Goal: Information Seeking & Learning: Learn about a topic

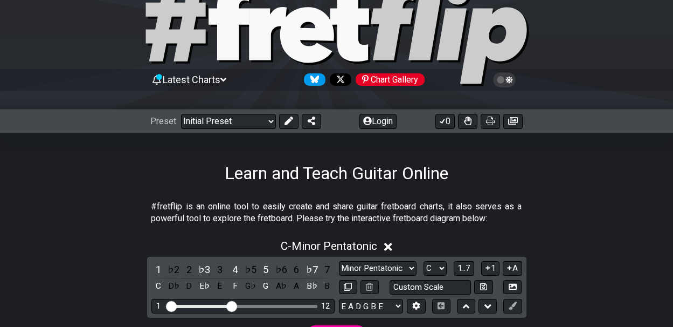
scroll to position [42, 0]
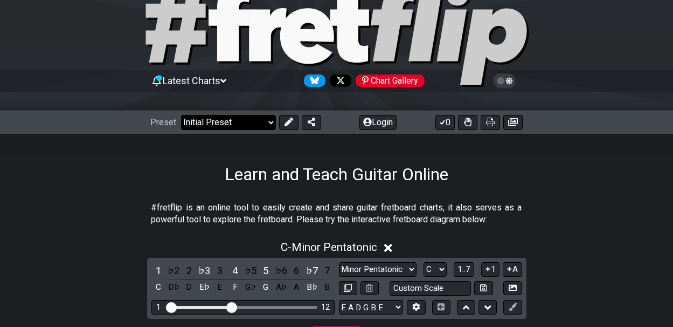
click at [269, 120] on select "Welcome to #fretflip! Initial Preset Custom Preset Minor Pentatonic Major Penta…" at bounding box center [228, 122] width 95 height 15
click at [181, 115] on select "Welcome to #fretflip! Initial Preset Custom Preset Minor Pentatonic Major Penta…" at bounding box center [228, 122] width 95 height 15
select select "/common-guitar-chords"
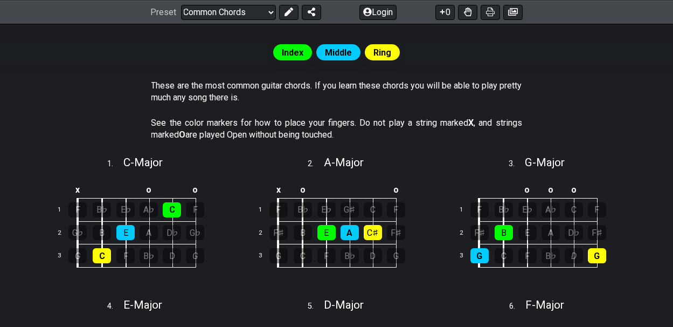
scroll to position [201, 0]
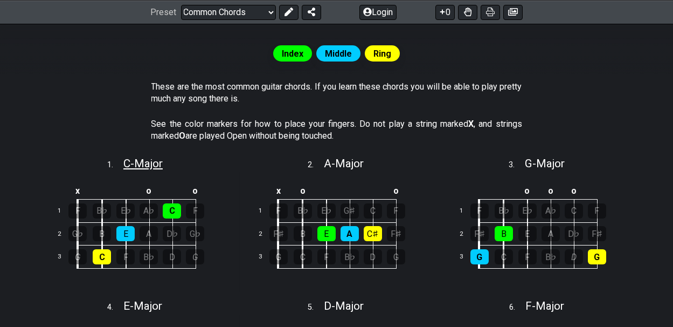
click at [151, 164] on span "C - Major" at bounding box center [142, 163] width 39 height 13
select select "C"
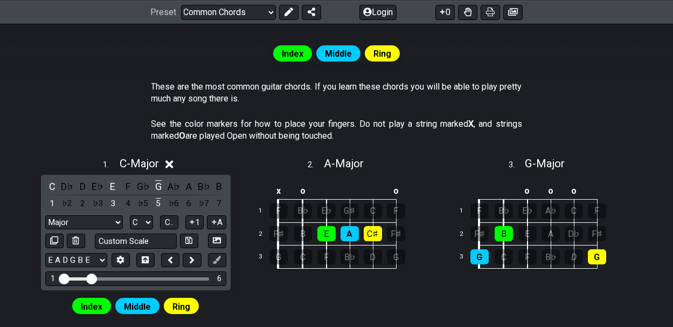
drag, startPoint x: 75, startPoint y: 275, endPoint x: 89, endPoint y: 279, distance: 15.0
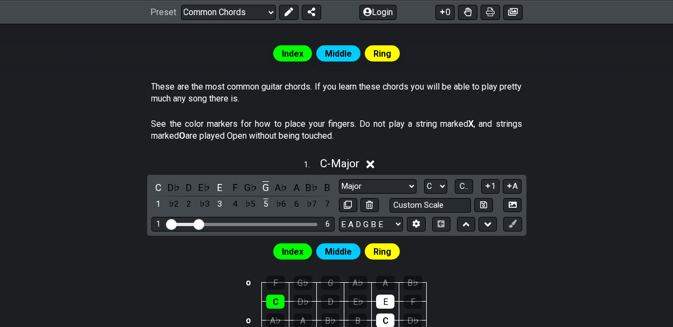
scroll to position [298, 0]
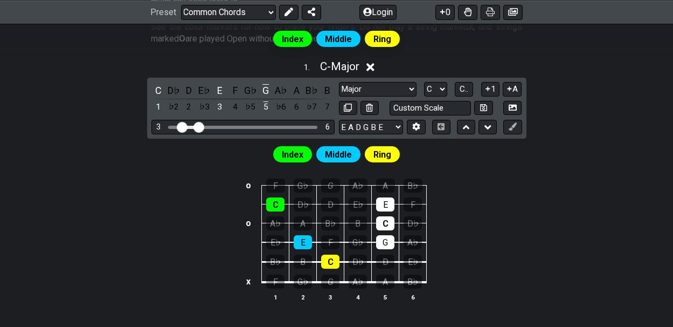
drag, startPoint x: 171, startPoint y: 122, endPoint x: 181, endPoint y: 126, distance: 10.7
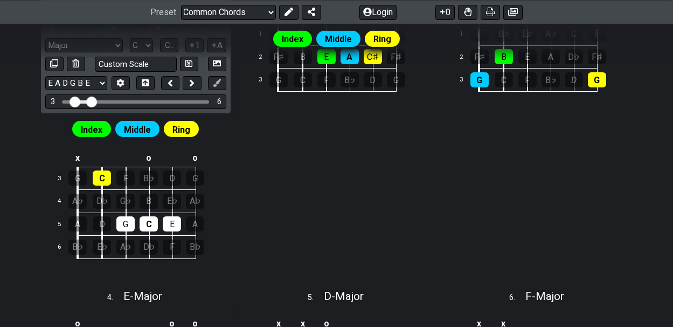
scroll to position [370, 0]
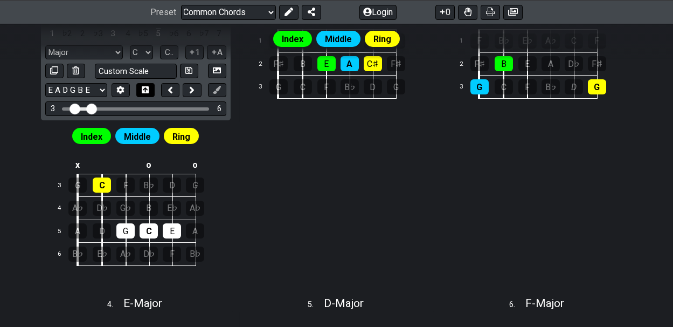
click at [147, 86] on icon at bounding box center [145, 89] width 7 height 7
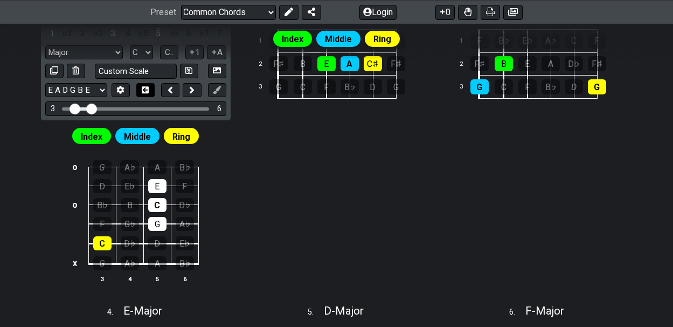
click at [147, 86] on icon at bounding box center [145, 89] width 7 height 7
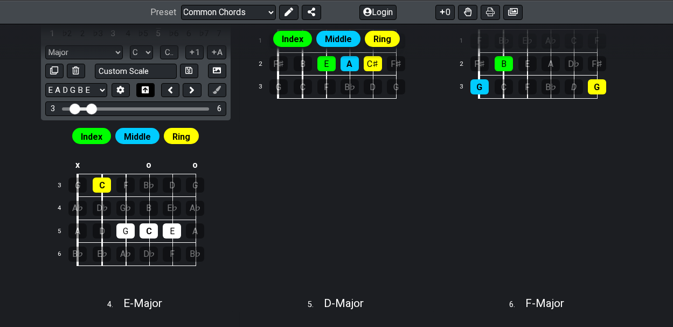
click at [147, 86] on icon at bounding box center [145, 89] width 7 height 7
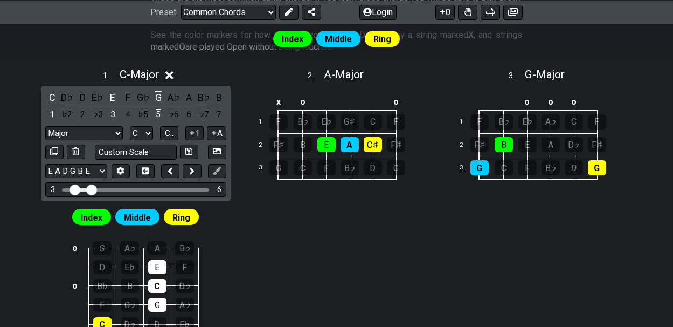
scroll to position [288, 0]
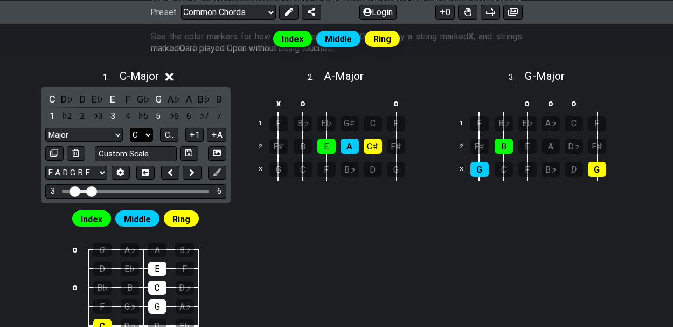
click at [147, 133] on select "A♭ A A♯ B♭ B C C♯ D♭ D D♯ E♭ E F F♯ G♭ G G♯" at bounding box center [141, 135] width 23 height 15
click at [130, 128] on select "A♭ A A♯ B♭ B C C♯ D♭ D D♯ E♭ E F F♯ G♭ G G♯" at bounding box center [141, 135] width 23 height 15
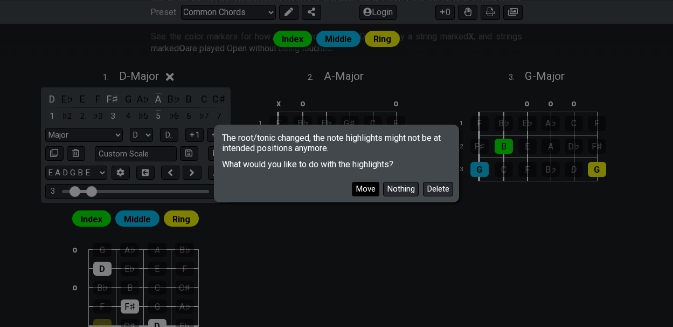
click at [368, 189] on button "Move" at bounding box center [365, 189] width 27 height 15
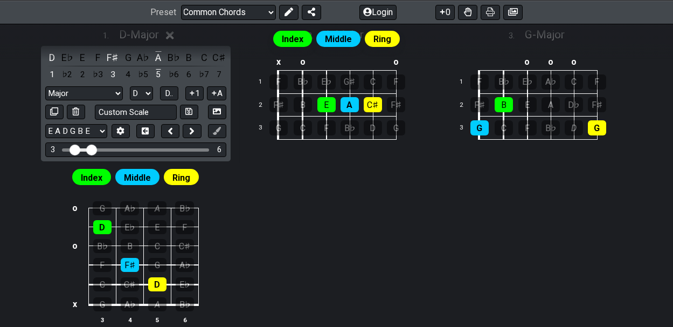
scroll to position [352, 0]
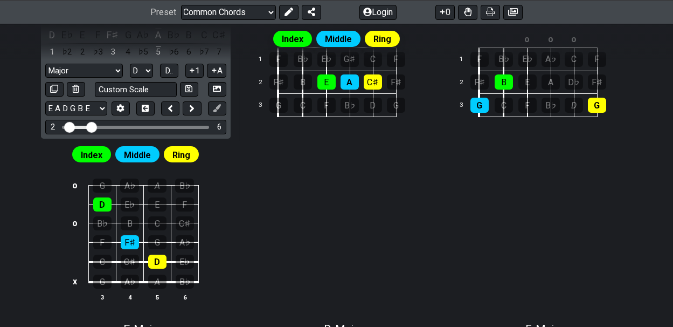
drag, startPoint x: 76, startPoint y: 123, endPoint x: 70, endPoint y: 125, distance: 6.6
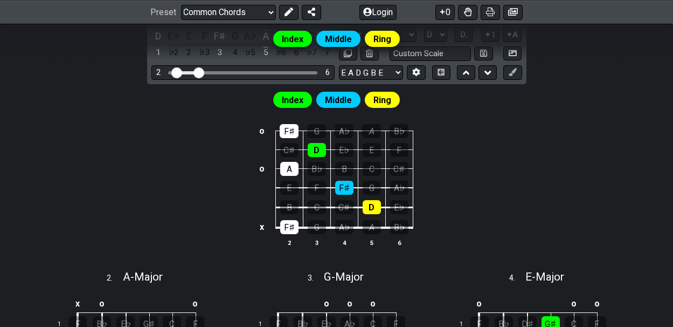
click at [196, 72] on input "Visible fret range" at bounding box center [243, 72] width 153 height 0
drag, startPoint x: 196, startPoint y: 70, endPoint x: 205, endPoint y: 71, distance: 8.7
click at [205, 72] on input "Visible fret range" at bounding box center [243, 72] width 153 height 0
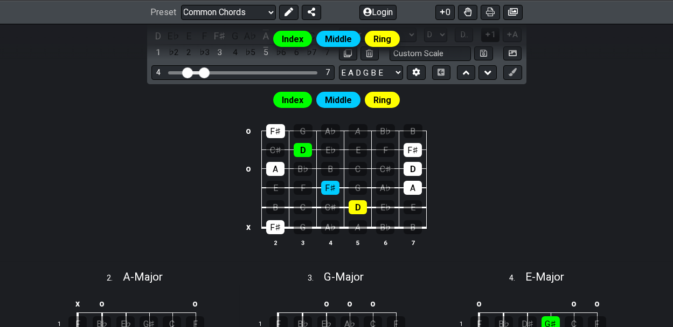
drag, startPoint x: 175, startPoint y: 70, endPoint x: 187, endPoint y: 73, distance: 12.2
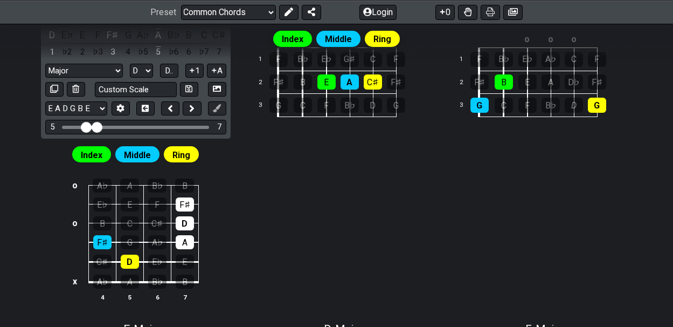
click at [85, 126] on input "Visible fret range" at bounding box center [135, 126] width 153 height 0
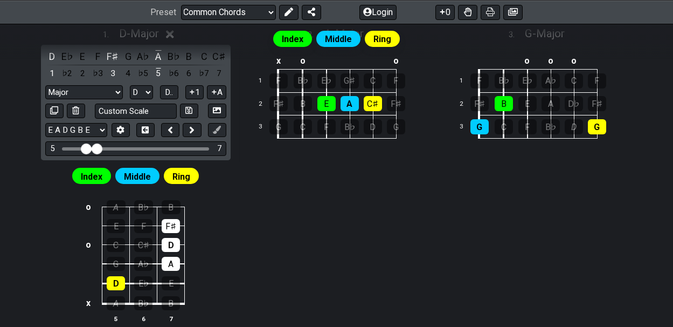
scroll to position [327, 0]
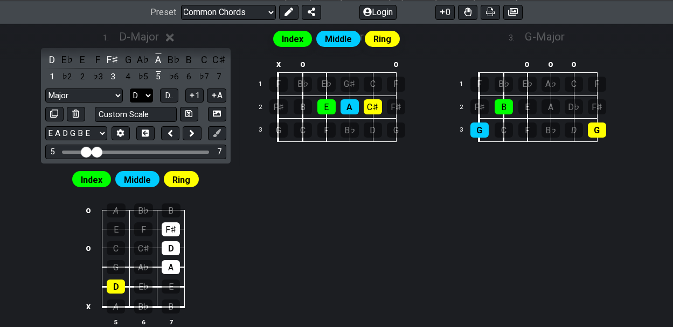
click at [147, 92] on select "A♭ A A♯ B♭ B C C♯ D♭ D D♯ E♭ E F F♯ G♭ G G♯" at bounding box center [141, 95] width 23 height 15
click at [130, 88] on select "A♭ A A♯ B♭ B C C♯ D♭ D D♯ E♭ E F F♯ G♭ G G♯" at bounding box center [141, 95] width 23 height 15
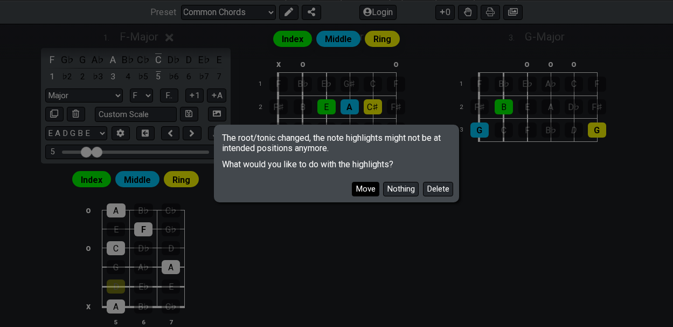
click at [373, 188] on button "Move" at bounding box center [365, 189] width 27 height 15
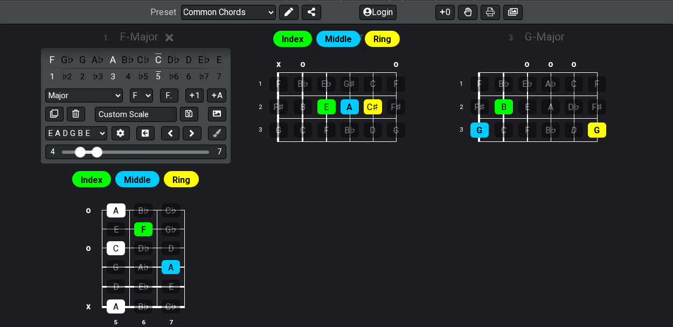
drag, startPoint x: 87, startPoint y: 149, endPoint x: 81, endPoint y: 149, distance: 5.9
click at [81, 151] on input "Visible fret range" at bounding box center [135, 151] width 153 height 0
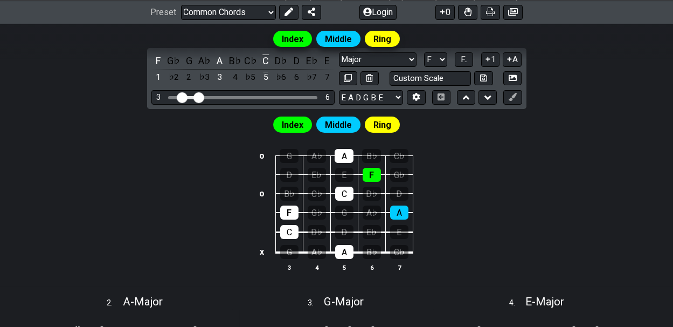
drag, startPoint x: 208, startPoint y: 95, endPoint x: 201, endPoint y: 94, distance: 7.6
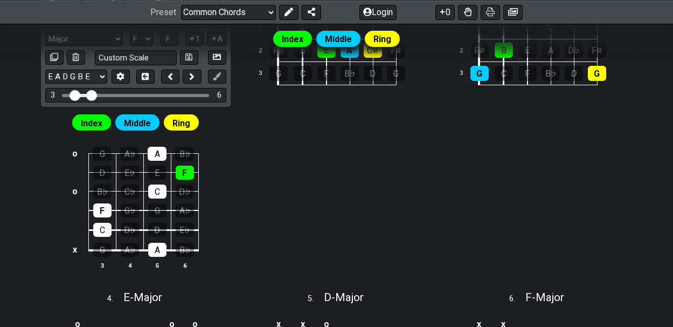
scroll to position [380, 0]
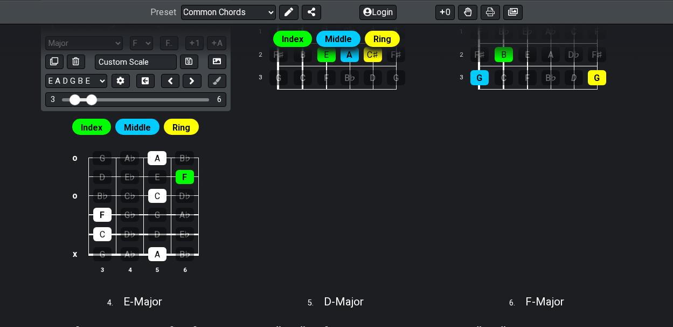
click at [146, 41] on div "Index Middle Ring" at bounding box center [336, 38] width 673 height 20
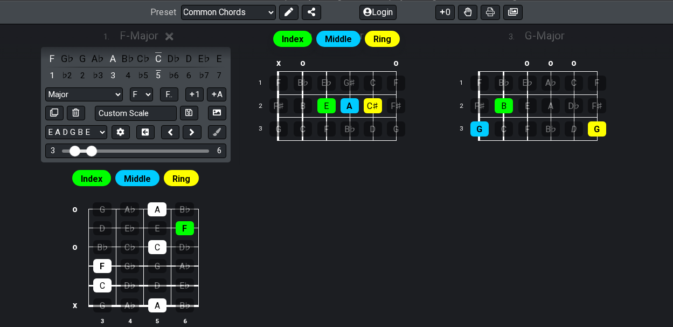
scroll to position [324, 0]
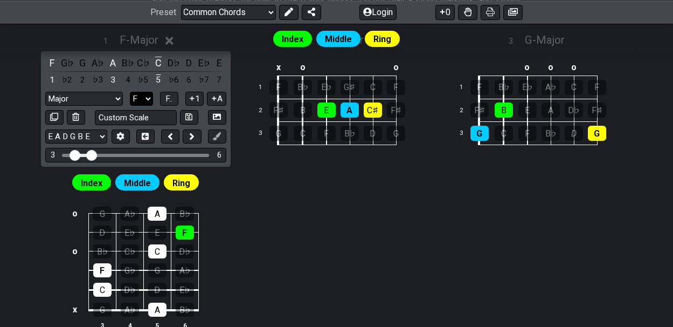
click at [148, 97] on select "A♭ A A♯ B♭ B C C♯ D♭ D D♯ E♭ E F F♯ G♭ G G♯" at bounding box center [141, 99] width 23 height 15
click at [130, 92] on select "A♭ A A♯ B♭ B C C♯ D♭ D D♯ E♭ E F F♯ G♭ G G♯" at bounding box center [141, 99] width 23 height 15
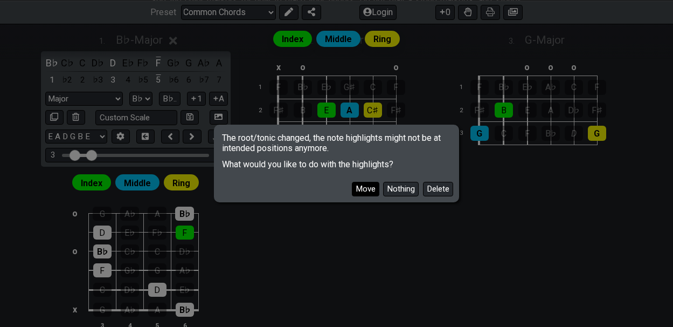
click at [373, 188] on button "Move" at bounding box center [365, 189] width 27 height 15
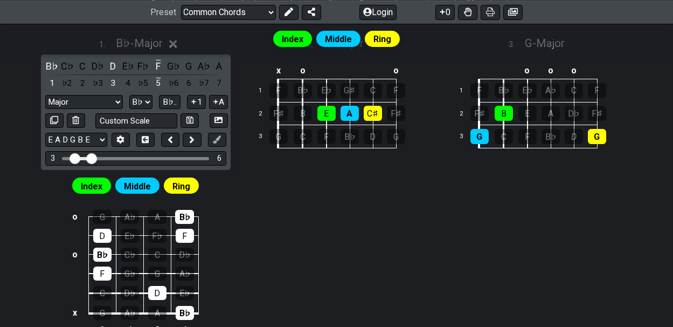
scroll to position [322, 0]
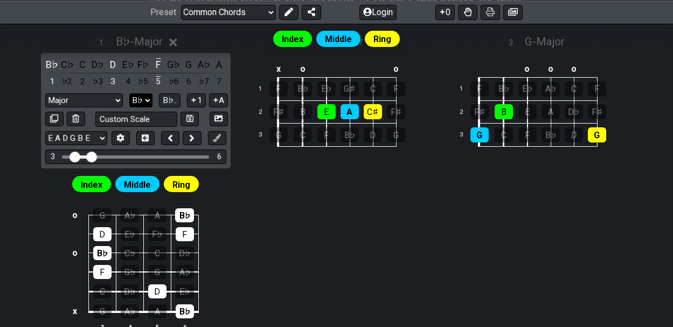
click at [146, 97] on select "A♭ A A♯ B♭ B C C♯ D♭ D D♯ E♭ E F F♯ G♭ G G♯" at bounding box center [140, 100] width 23 height 15
click at [130, 93] on select "A♭ A A♯ B♭ B C C♯ D♭ D D♯ E♭ E F F♯ G♭ G G♯" at bounding box center [140, 100] width 23 height 15
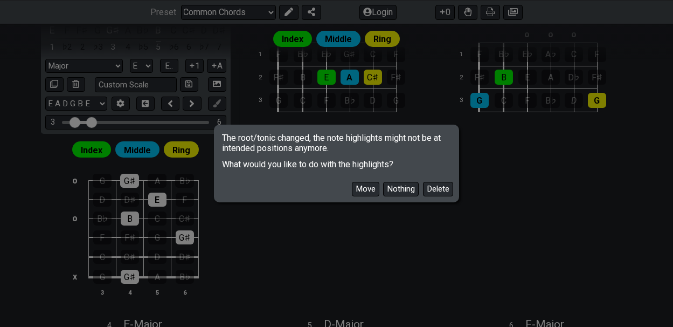
scroll to position [371, 0]
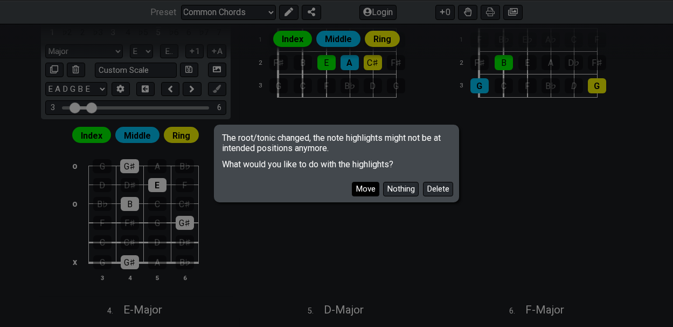
click at [361, 189] on button "Move" at bounding box center [365, 189] width 27 height 15
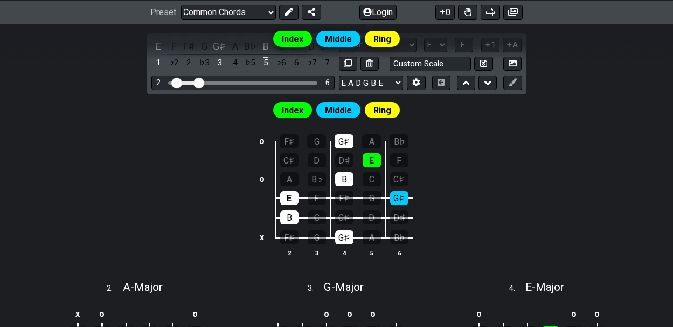
scroll to position [337, 0]
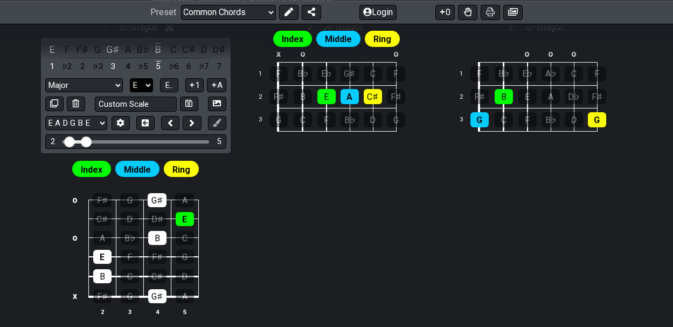
click at [148, 82] on select "A♭ A A♯ B♭ B C C♯ D♭ D D♯ E♭ E F F♯ G♭ G G♯" at bounding box center [141, 85] width 23 height 15
click at [130, 78] on select "A♭ A A♯ B♭ B C C♯ D♭ D D♯ E♭ E F F♯ G♭ G G♯" at bounding box center [141, 85] width 23 height 15
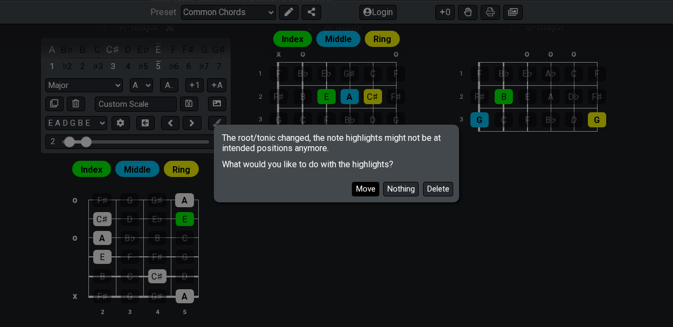
click at [369, 188] on button "Move" at bounding box center [365, 189] width 27 height 15
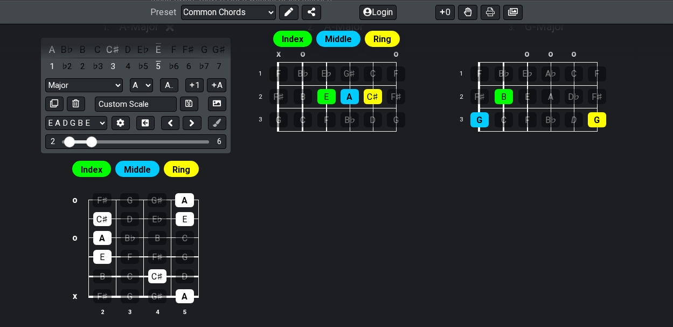
drag, startPoint x: 85, startPoint y: 140, endPoint x: 91, endPoint y: 140, distance: 5.4
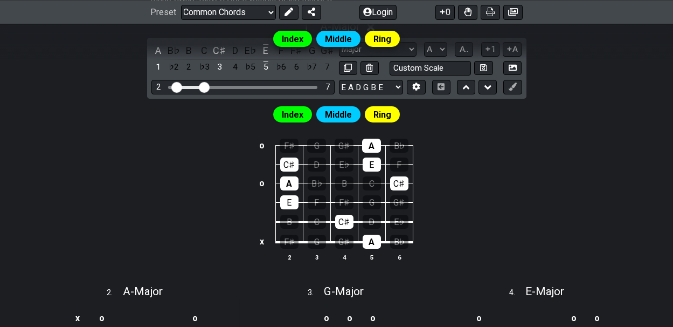
click at [204, 86] on input "Visible fret range" at bounding box center [243, 86] width 153 height 0
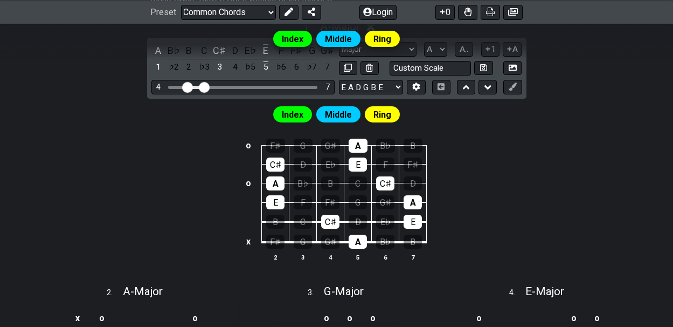
drag, startPoint x: 174, startPoint y: 85, endPoint x: 187, endPoint y: 85, distance: 12.4
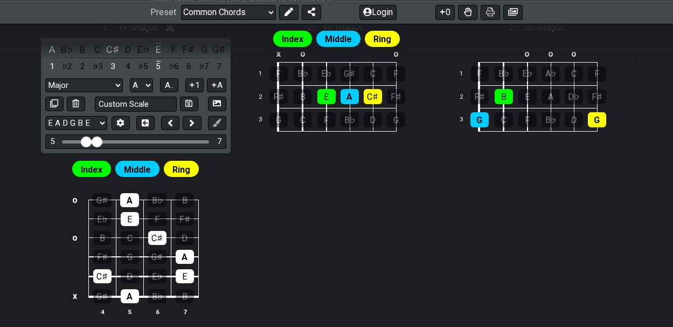
click at [84, 141] on input "Visible fret range" at bounding box center [135, 141] width 153 height 0
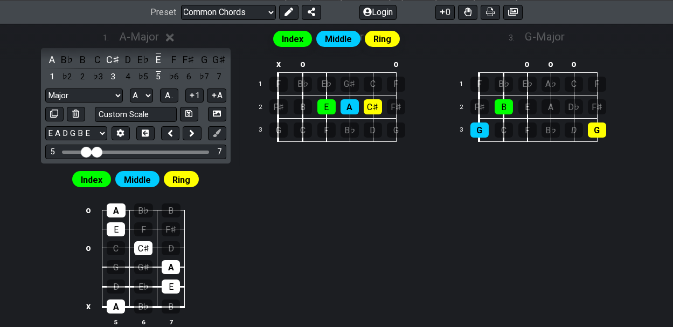
scroll to position [325, 0]
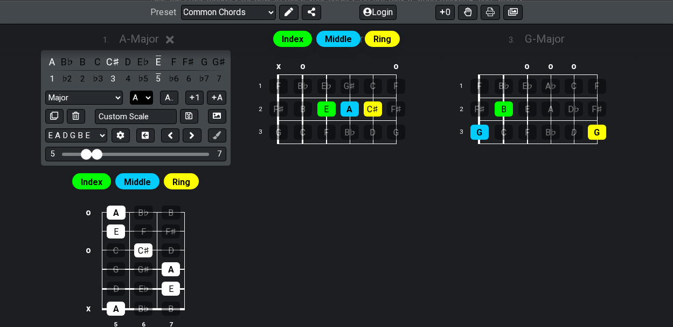
click at [149, 95] on select "A♭ A A♯ B♭ B C C♯ D♭ D D♯ E♭ E F F♯ G♭ G G♯" at bounding box center [141, 98] width 23 height 15
click at [130, 91] on select "A♭ A A♯ B♭ B C C♯ D♭ D D♯ E♭ E F F♯ G♭ G G♯" at bounding box center [141, 98] width 23 height 15
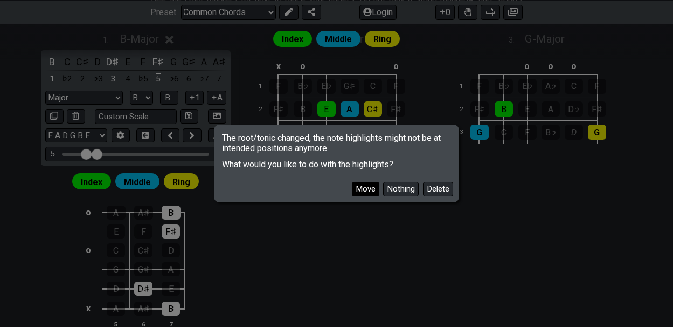
click at [361, 186] on button "Move" at bounding box center [365, 189] width 27 height 15
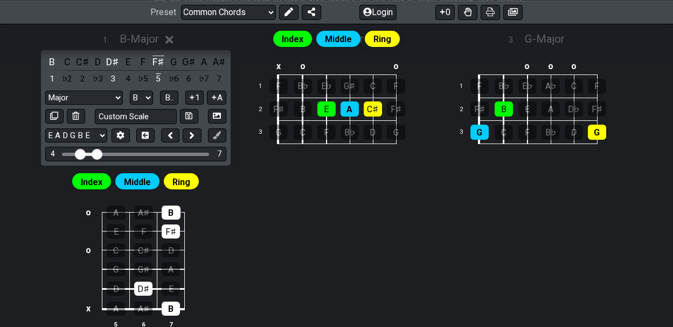
click at [81, 153] on input "Visible fret range" at bounding box center [135, 153] width 153 height 0
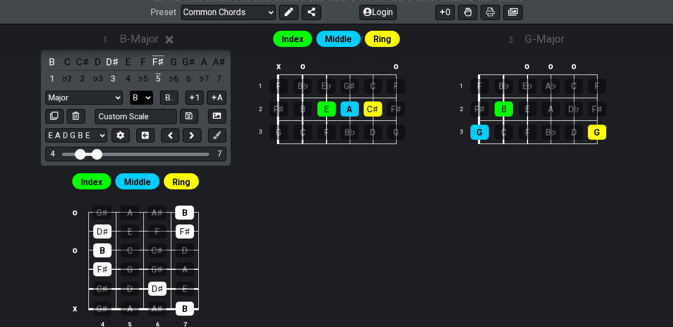
click at [149, 94] on select "A♭ A A♯ B♭ B C C♯ D♭ D D♯ E♭ E F F♯ G♭ G G♯" at bounding box center [141, 98] width 23 height 15
click at [130, 91] on select "A♭ A A♯ B♭ B C C♯ D♭ D D♯ E♭ E F F♯ G♭ G G♯" at bounding box center [141, 98] width 23 height 15
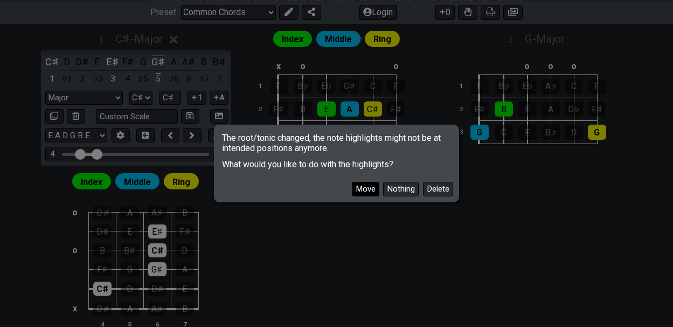
click at [369, 187] on button "Move" at bounding box center [365, 189] width 27 height 15
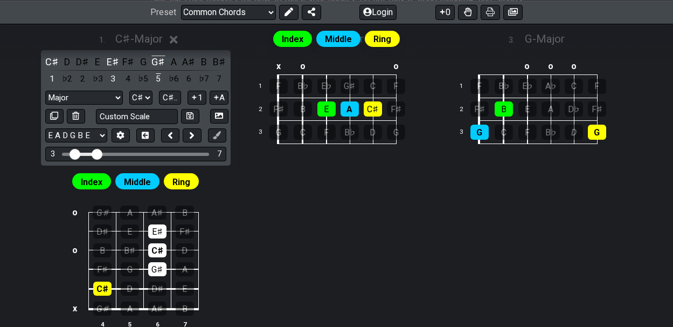
drag, startPoint x: 80, startPoint y: 153, endPoint x: 74, endPoint y: 153, distance: 6.5
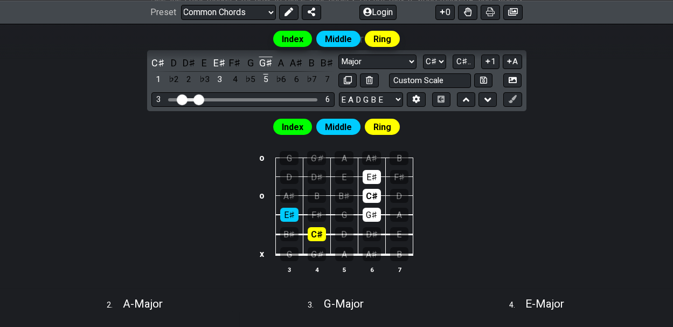
drag, startPoint x: 206, startPoint y: 100, endPoint x: 199, endPoint y: 99, distance: 6.5
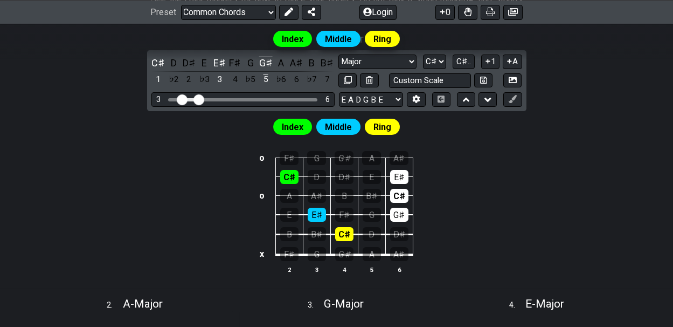
drag, startPoint x: 173, startPoint y: 97, endPoint x: 180, endPoint y: 98, distance: 6.6
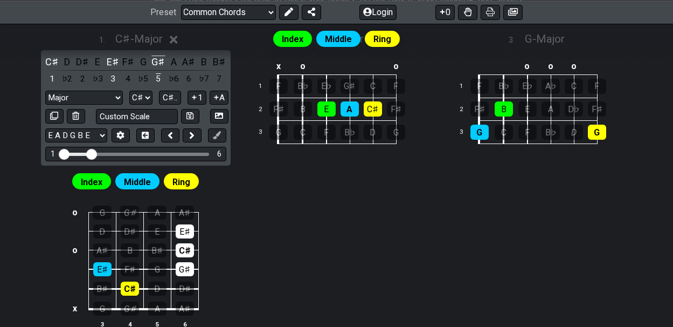
drag, startPoint x: 74, startPoint y: 149, endPoint x: 60, endPoint y: 149, distance: 13.5
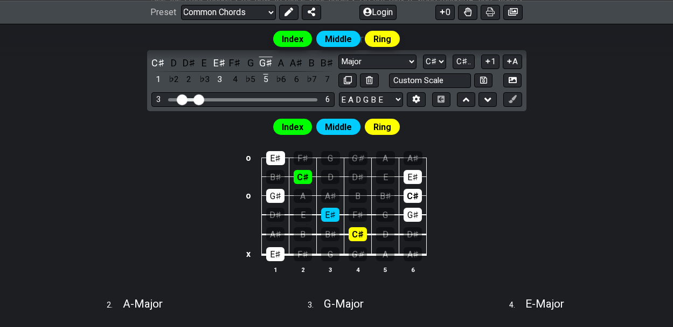
drag, startPoint x: 170, startPoint y: 96, endPoint x: 183, endPoint y: 96, distance: 12.9
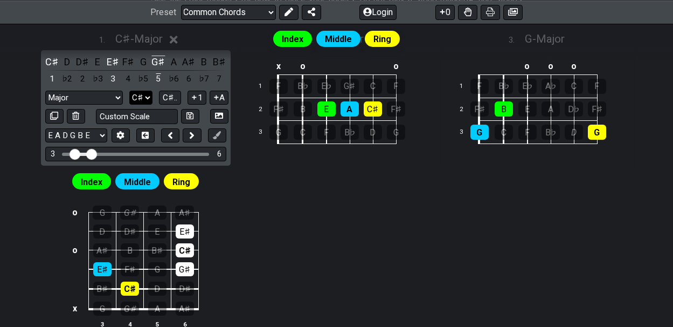
click at [147, 94] on select "A♭ A A♯ B♭ B C C♯ D♭ D D♯ E♭ E F F♯ G♭ G G♯" at bounding box center [140, 98] width 23 height 15
click at [130, 91] on select "A♭ A A♯ B♭ B C C♯ D♭ D D♯ E♭ E F F♯ G♭ G G♯" at bounding box center [140, 98] width 23 height 15
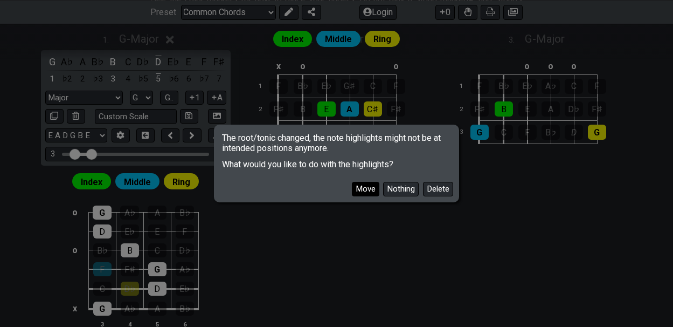
click at [363, 187] on button "Move" at bounding box center [365, 189] width 27 height 15
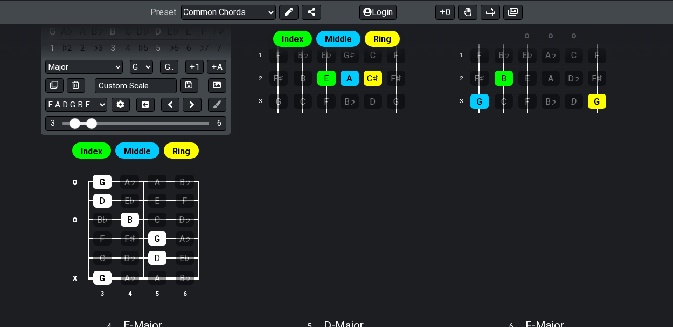
scroll to position [360, 0]
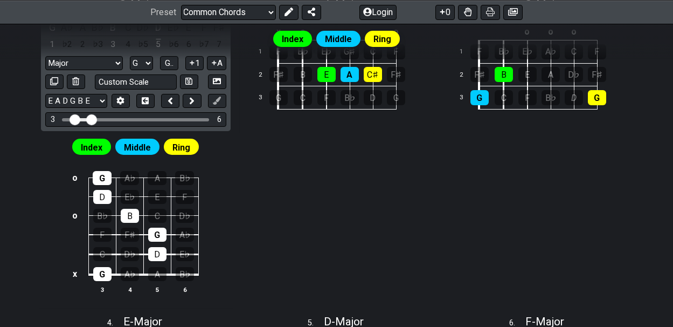
click at [147, 60] on div "Index Middle Ring" at bounding box center [336, 43] width 673 height 38
click at [147, 59] on div "Index Middle Ring" at bounding box center [336, 43] width 673 height 38
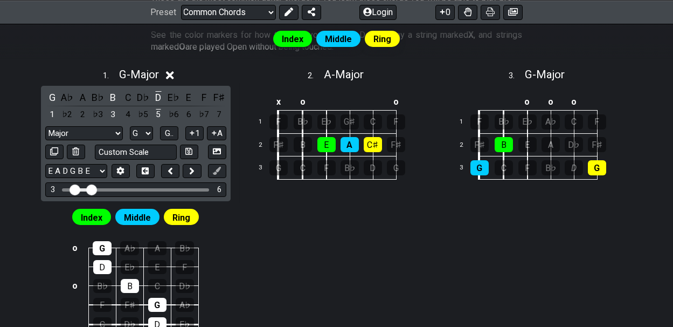
scroll to position [288, 0]
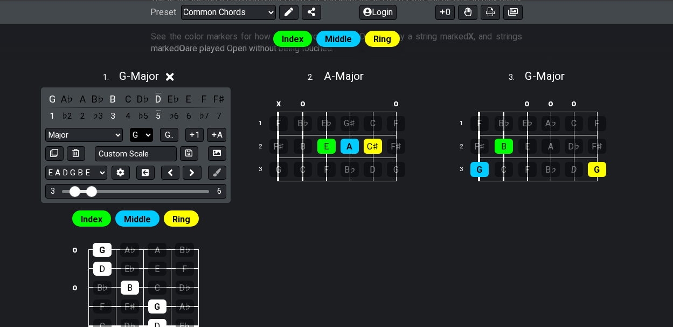
click at [149, 133] on select "A♭ A A♯ B♭ B C C♯ D♭ D D♯ E♭ E F F♯ G♭ G G♯" at bounding box center [141, 135] width 23 height 15
select select "Eb"
click at [130, 128] on select "A♭ A A♯ B♭ B C C♯ D♭ D D♯ E♭ E F F♯ G♭ G G♯" at bounding box center [141, 135] width 23 height 15
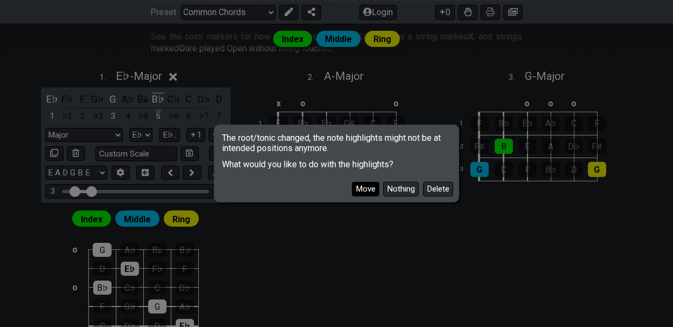
click at [364, 188] on button "Move" at bounding box center [365, 189] width 27 height 15
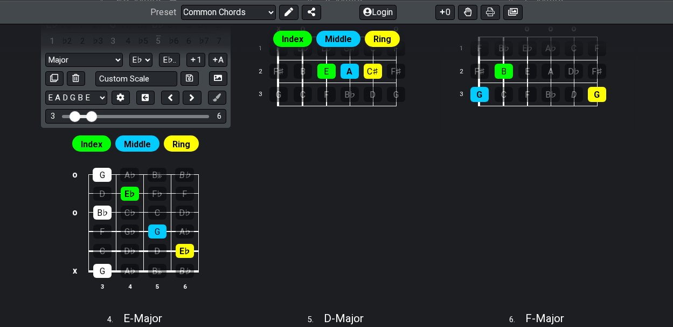
scroll to position [364, 0]
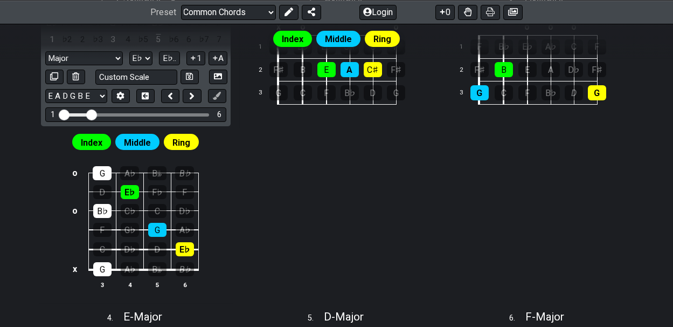
drag, startPoint x: 73, startPoint y: 113, endPoint x: 66, endPoint y: 113, distance: 7.0
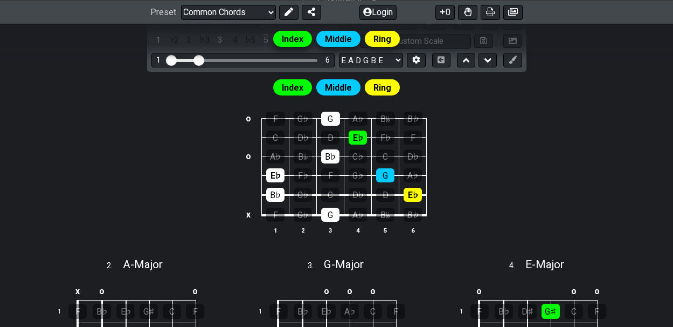
drag, startPoint x: 201, startPoint y: 59, endPoint x: 188, endPoint y: 59, distance: 12.9
click at [188, 59] on div "Index Middle Ring" at bounding box center [336, 43] width 673 height 38
drag, startPoint x: 198, startPoint y: 58, endPoint x: 187, endPoint y: 58, distance: 11.3
click at [187, 58] on div "Index Middle Ring" at bounding box center [336, 43] width 673 height 38
click at [197, 58] on div "Index Middle Ring" at bounding box center [336, 43] width 673 height 38
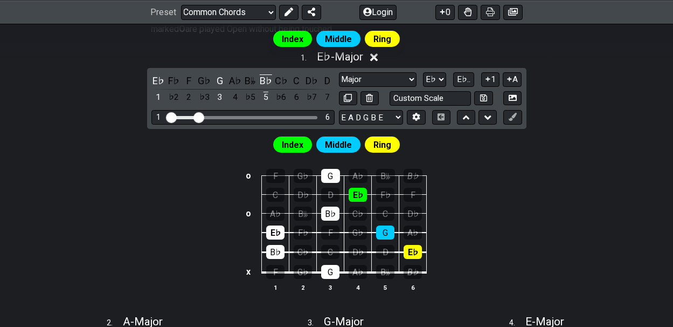
scroll to position [309, 0]
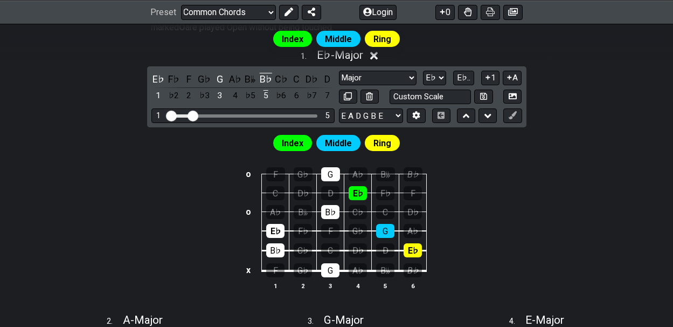
drag, startPoint x: 199, startPoint y: 111, endPoint x: 192, endPoint y: 112, distance: 6.5
click at [192, 115] on input "Visible fret range" at bounding box center [243, 115] width 153 height 0
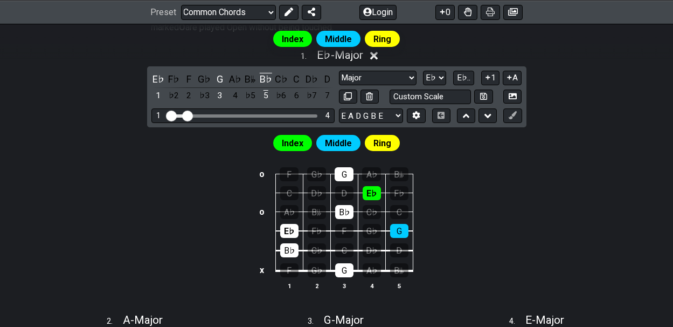
drag, startPoint x: 192, startPoint y: 112, endPoint x: 187, endPoint y: 112, distance: 5.9
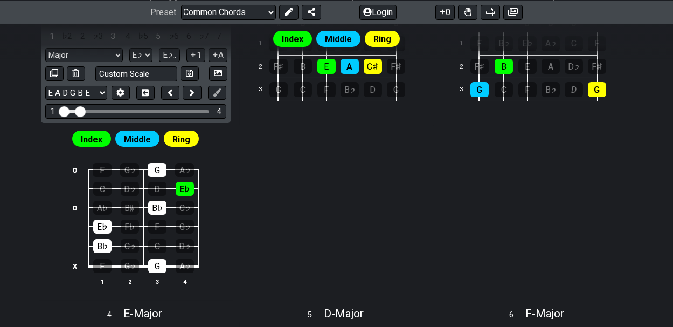
scroll to position [376, 0]
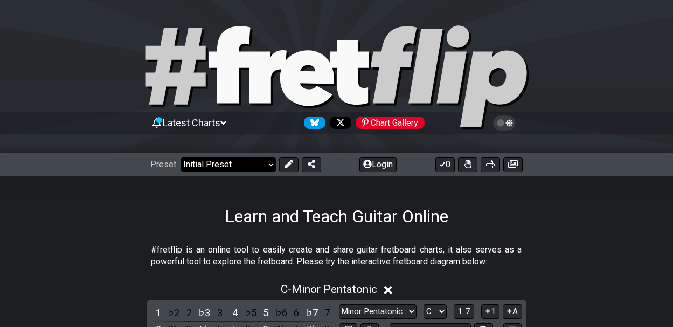
click at [268, 162] on select "Welcome to #fretflip! Initial Preset Custom Preset Minor Pentatonic Major Penta…" at bounding box center [228, 164] width 95 height 15
click at [181, 157] on select "Welcome to #fretflip! Initial Preset Custom Preset Minor Pentatonic Major Penta…" at bounding box center [228, 164] width 95 height 15
select select "/common-guitar-chords"
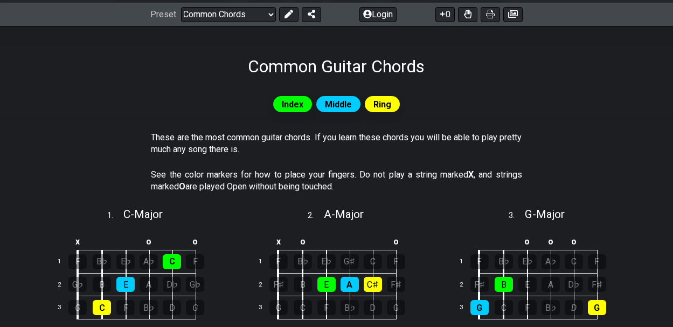
scroll to position [199, 0]
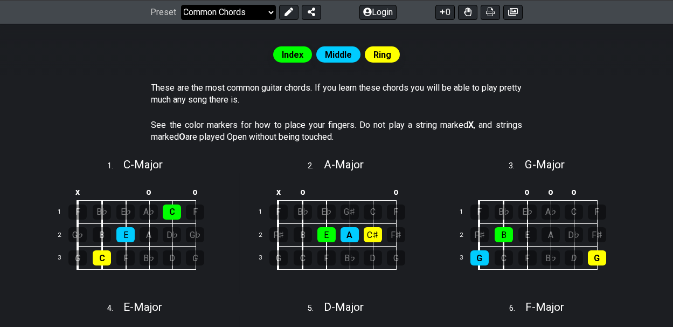
click at [270, 11] on select "Welcome to #fretflip! Initial Preset Custom Preset Minor Pentatonic Major Penta…" at bounding box center [228, 11] width 95 height 15
click at [181, 4] on select "Welcome to #fretflip! Initial Preset Custom Preset Minor Pentatonic Major Penta…" at bounding box center [228, 11] width 95 height 15
click at [147, 162] on span "C - Major" at bounding box center [142, 164] width 39 height 13
select select "C"
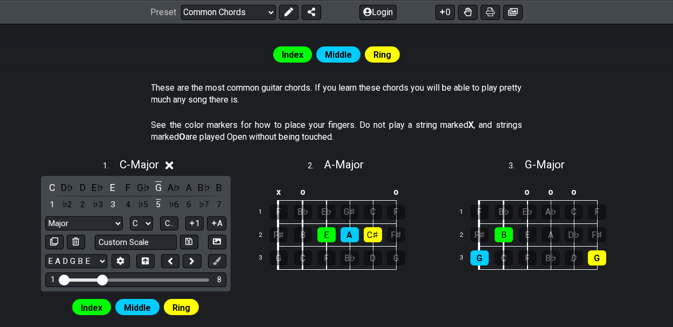
drag, startPoint x: 77, startPoint y: 275, endPoint x: 103, endPoint y: 277, distance: 25.9
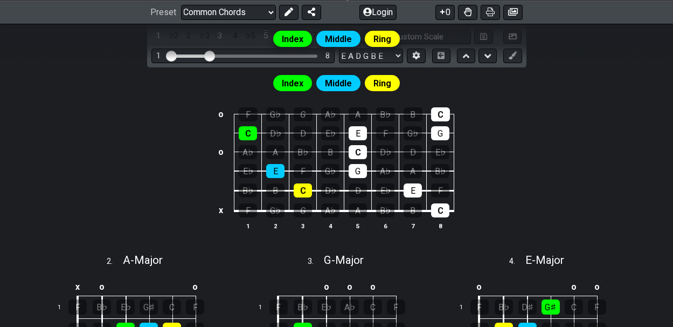
scroll to position [460, 0]
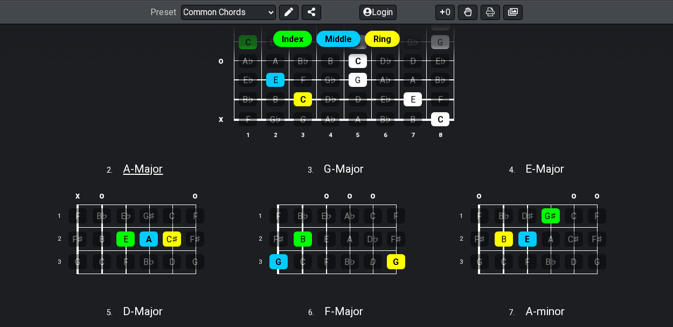
click at [149, 166] on span "A - Major" at bounding box center [143, 168] width 40 height 13
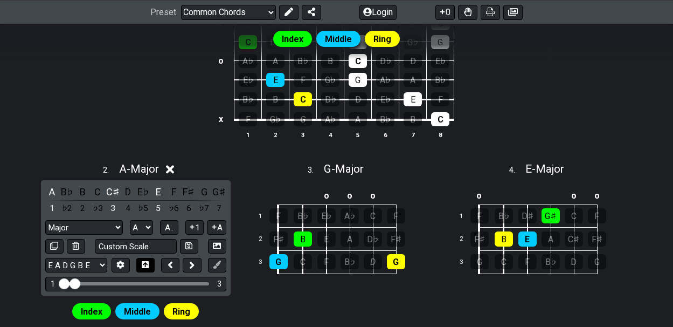
click at [146, 261] on icon at bounding box center [145, 264] width 7 height 8
click at [143, 261] on icon at bounding box center [145, 264] width 7 height 7
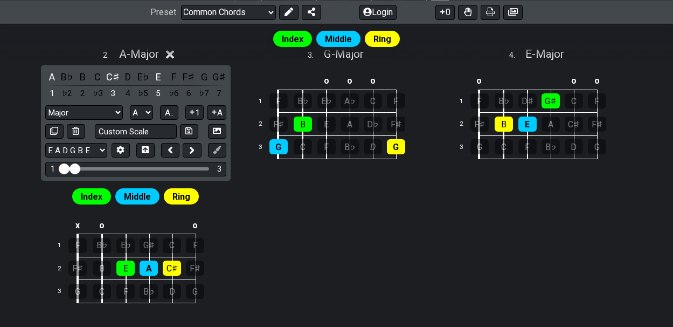
scroll to position [530, 0]
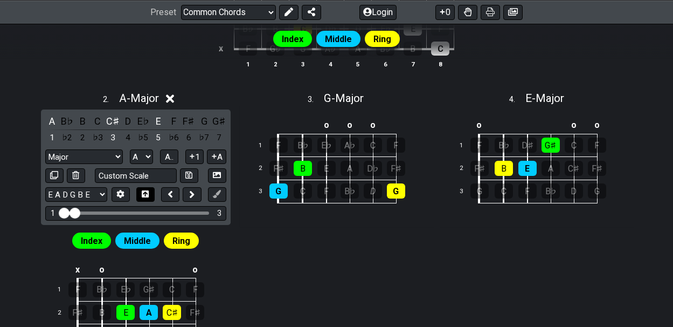
click at [143, 190] on icon at bounding box center [145, 193] width 7 height 7
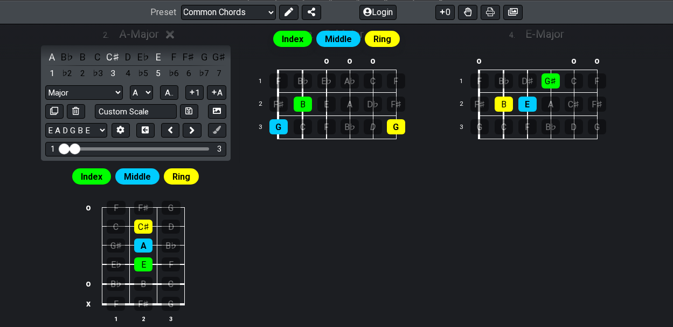
scroll to position [596, 0]
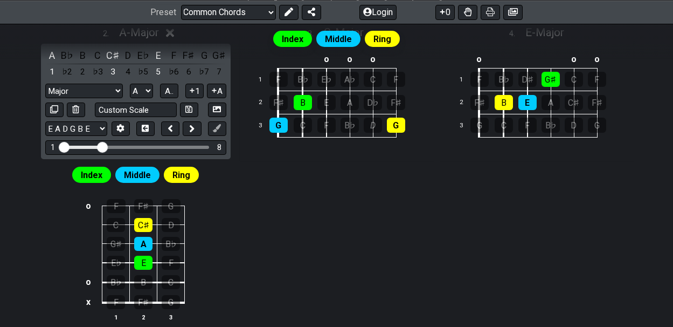
drag, startPoint x: 73, startPoint y: 144, endPoint x: 102, endPoint y: 144, distance: 29.6
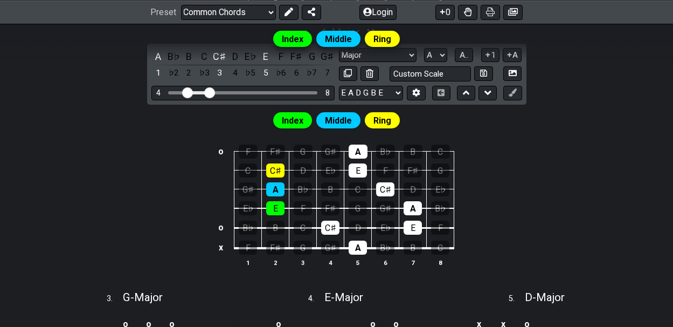
drag, startPoint x: 170, startPoint y: 87, endPoint x: 189, endPoint y: 89, distance: 19.5
click at [189, 92] on input "Visible fret range" at bounding box center [243, 92] width 153 height 0
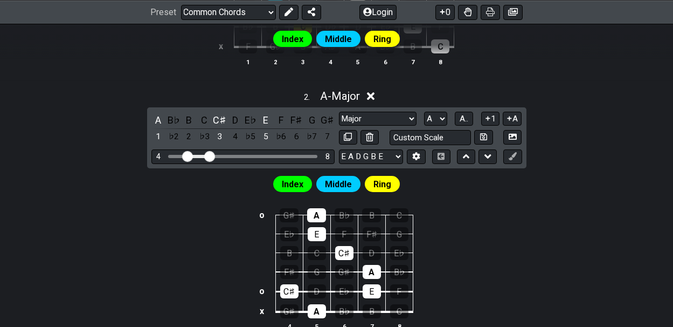
scroll to position [536, 0]
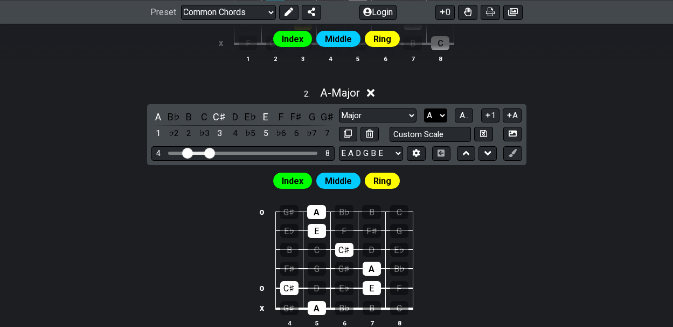
click at [440, 111] on select "A♭ A A♯ B♭ B C C♯ D♭ D D♯ E♭ E F F♯ G♭ G G♯" at bounding box center [435, 115] width 23 height 15
select select "Eb"
click at [424, 108] on select "A♭ A A♯ B♭ B C C♯ D♭ D D♯ E♭ E F F♯ G♭ G G♯" at bounding box center [435, 115] width 23 height 15
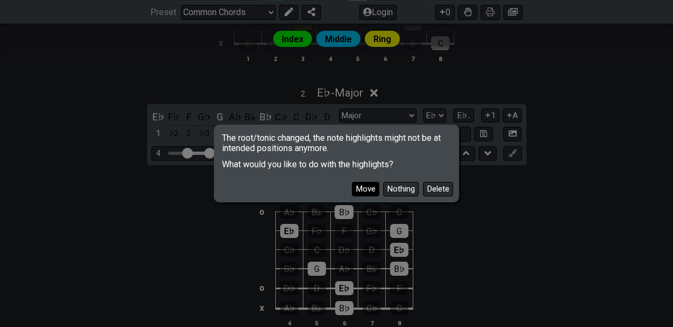
click at [369, 189] on button "Move" at bounding box center [365, 189] width 27 height 15
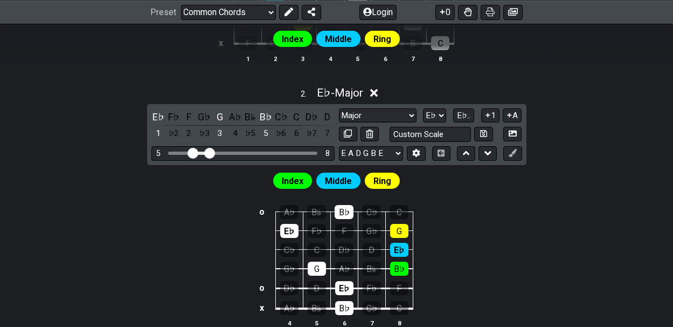
drag, startPoint x: 187, startPoint y: 148, endPoint x: 193, endPoint y: 149, distance: 6.6
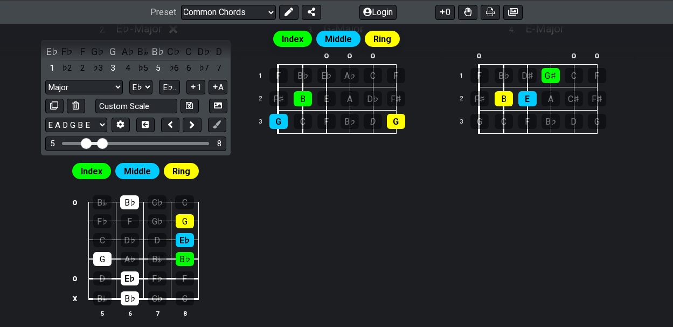
scroll to position [599, 0]
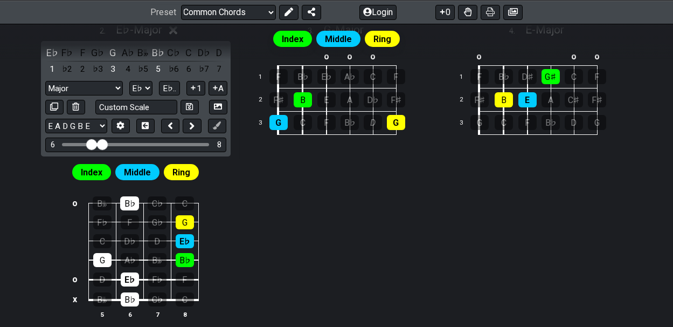
click at [90, 143] on input "Visible fret range" at bounding box center [135, 143] width 153 height 0
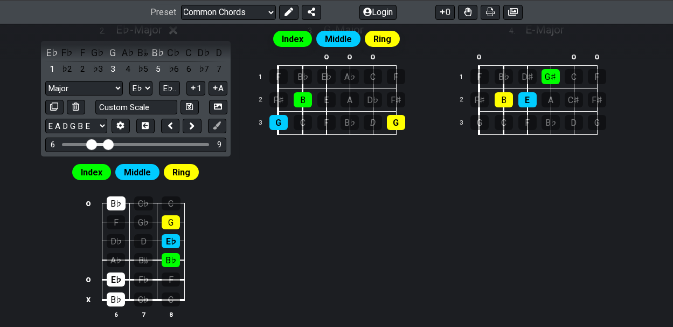
drag, startPoint x: 101, startPoint y: 140, endPoint x: 106, endPoint y: 141, distance: 5.4
click at [106, 143] on input "Visible fret range" at bounding box center [135, 143] width 153 height 0
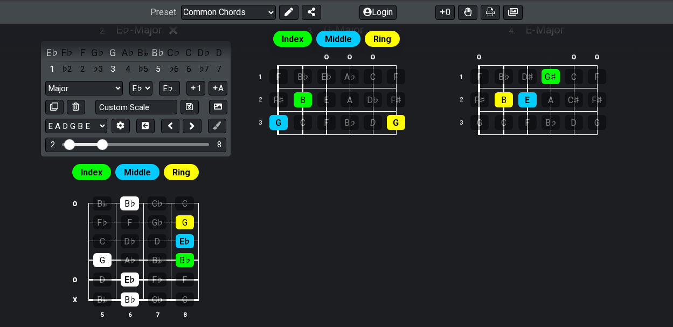
drag, startPoint x: 86, startPoint y: 141, endPoint x: 67, endPoint y: 141, distance: 18.9
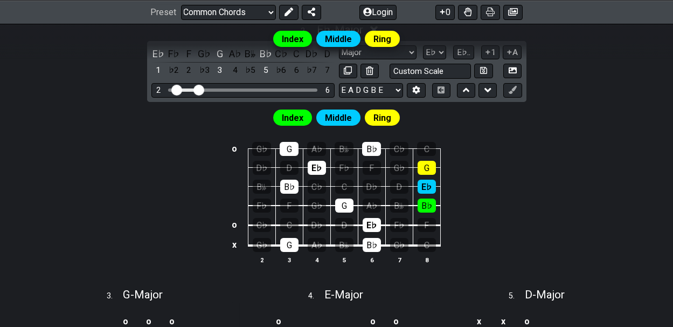
drag, startPoint x: 209, startPoint y: 87, endPoint x: 196, endPoint y: 88, distance: 12.4
click at [196, 89] on input "Visible fret range" at bounding box center [243, 89] width 153 height 0
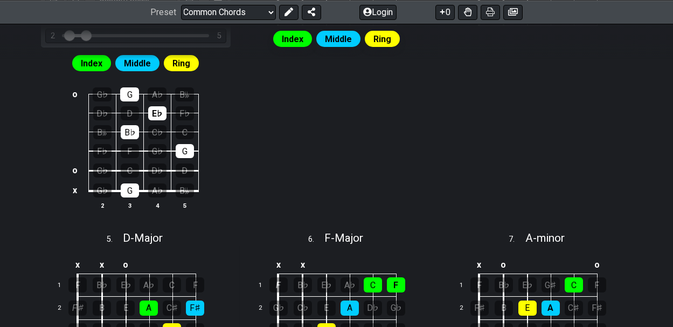
scroll to position [860, 0]
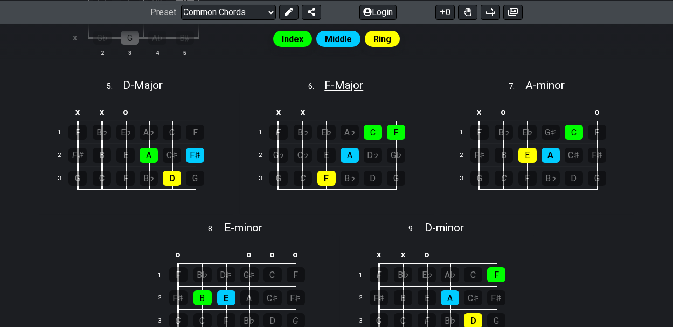
click at [347, 79] on span "F - Major" at bounding box center [344, 85] width 39 height 13
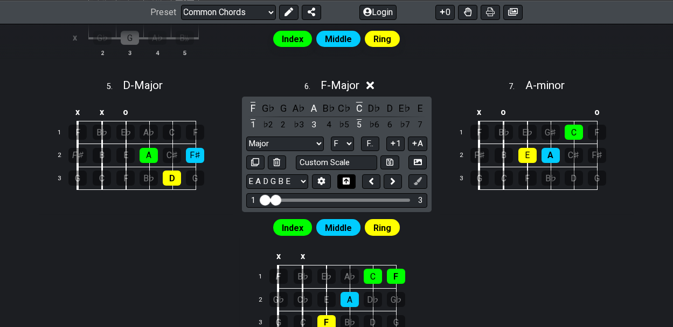
click at [347, 177] on icon at bounding box center [346, 180] width 7 height 7
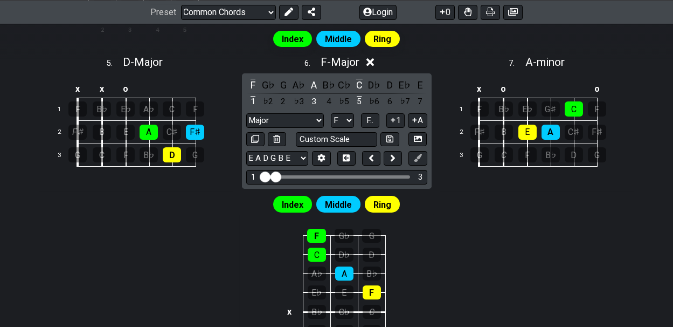
scroll to position [936, 0]
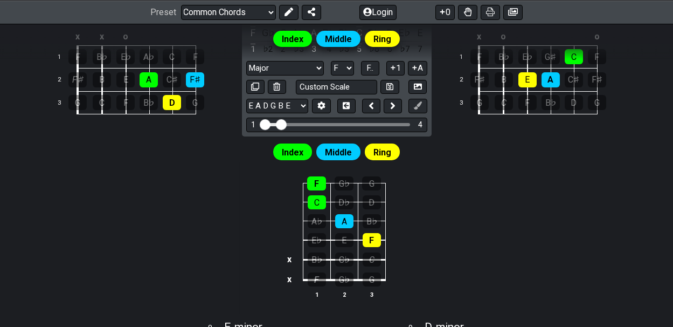
click at [281, 123] on input "Visible fret range" at bounding box center [336, 123] width 153 height 0
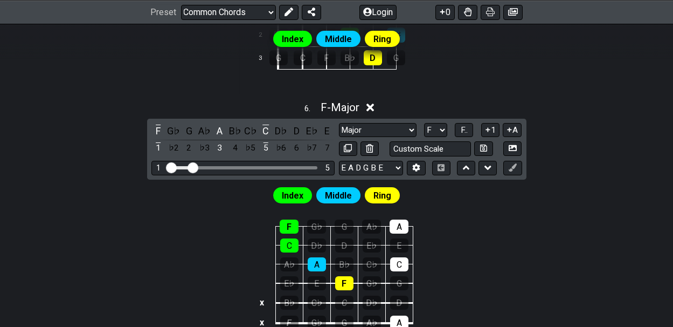
scroll to position [975, 0]
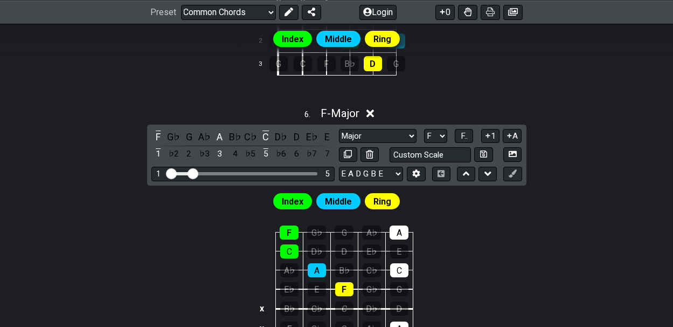
drag, startPoint x: 170, startPoint y: 167, endPoint x: 157, endPoint y: 166, distance: 12.4
click at [167, 173] on input "Visible fret range" at bounding box center [243, 173] width 153 height 0
drag, startPoint x: 196, startPoint y: 165, endPoint x: 188, endPoint y: 165, distance: 8.1
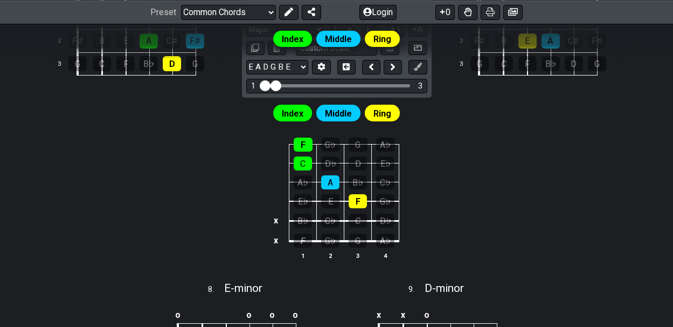
click at [278, 85] on input "Visible fret range" at bounding box center [336, 85] width 153 height 0
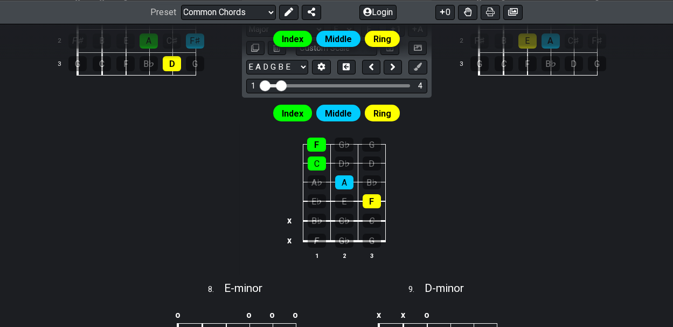
click at [280, 85] on input "Visible fret range" at bounding box center [336, 85] width 153 height 0
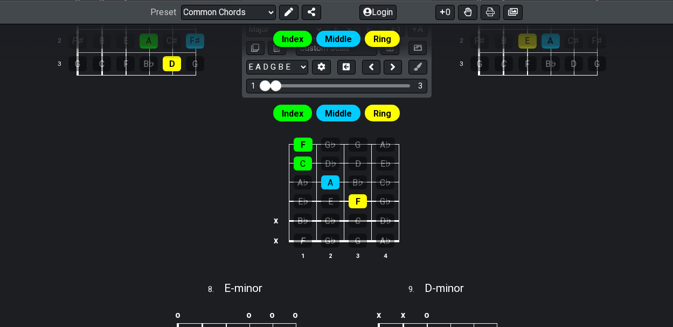
click at [275, 85] on input "Visible fret range" at bounding box center [336, 85] width 153 height 0
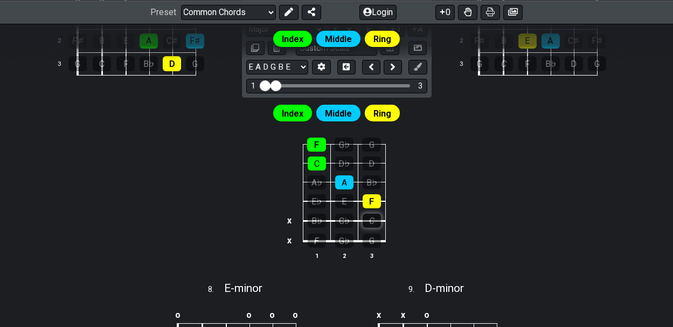
click at [371, 214] on div "C" at bounding box center [372, 220] width 18 height 14
click at [320, 233] on div "F" at bounding box center [317, 240] width 18 height 14
drag, startPoint x: 277, startPoint y: 81, endPoint x: 298, endPoint y: 81, distance: 20.5
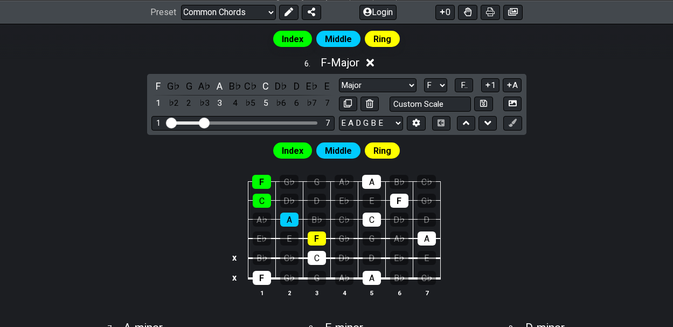
scroll to position [1033, 0]
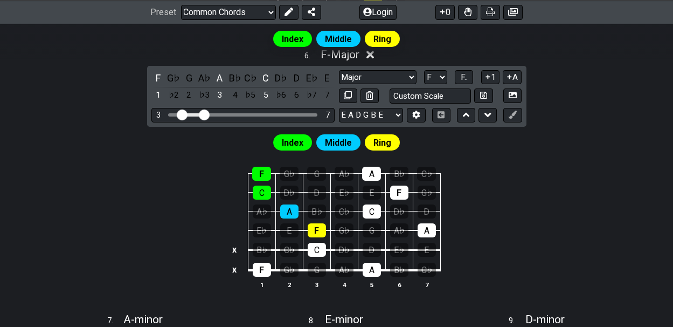
drag, startPoint x: 171, startPoint y: 108, endPoint x: 184, endPoint y: 111, distance: 13.1
click at [184, 114] on input "Visible fret range" at bounding box center [243, 114] width 153 height 0
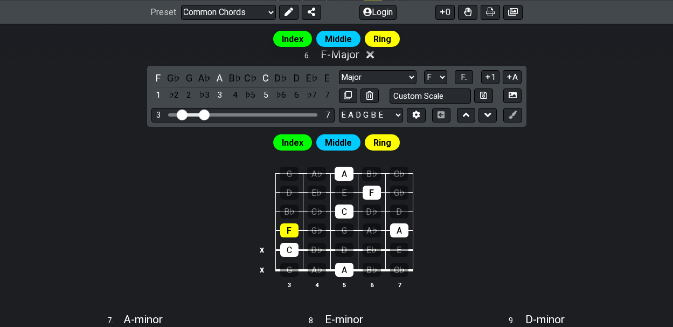
click at [203, 114] on input "Visible fret range" at bounding box center [243, 114] width 153 height 0
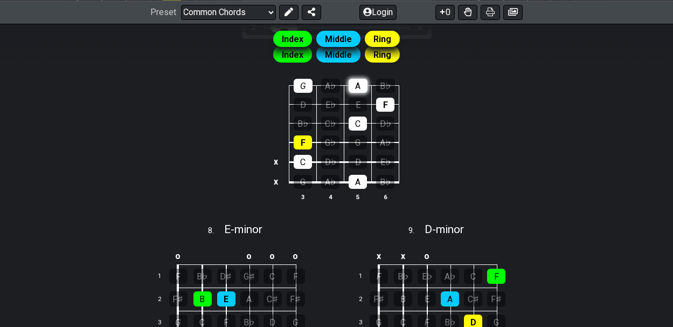
click at [360, 81] on div "A" at bounding box center [358, 86] width 19 height 14
click at [389, 99] on div "F" at bounding box center [385, 105] width 18 height 14
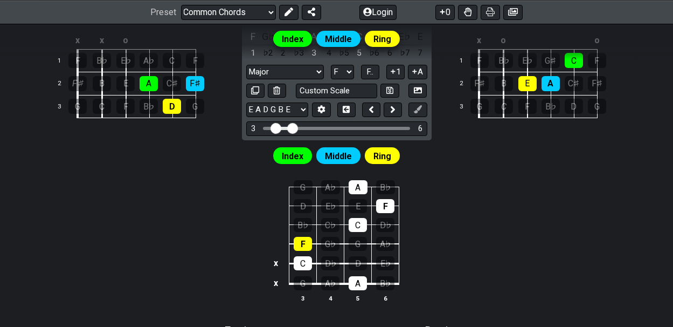
scroll to position [930, 0]
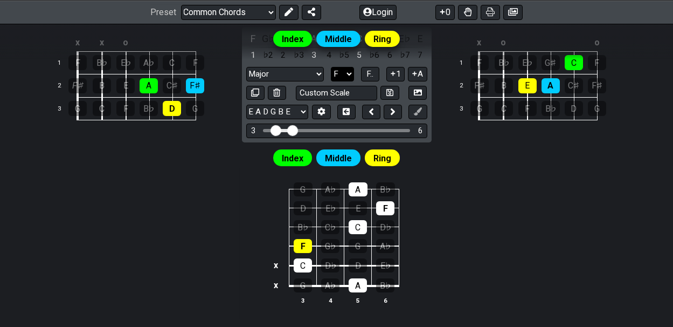
click at [349, 67] on select "A♭ A A♯ B♭ B C C♯ D♭ D D♯ E♭ E F F♯ G♭ G G♯" at bounding box center [342, 74] width 23 height 15
select select "G"
click at [331, 67] on select "A♭ A A♯ B♭ B C C♯ D♭ D D♯ E♭ E F F♯ G♭ G G♯" at bounding box center [342, 74] width 23 height 15
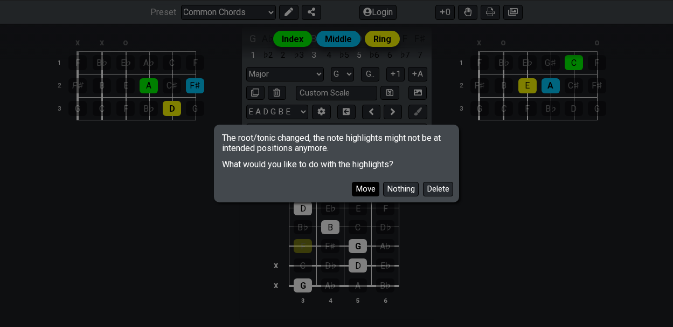
click at [369, 188] on button "Move" at bounding box center [365, 189] width 27 height 15
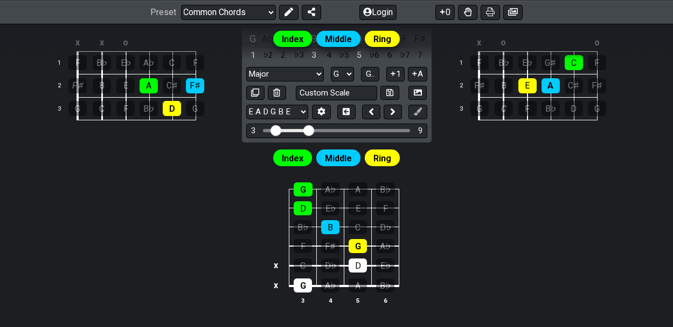
drag, startPoint x: 294, startPoint y: 124, endPoint x: 311, endPoint y: 126, distance: 16.8
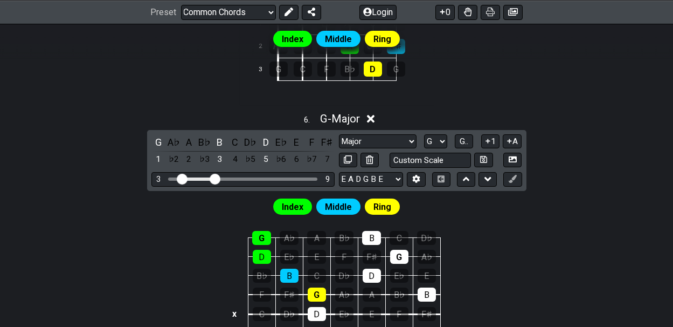
scroll to position [985, 0]
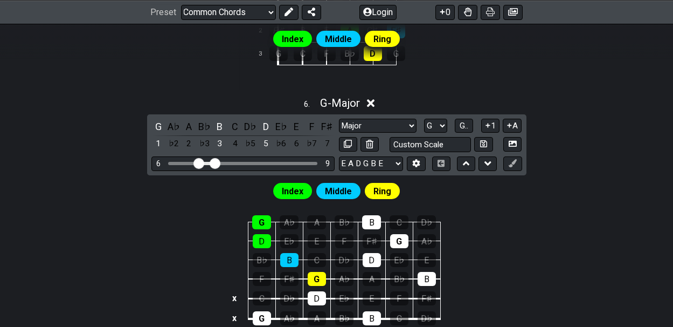
drag, startPoint x: 182, startPoint y: 157, endPoint x: 199, endPoint y: 158, distance: 17.3
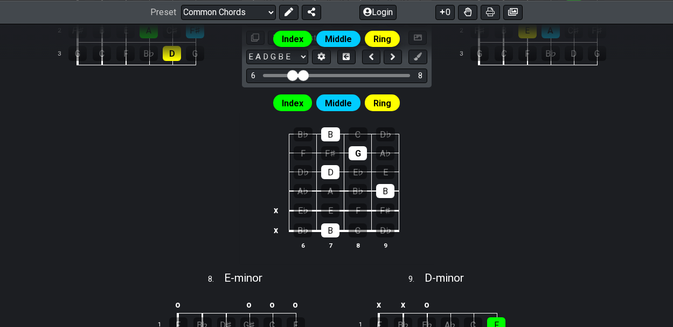
click at [306, 74] on input "Visible fret range" at bounding box center [336, 74] width 153 height 0
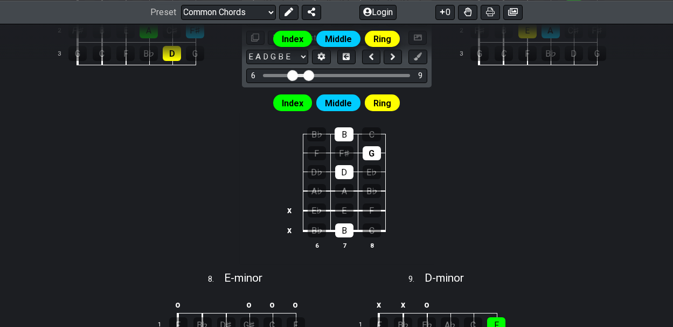
click at [310, 74] on input "Visible fret range" at bounding box center [336, 74] width 153 height 0
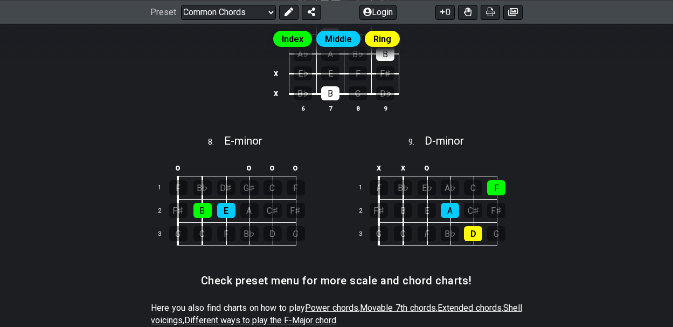
scroll to position [1124, 0]
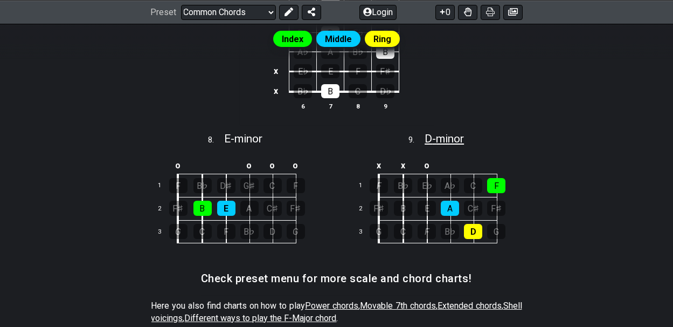
click at [452, 133] on span "D - minor" at bounding box center [444, 138] width 39 height 13
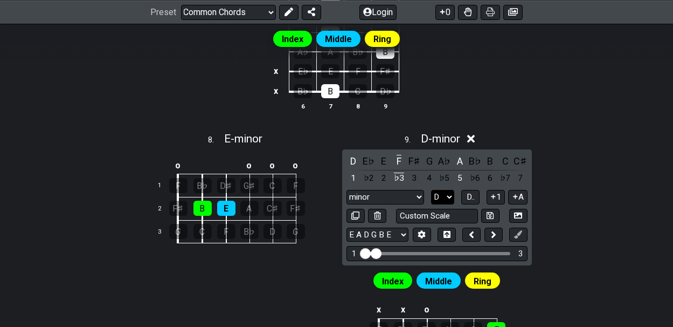
click at [448, 190] on select "A♭ A A♯ B♭ B C C♯ D♭ D D♯ E♭ E F F♯ G♭ G G♯" at bounding box center [442, 197] width 23 height 15
select select "G"
click at [431, 190] on select "A♭ A A♯ B♭ B C C♯ D♭ D D♯ E♭ E F F♯ G♭ G G♯" at bounding box center [442, 197] width 23 height 15
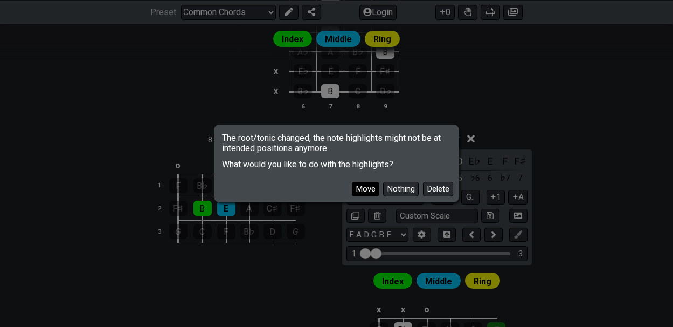
click at [367, 185] on button "Move" at bounding box center [365, 189] width 27 height 15
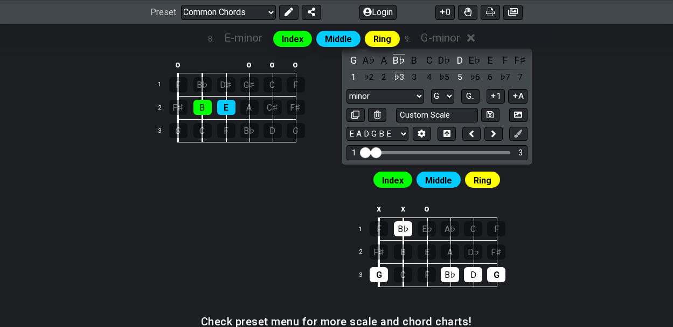
scroll to position [1223, 0]
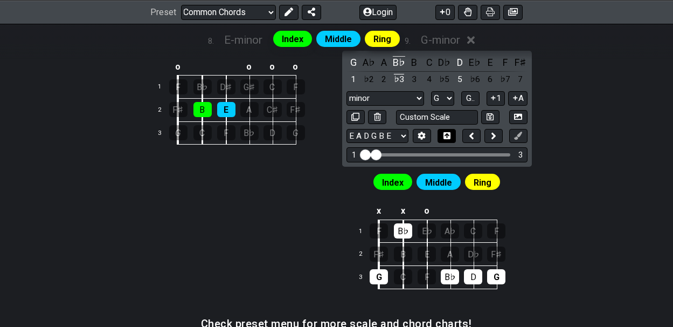
click at [448, 132] on icon at bounding box center [447, 135] width 7 height 7
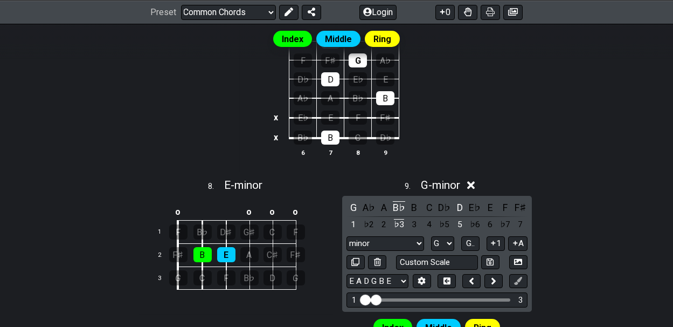
scroll to position [1082, 0]
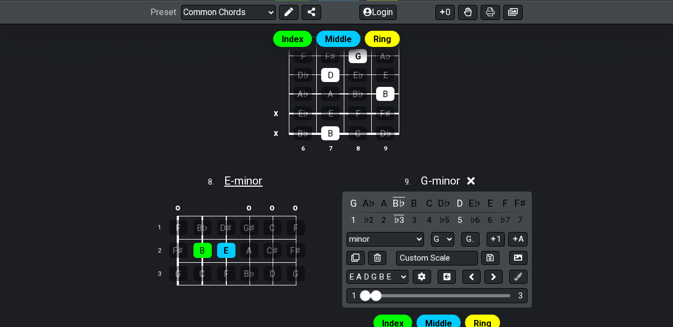
click at [253, 176] on span "E - minor" at bounding box center [243, 180] width 38 height 13
select select "E"
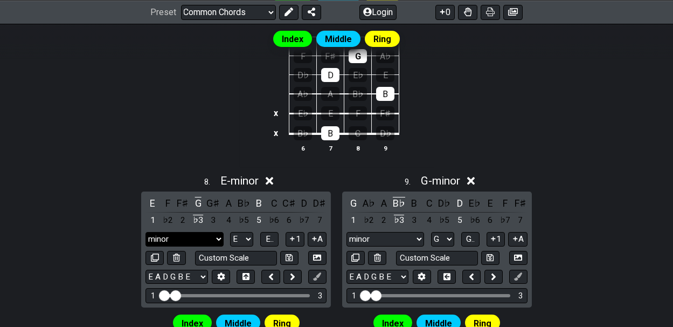
click at [219, 232] on select "minor minor Minor Pentatonic Major Pentatonic Minor Blues Major Blues Major / I…" at bounding box center [185, 239] width 78 height 15
select select "Major"
click at [146, 232] on select "minor minor Minor Pentatonic Major Pentatonic Minor Blues Major Blues Major / I…" at bounding box center [185, 239] width 78 height 15
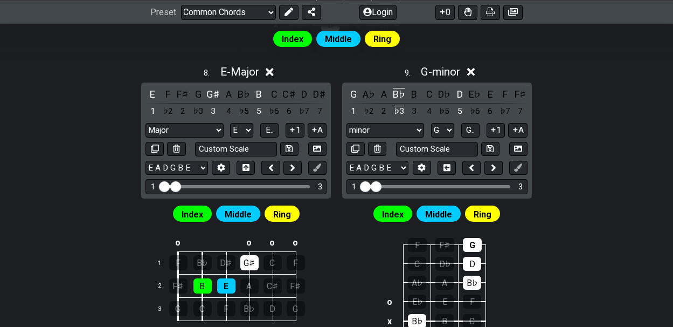
scroll to position [1195, 0]
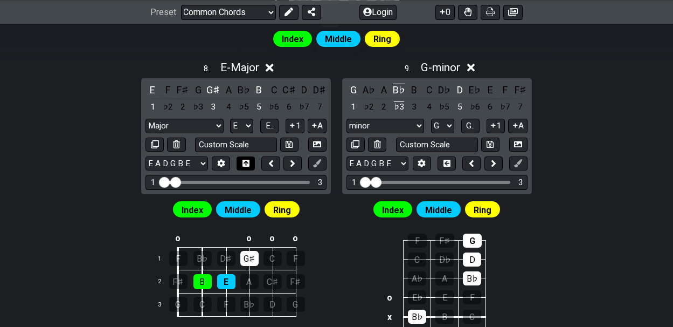
click at [247, 159] on icon at bounding box center [246, 163] width 7 height 8
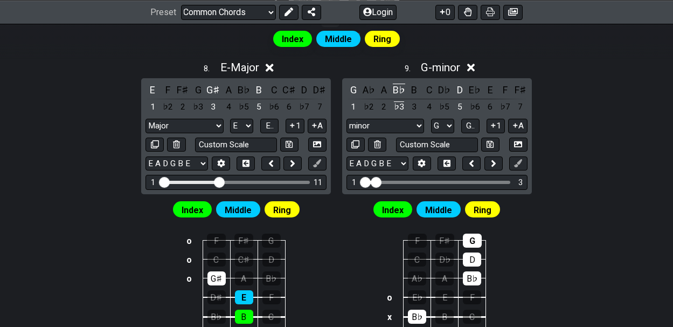
drag, startPoint x: 176, startPoint y: 175, endPoint x: 220, endPoint y: 176, distance: 44.8
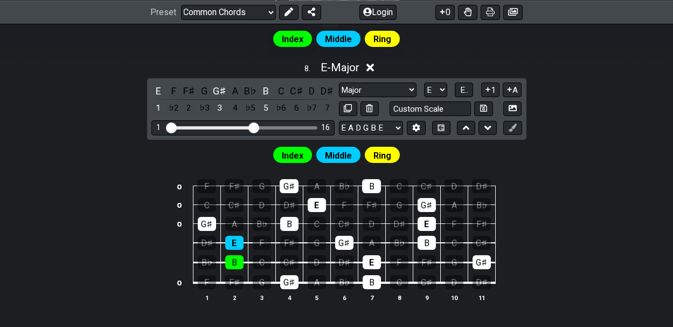
drag, startPoint x: 225, startPoint y: 122, endPoint x: 253, endPoint y: 122, distance: 27.5
click at [253, 127] on input "Visible fret range" at bounding box center [243, 127] width 153 height 0
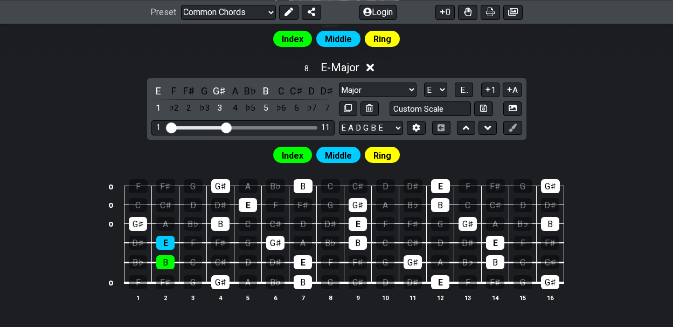
drag, startPoint x: 253, startPoint y: 122, endPoint x: 224, endPoint y: 122, distance: 28.6
click at [224, 127] on input "Visible fret range" at bounding box center [243, 127] width 153 height 0
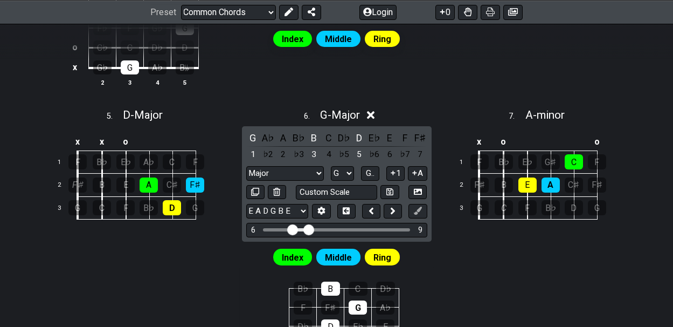
scroll to position [825, 0]
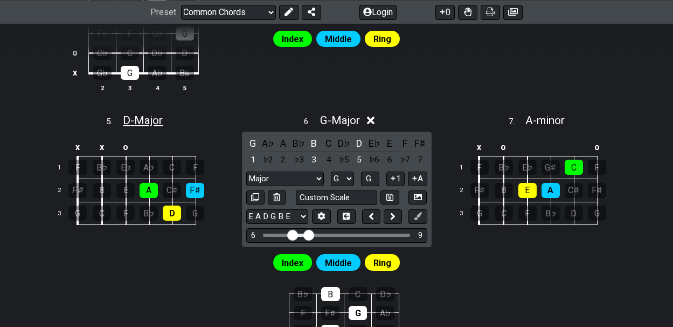
click at [143, 118] on span "D - Major" at bounding box center [143, 120] width 40 height 13
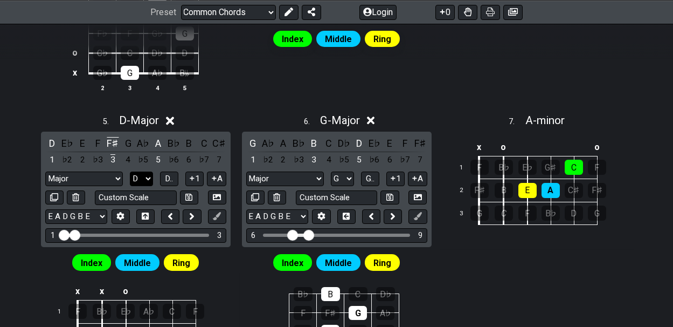
click at [148, 171] on select "A♭ A A♯ B♭ B C C♯ D♭ D D♯ E♭ E F F♯ G♭ G G♯" at bounding box center [141, 178] width 23 height 15
select select "G"
click at [130, 171] on select "A♭ A A♯ B♭ B C C♯ D♭ D D♯ E♭ E F F♯ G♭ G G♯" at bounding box center [141, 178] width 23 height 15
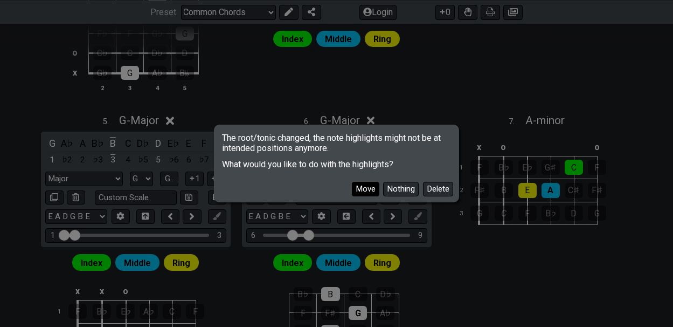
click at [360, 187] on button "Move" at bounding box center [365, 189] width 27 height 15
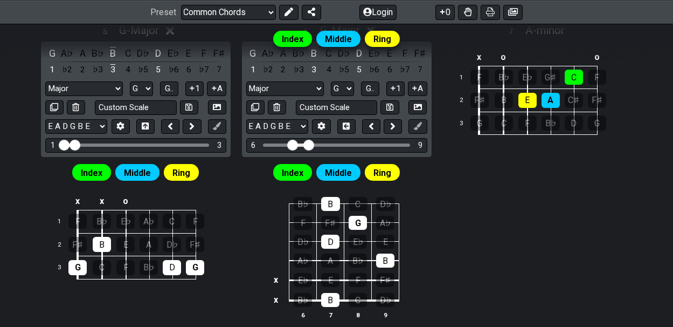
scroll to position [899, 0]
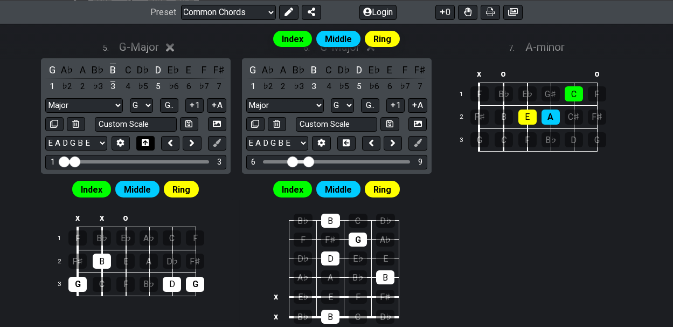
click at [146, 139] on icon at bounding box center [145, 142] width 7 height 7
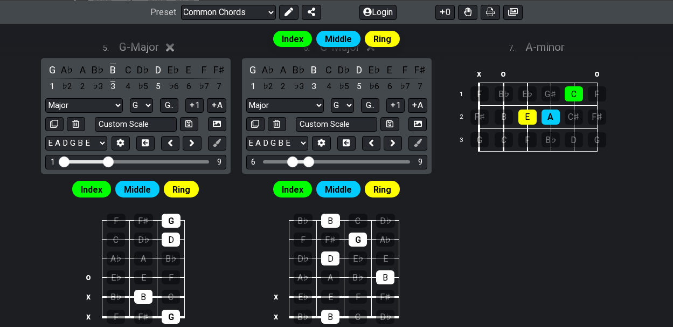
drag, startPoint x: 75, startPoint y: 155, endPoint x: 107, endPoint y: 160, distance: 32.2
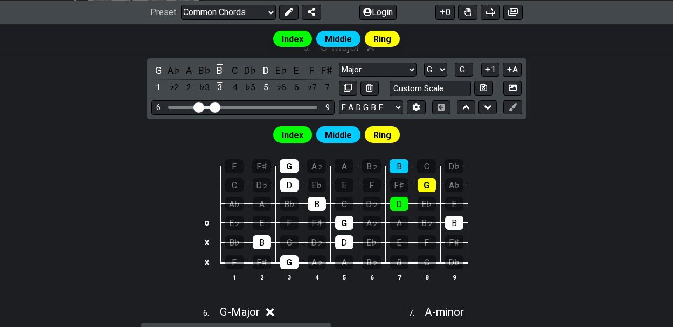
drag, startPoint x: 171, startPoint y: 101, endPoint x: 197, endPoint y: 104, distance: 26.0
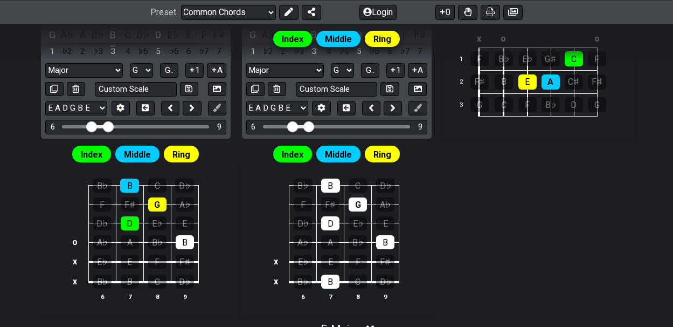
scroll to position [936, 0]
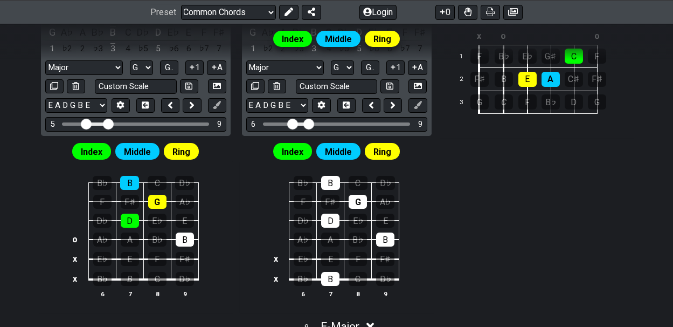
drag, startPoint x: 92, startPoint y: 118, endPoint x: 85, endPoint y: 118, distance: 7.0
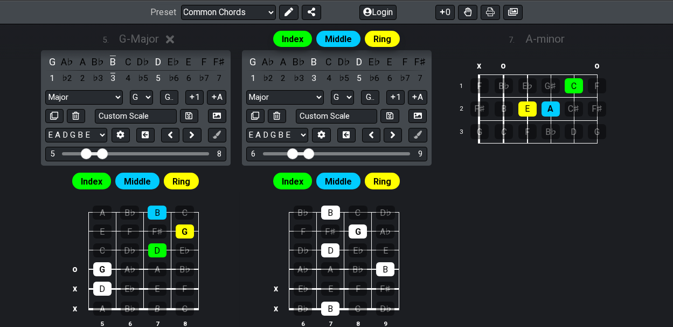
scroll to position [898, 0]
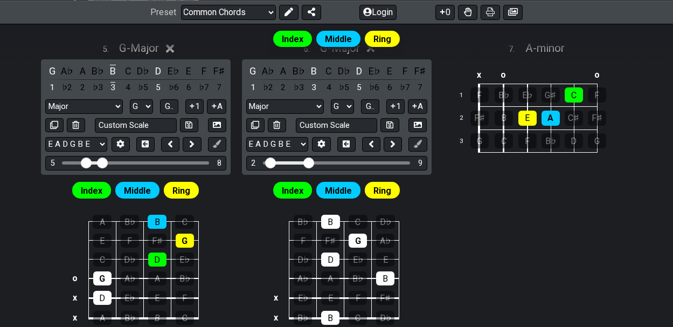
drag, startPoint x: 291, startPoint y: 156, endPoint x: 271, endPoint y: 155, distance: 20.0
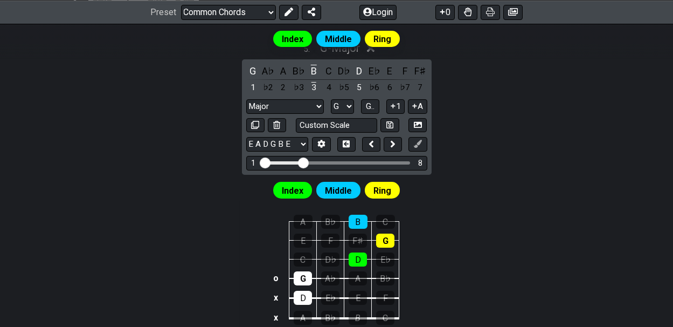
drag, startPoint x: 286, startPoint y: 157, endPoint x: 265, endPoint y: 158, distance: 20.5
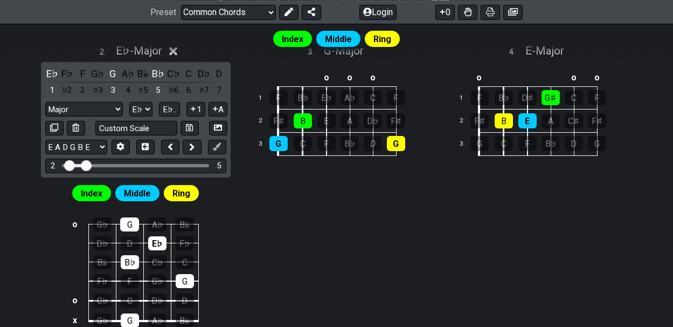
scroll to position [569, 0]
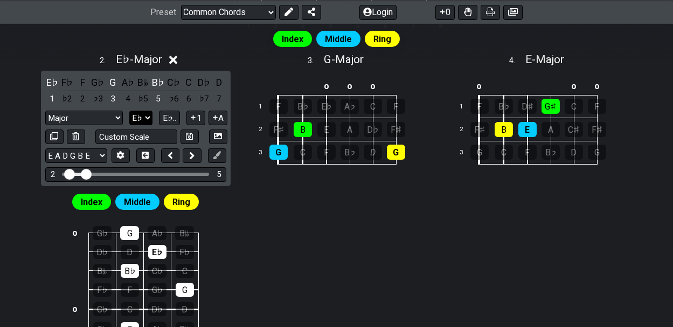
click at [146, 113] on select "A♭ A A♯ B♭ B C C♯ D♭ D D♯ E♭ E F F♯ G♭ G G♯" at bounding box center [140, 118] width 23 height 15
select select "G"
click at [130, 111] on select "A♭ A A♯ B♭ B C C♯ D♭ D D♯ E♭ E F F♯ G♭ G G♯" at bounding box center [140, 118] width 23 height 15
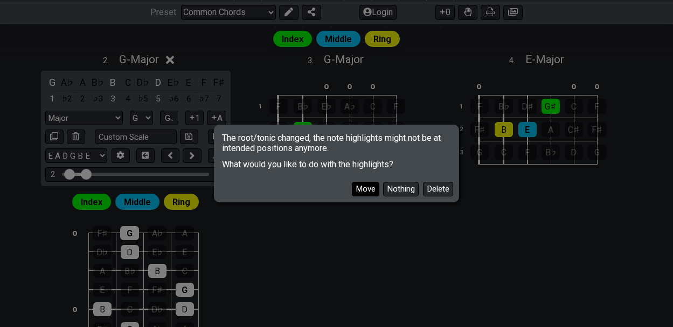
click at [366, 187] on button "Move" at bounding box center [365, 189] width 27 height 15
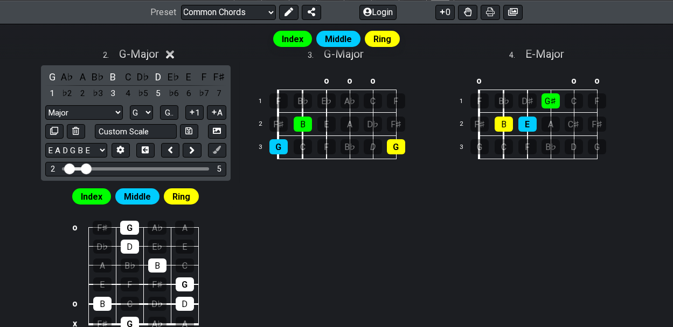
scroll to position [563, 0]
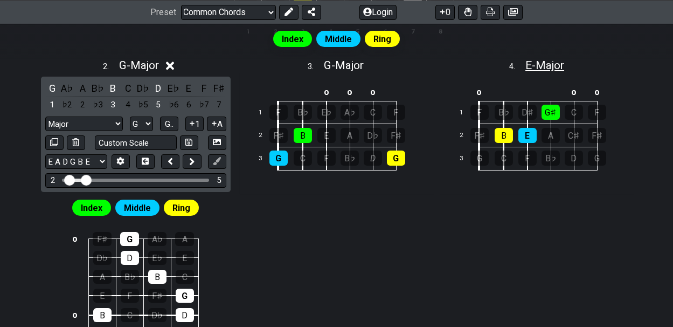
click at [553, 63] on span "E - Major" at bounding box center [545, 65] width 39 height 13
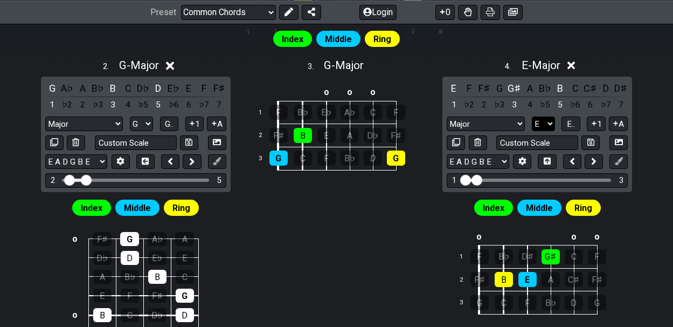
click at [550, 120] on select "A♭ A A♯ B♭ B C C♯ D♭ D D♯ E♭ E F F♯ G♭ G G♯" at bounding box center [543, 123] width 23 height 15
select select "G"
click at [532, 116] on select "A♭ A A♯ B♭ B C C♯ D♭ D D♯ E♭ E F F♯ G♭ G G♯" at bounding box center [543, 123] width 23 height 15
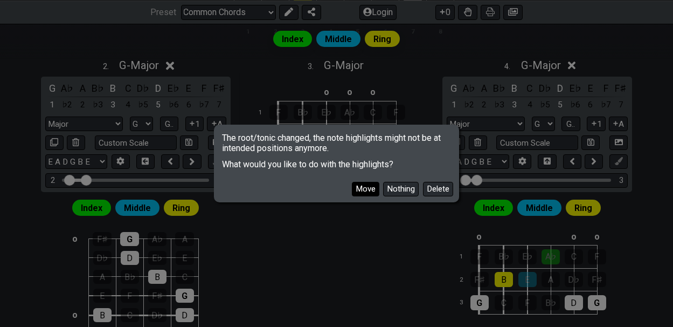
click at [369, 188] on button "Move" at bounding box center [365, 189] width 27 height 15
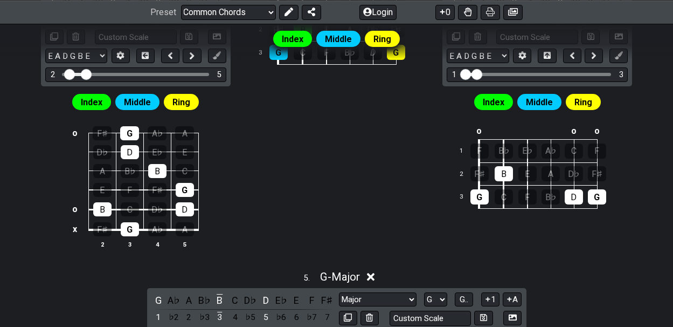
scroll to position [682, 0]
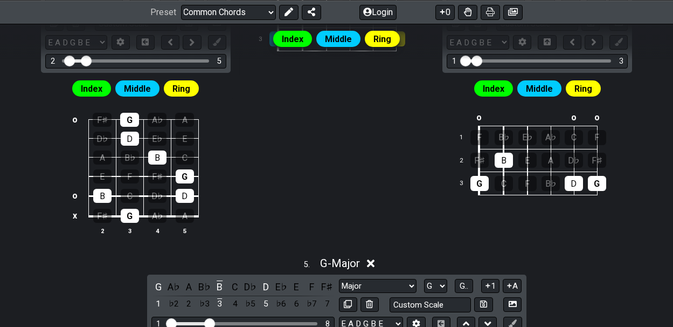
drag, startPoint x: 478, startPoint y: 57, endPoint x: 507, endPoint y: 57, distance: 29.1
click at [507, 57] on div "Index Middle Ring" at bounding box center [336, 43] width 673 height 38
drag, startPoint x: 477, startPoint y: 58, endPoint x: 489, endPoint y: 58, distance: 12.4
click at [489, 58] on div "Index Middle Ring" at bounding box center [336, 43] width 673 height 38
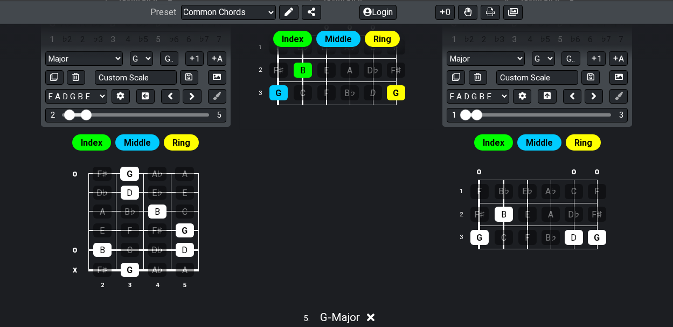
click at [475, 114] on input "Visible fret range" at bounding box center [537, 114] width 153 height 0
drag, startPoint x: 477, startPoint y: 111, endPoint x: 503, endPoint y: 109, distance: 25.9
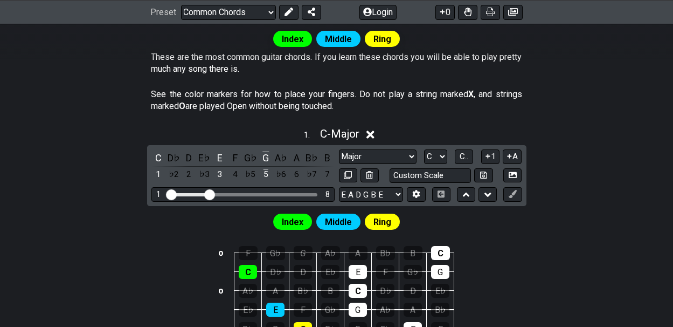
scroll to position [224, 0]
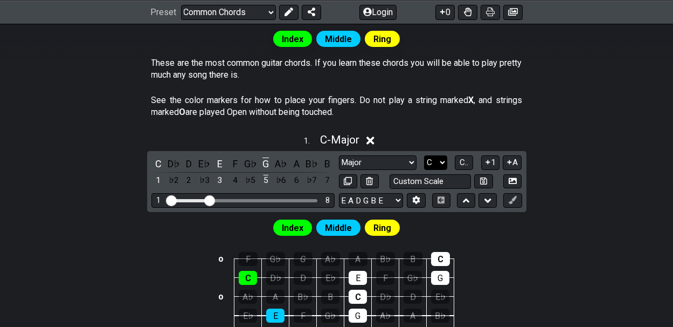
click at [443, 161] on select "A♭ A A♯ B♭ B C C♯ D♭ D D♯ E♭ E F F♯ G♭ G G♯" at bounding box center [435, 162] width 23 height 15
select select "G"
click at [424, 155] on select "A♭ A A♯ B♭ B C C♯ D♭ D D♯ E♭ E F F♯ G♭ G G♯" at bounding box center [435, 162] width 23 height 15
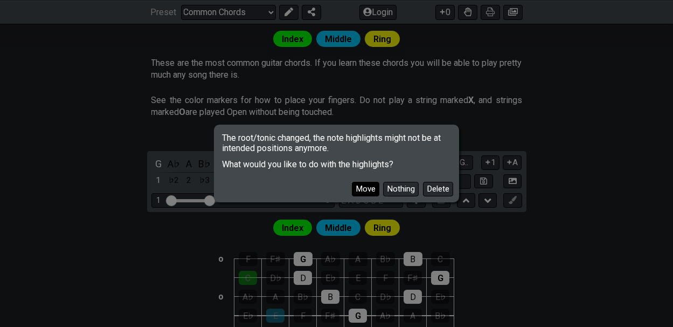
click at [367, 188] on button "Move" at bounding box center [365, 189] width 27 height 15
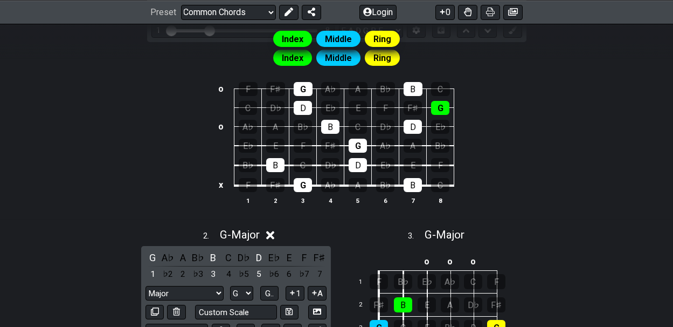
scroll to position [450, 0]
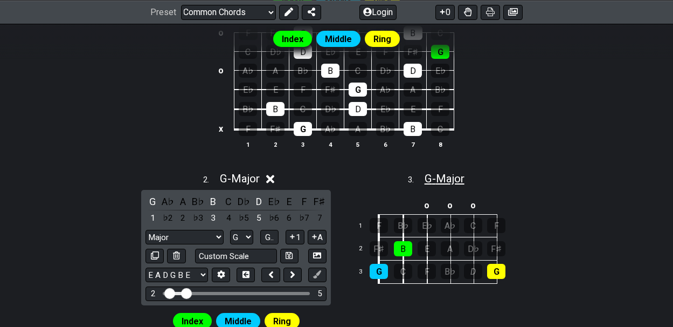
click at [450, 175] on span "G - Major" at bounding box center [445, 178] width 40 height 13
select select "G"
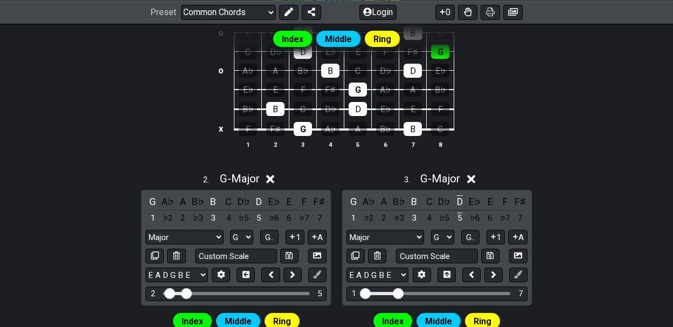
drag, startPoint x: 375, startPoint y: 289, endPoint x: 397, endPoint y: 289, distance: 22.1
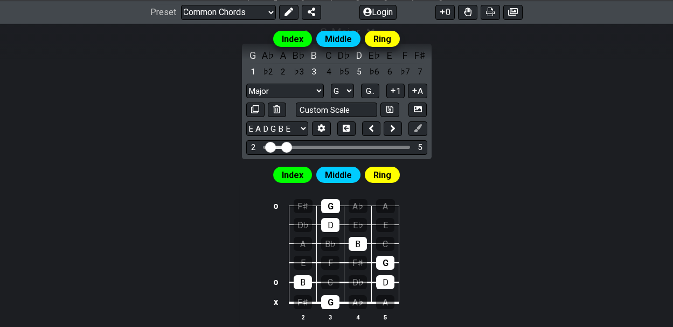
scroll to position [583, 0]
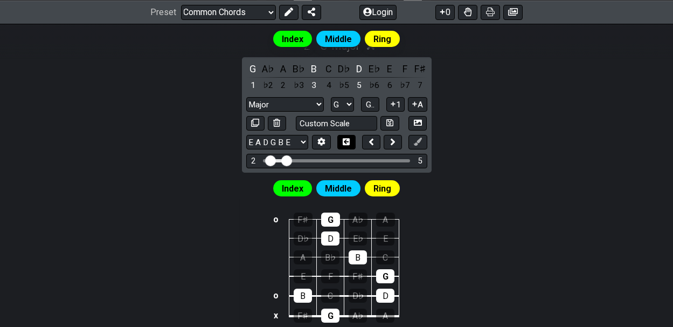
click at [348, 138] on icon at bounding box center [346, 141] width 7 height 7
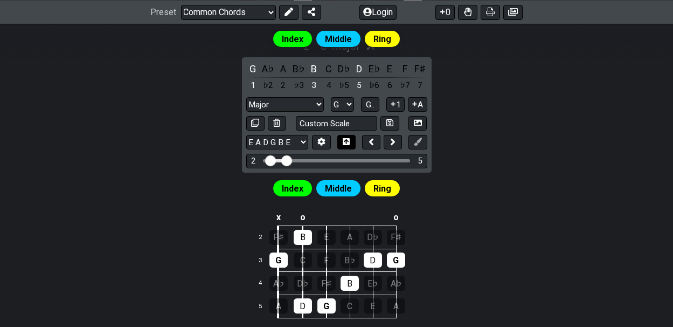
click at [348, 138] on icon at bounding box center [346, 141] width 7 height 7
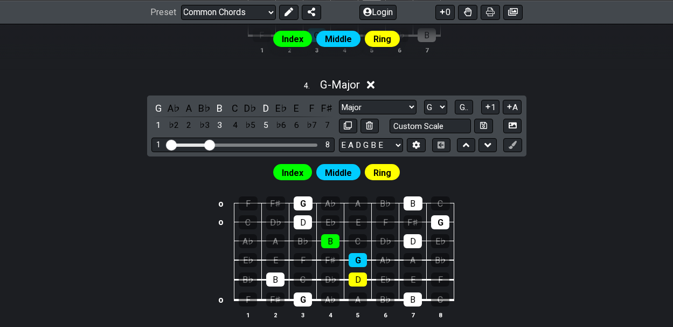
scroll to position [1129, 0]
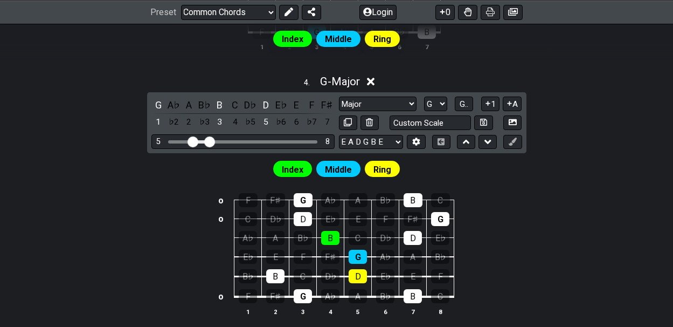
drag, startPoint x: 171, startPoint y: 132, endPoint x: 192, endPoint y: 134, distance: 21.1
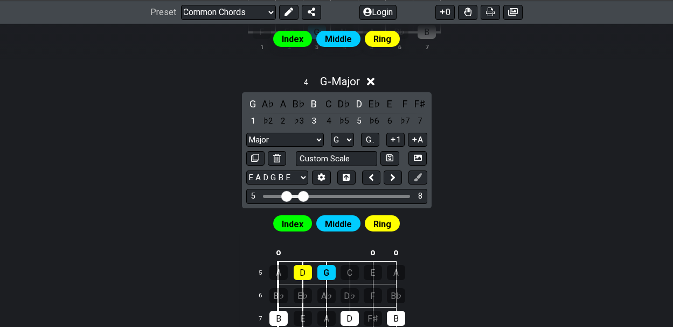
scroll to position [1173, 0]
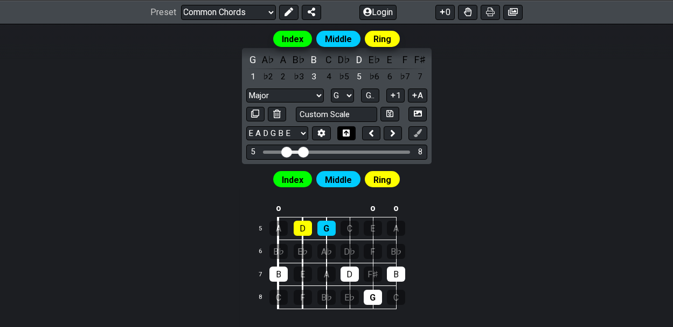
click at [348, 129] on icon at bounding box center [346, 132] width 7 height 7
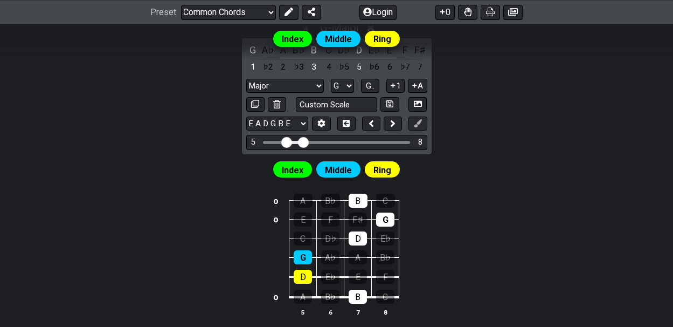
scroll to position [1169, 0]
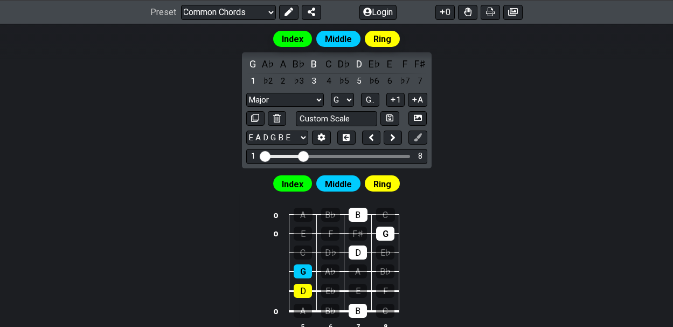
drag, startPoint x: 287, startPoint y: 149, endPoint x: 263, endPoint y: 152, distance: 24.4
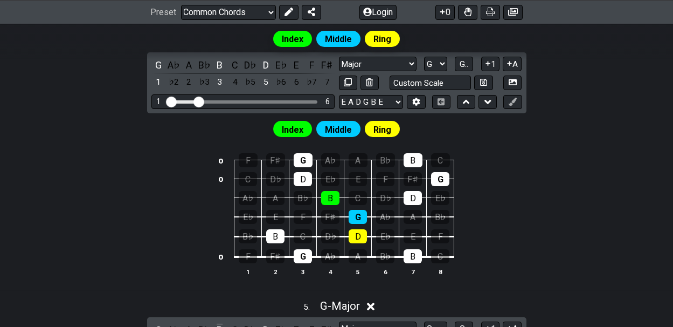
drag, startPoint x: 211, startPoint y: 95, endPoint x: 198, endPoint y: 95, distance: 13.5
click at [198, 101] on input "Visible fret range" at bounding box center [243, 101] width 153 height 0
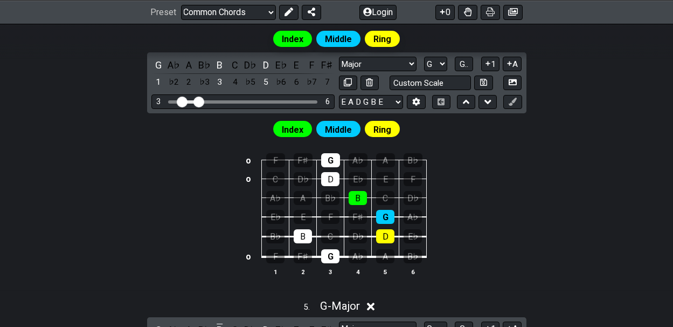
drag, startPoint x: 172, startPoint y: 95, endPoint x: 180, endPoint y: 94, distance: 7.6
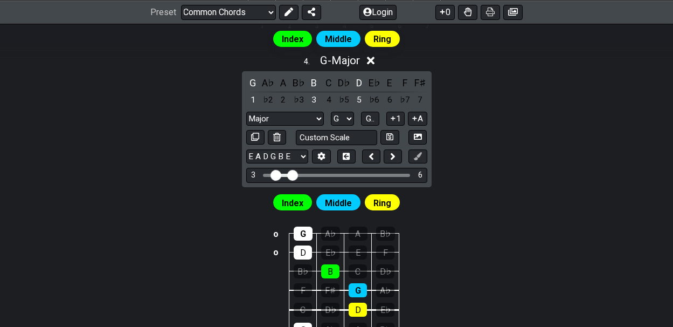
scroll to position [1153, 0]
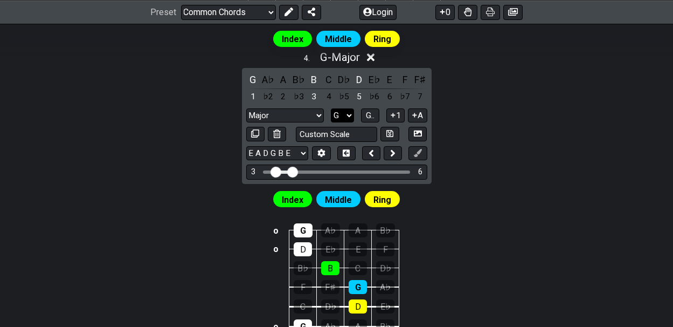
click at [349, 108] on select "A♭ A A♯ B♭ B C C♯ D♭ D D♯ E♭ E F F♯ G♭ G G♯" at bounding box center [342, 115] width 23 height 15
select select "C"
click at [331, 108] on select "A♭ A A♯ B♭ B C C♯ D♭ D D♯ E♭ E F F♯ G♭ G G♯" at bounding box center [342, 115] width 23 height 15
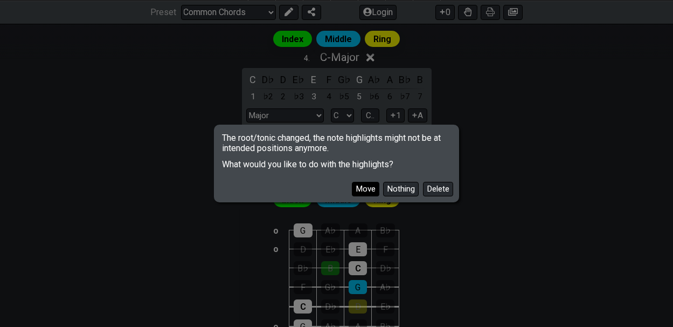
click at [364, 187] on button "Move" at bounding box center [365, 189] width 27 height 15
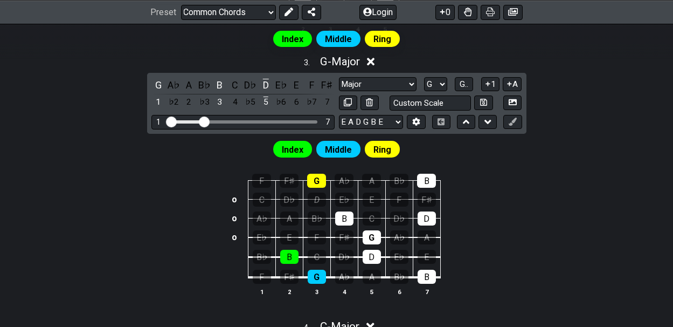
scroll to position [881, 0]
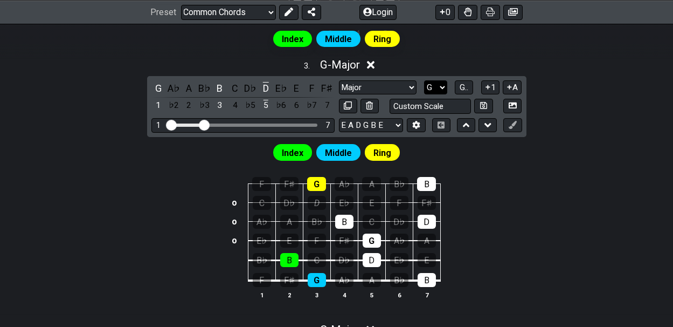
click at [442, 81] on select "A♭ A A♯ B♭ B C C♯ D♭ D D♯ E♭ E F F♯ G♭ G G♯" at bounding box center [435, 87] width 23 height 15
select select "C"
click at [424, 80] on select "A♭ A A♯ B♭ B C C♯ D♭ D D♯ E♭ E F F♯ G♭ G G♯" at bounding box center [435, 87] width 23 height 15
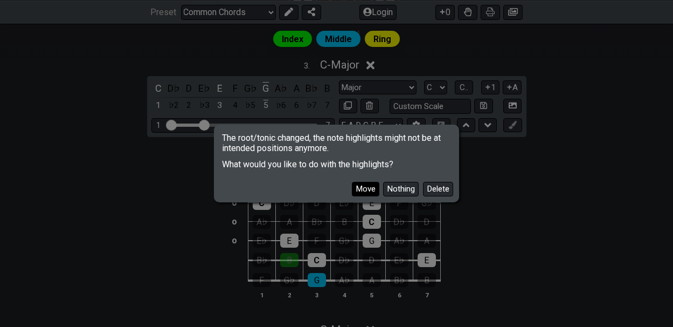
click at [367, 187] on button "Move" at bounding box center [365, 189] width 27 height 15
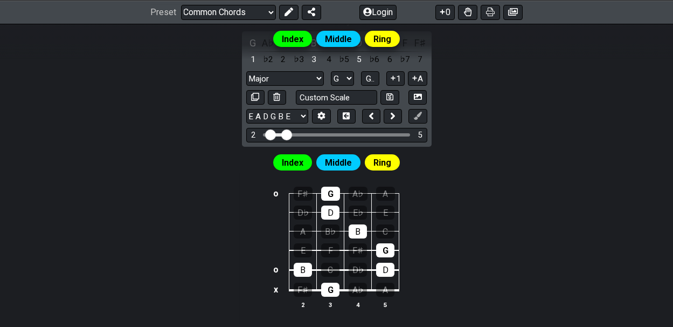
scroll to position [605, 0]
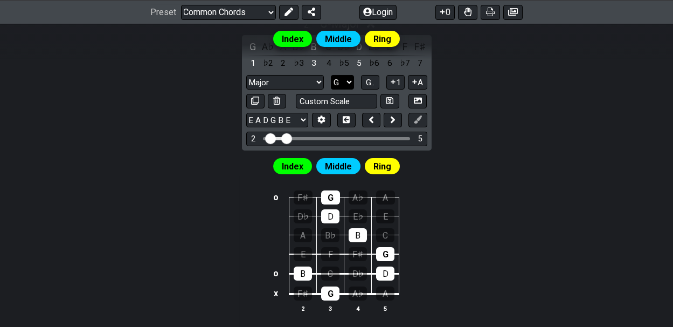
click at [348, 78] on select "A♭ A A♯ B♭ B C C♯ D♭ D D♯ E♭ E F F♯ G♭ G G♯" at bounding box center [342, 82] width 23 height 15
click at [331, 75] on select "A♭ A A♯ B♭ B C C♯ D♭ D D♯ E♭ E F F♯ G♭ G G♯" at bounding box center [342, 82] width 23 height 15
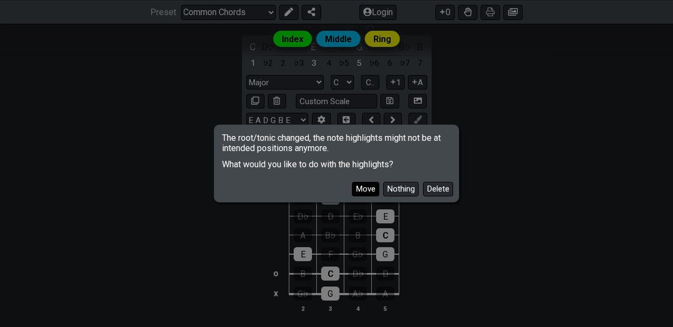
click at [363, 187] on button "Move" at bounding box center [365, 189] width 27 height 15
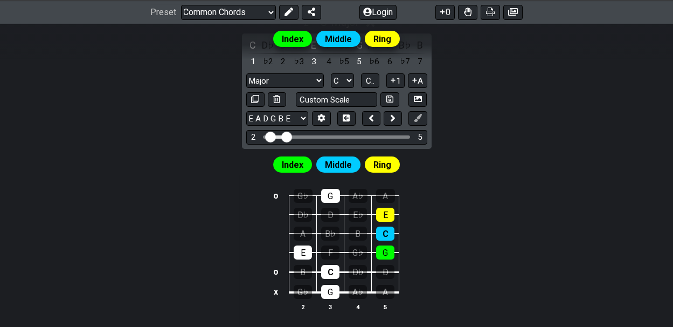
scroll to position [613, 0]
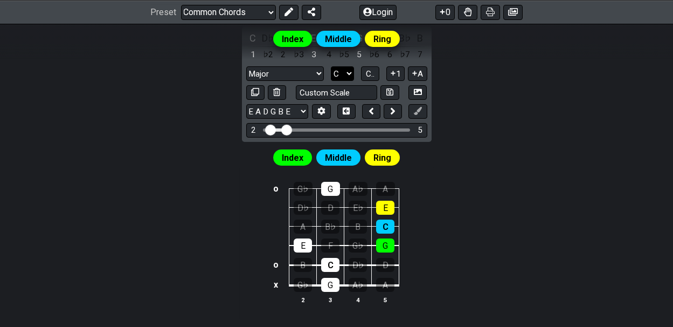
click at [349, 70] on select "A♭ A A♯ B♭ B C C♯ D♭ D D♯ E♭ E F F♯ G♭ G G♯" at bounding box center [342, 73] width 23 height 15
select select "D"
click at [331, 66] on select "A♭ A A♯ B♭ B C C♯ D♭ D D♯ E♭ E F F♯ G♭ G G♯" at bounding box center [342, 73] width 23 height 15
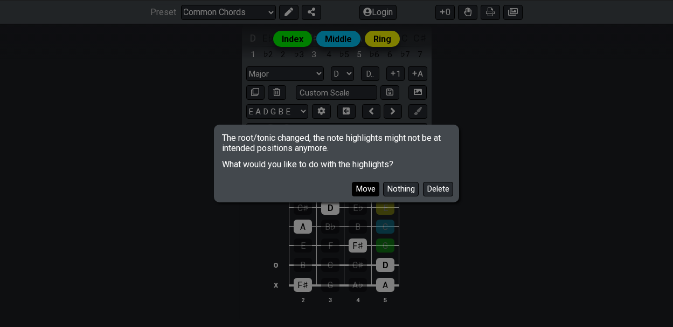
click at [365, 188] on button "Move" at bounding box center [365, 189] width 27 height 15
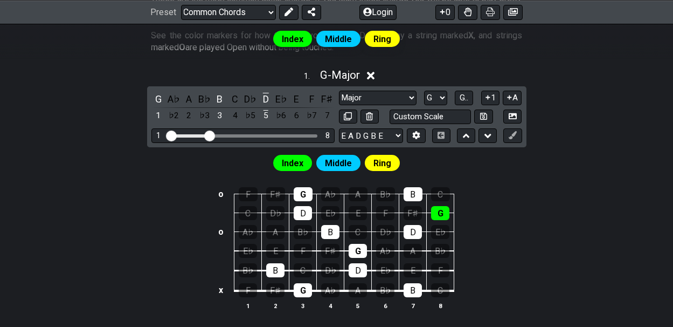
scroll to position [293, 0]
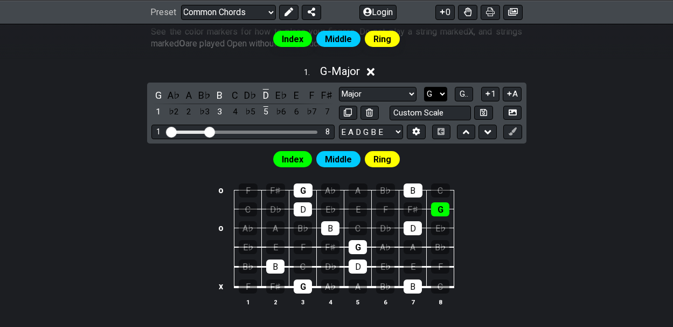
click at [442, 92] on select "A♭ A A♯ B♭ B C C♯ D♭ D D♯ E♭ E F F♯ G♭ G G♯" at bounding box center [435, 94] width 23 height 15
select select "D"
click at [424, 87] on select "A♭ A A♯ B♭ B C C♯ D♭ D D♯ E♭ E F F♯ G♭ G G♯" at bounding box center [435, 94] width 23 height 15
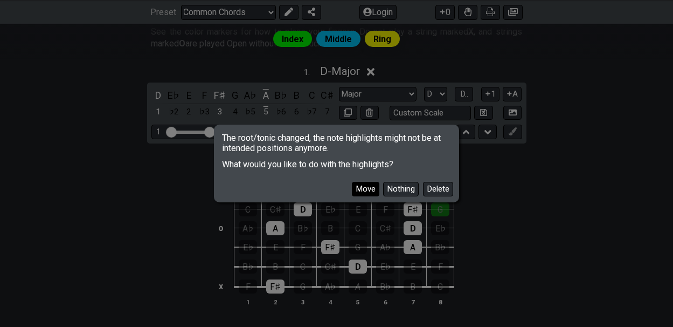
click at [365, 187] on button "Move" at bounding box center [365, 189] width 27 height 15
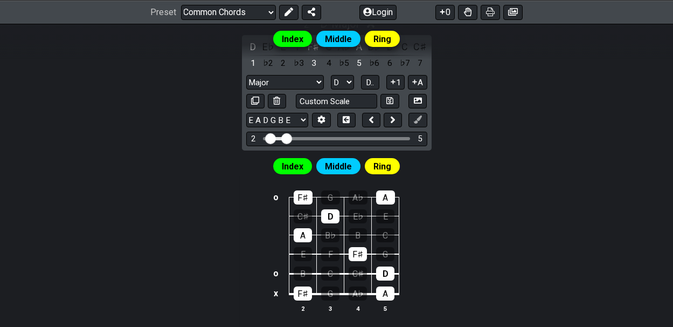
scroll to position [608, 0]
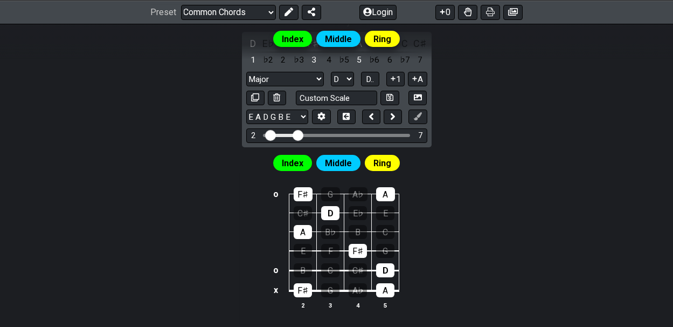
drag, startPoint x: 287, startPoint y: 132, endPoint x: 300, endPoint y: 132, distance: 12.4
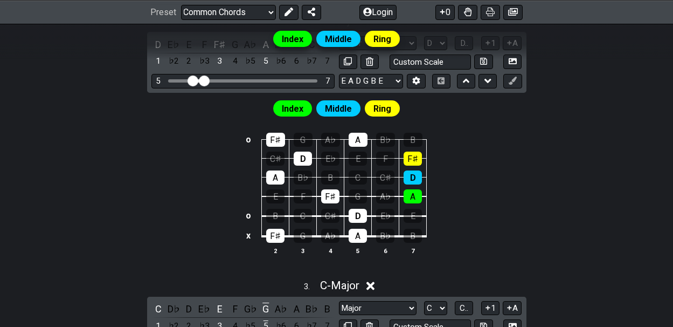
drag, startPoint x: 175, startPoint y: 76, endPoint x: 192, endPoint y: 78, distance: 17.3
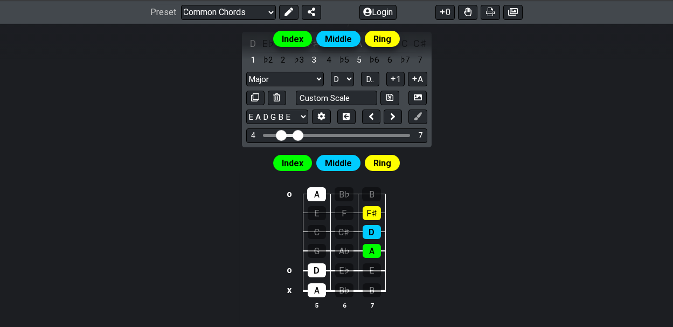
click at [281, 134] on input "Visible fret range" at bounding box center [336, 134] width 153 height 0
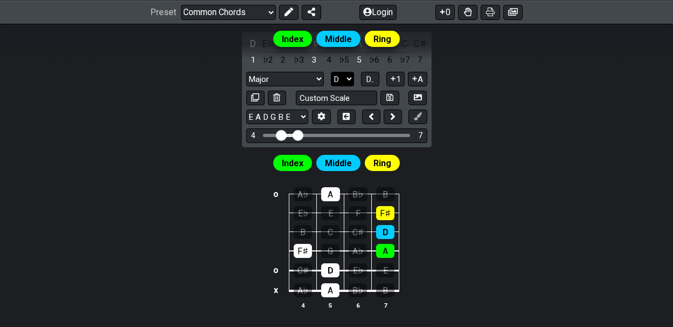
click at [349, 75] on select "A♭ A A♯ B♭ B C C♯ D♭ D D♯ E♭ E F F♯ G♭ G G♯" at bounding box center [342, 79] width 23 height 15
select select "F#"
click at [331, 72] on select "A♭ A A♯ B♭ B C C♯ D♭ D D♯ E♭ E F F♯ G♭ G G♯" at bounding box center [342, 79] width 23 height 15
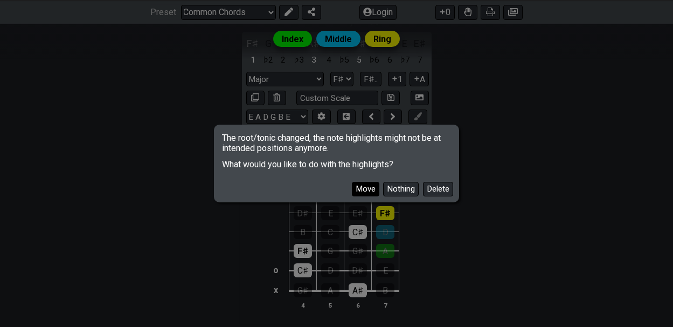
click at [367, 185] on button "Move" at bounding box center [365, 189] width 27 height 15
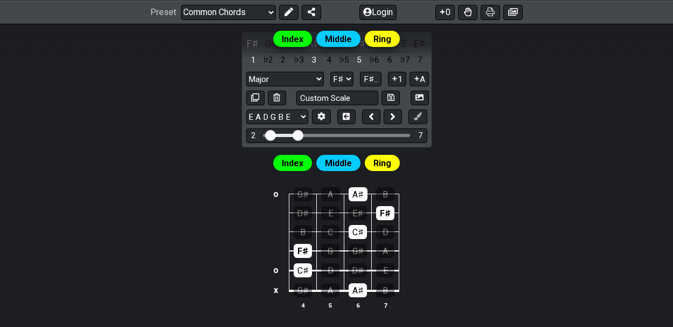
drag, startPoint x: 282, startPoint y: 131, endPoint x: 272, endPoint y: 133, distance: 10.4
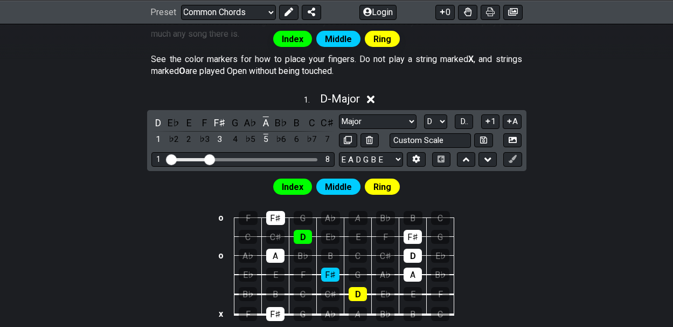
scroll to position [268, 0]
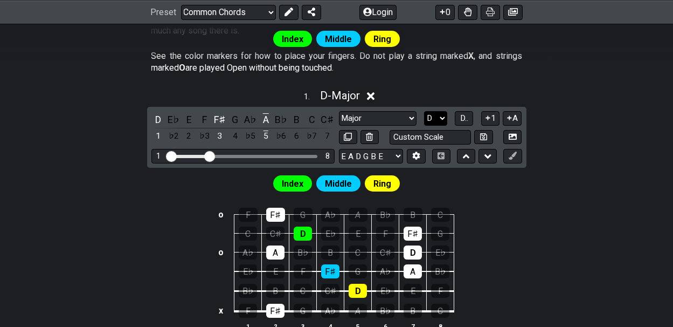
click at [442, 115] on select "A♭ A A♯ B♭ B C C♯ D♭ D D♯ E♭ E F F♯ G♭ G G♯" at bounding box center [435, 118] width 23 height 15
select select "F#"
click at [424, 111] on select "A♭ A A♯ B♭ B C C♯ D♭ D D♯ E♭ E F F♯ G♭ G G♯" at bounding box center [435, 118] width 23 height 15
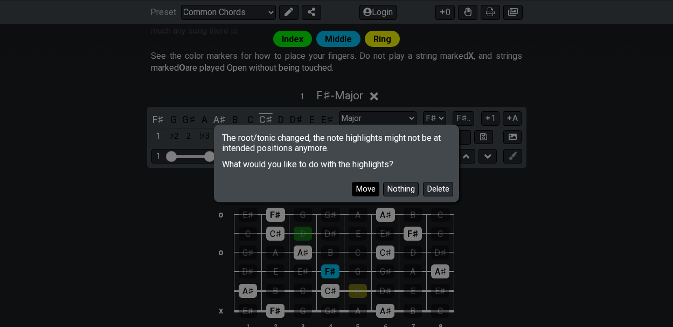
click at [367, 187] on button "Move" at bounding box center [365, 189] width 27 height 15
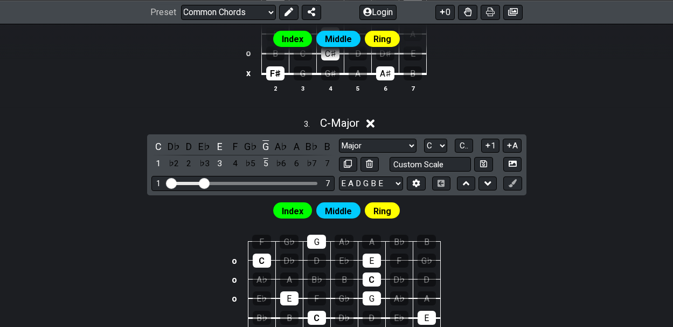
scroll to position [764, 0]
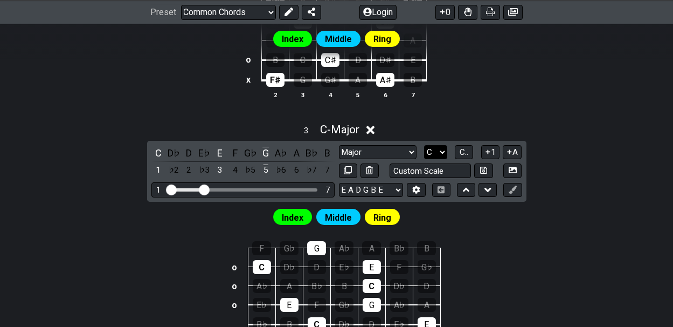
click at [444, 145] on select "A♭ A A♯ B♭ B C C♯ D♭ D D♯ E♭ E F F♯ G♭ G G♯" at bounding box center [435, 152] width 23 height 15
select select "F#"
click at [424, 145] on select "A♭ A A♯ B♭ B C C♯ D♭ D D♯ E♭ E F F♯ G♭ G G♯" at bounding box center [435, 152] width 23 height 15
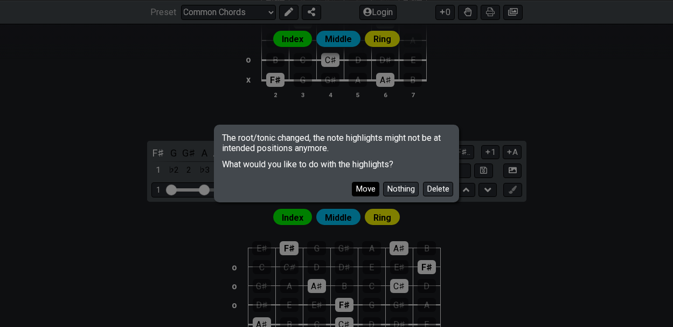
click at [369, 188] on button "Move" at bounding box center [365, 189] width 27 height 15
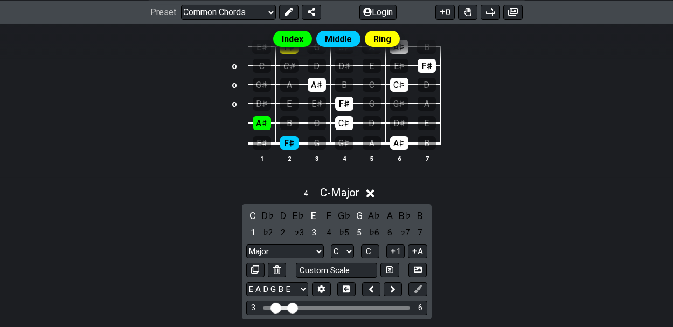
scroll to position [998, 0]
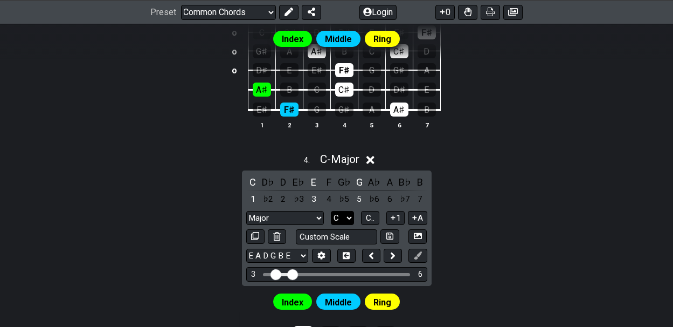
click at [349, 211] on select "A♭ A A♯ B♭ B C C♯ D♭ D D♯ E♭ E F F♯ G♭ G G♯" at bounding box center [342, 218] width 23 height 15
select select "F#"
click at [331, 211] on select "A♭ A A♯ B♭ B C C♯ D♭ D D♯ E♭ E F F♯ G♭ G G♯" at bounding box center [342, 218] width 23 height 15
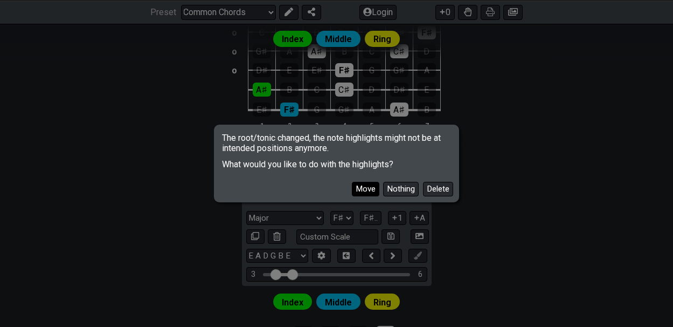
click at [365, 188] on button "Move" at bounding box center [365, 189] width 27 height 15
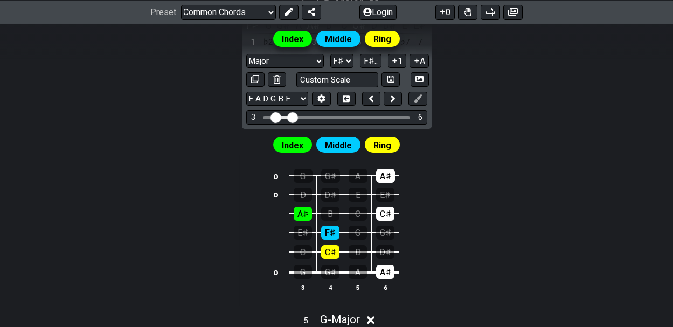
scroll to position [1152, 0]
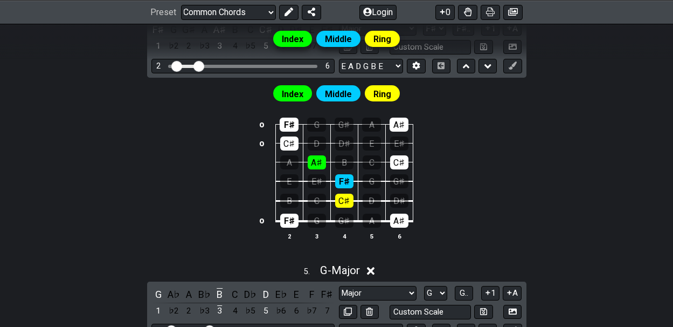
drag, startPoint x: 198, startPoint y: 60, endPoint x: 187, endPoint y: 60, distance: 10.8
click at [187, 60] on div "Index Middle Ring" at bounding box center [336, 43] width 673 height 38
click at [196, 59] on div "Index Middle Ring" at bounding box center [336, 43] width 673 height 38
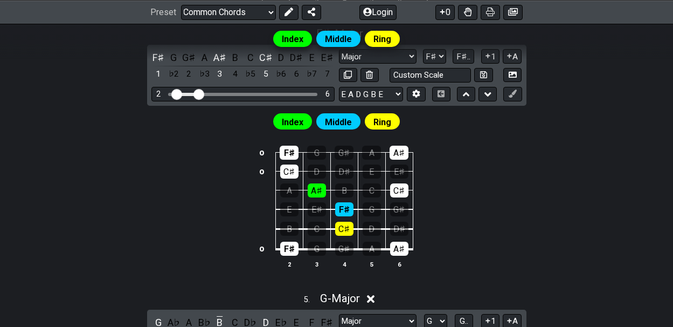
scroll to position [1114, 0]
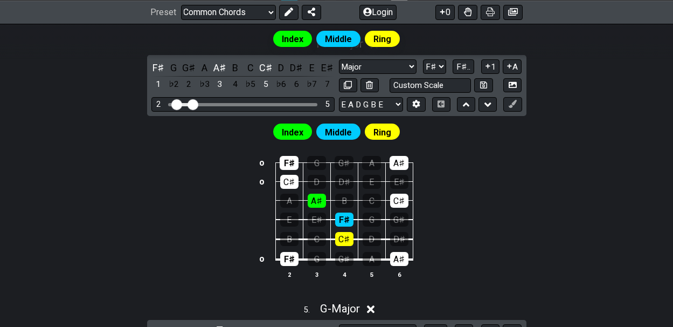
drag, startPoint x: 198, startPoint y: 95, endPoint x: 191, endPoint y: 95, distance: 7.0
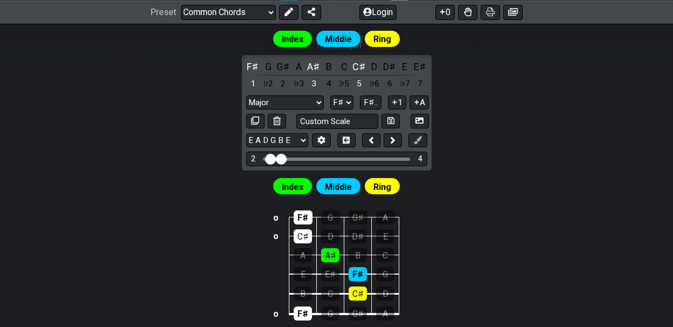
click at [282, 158] on input "Visible fret range" at bounding box center [336, 158] width 153 height 0
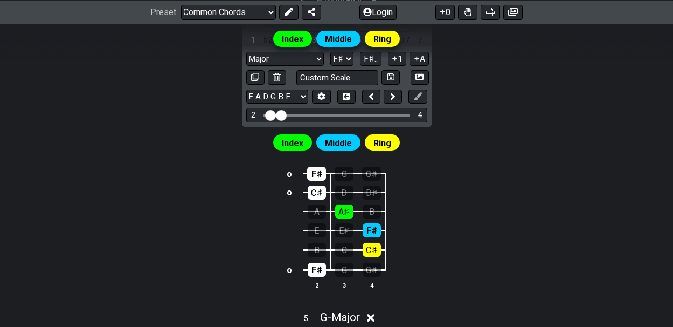
scroll to position [1161, 0]
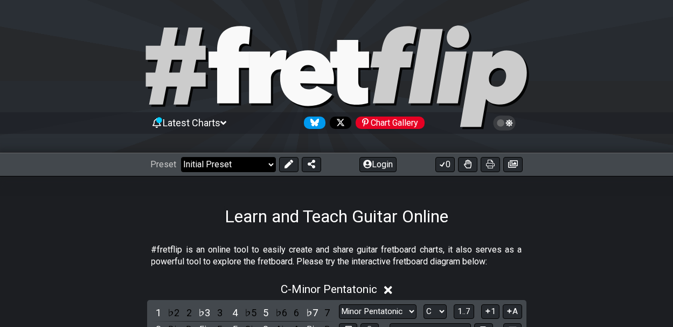
click at [268, 163] on select "Welcome to #fretflip! Initial Preset Custom Preset Minor Pentatonic Major Penta…" at bounding box center [228, 164] width 95 height 15
click at [181, 157] on select "Welcome to #fretflip! Initial Preset Custom Preset Minor Pentatonic Major Penta…" at bounding box center [228, 164] width 95 height 15
select select "/common-guitar-chords"
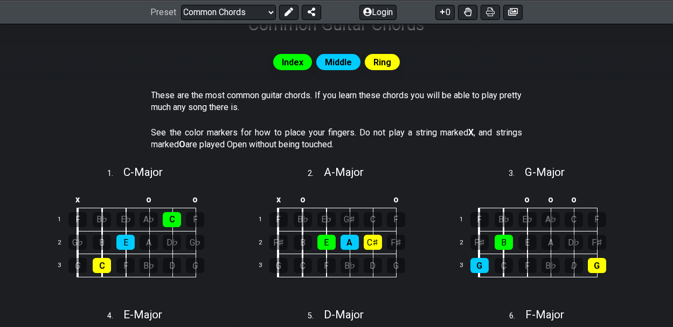
scroll to position [230, 0]
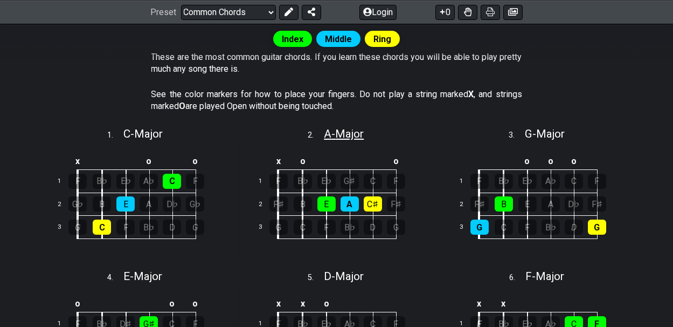
click at [354, 134] on span "A - Major" at bounding box center [344, 133] width 40 height 13
select select "A"
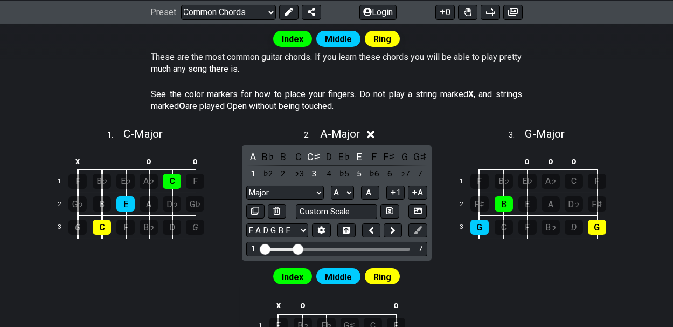
drag, startPoint x: 275, startPoint y: 246, endPoint x: 300, endPoint y: 246, distance: 24.3
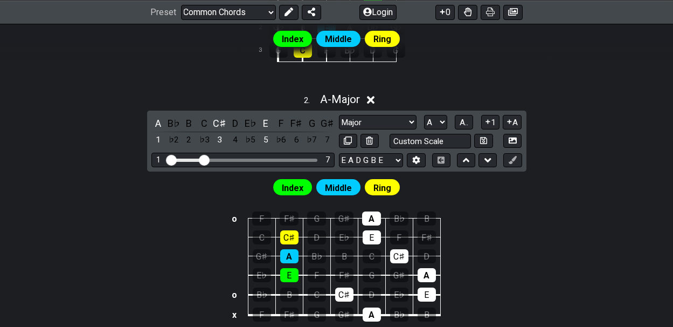
scroll to position [404, 0]
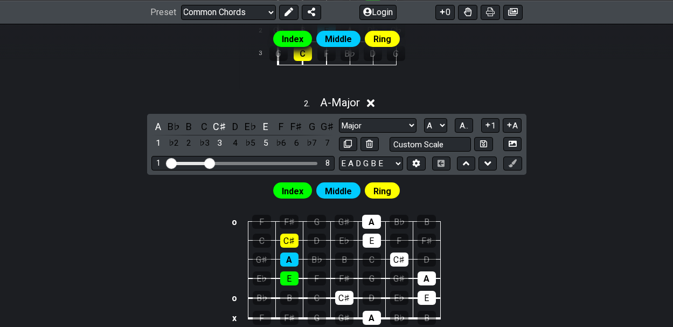
drag, startPoint x: 204, startPoint y: 160, endPoint x: 210, endPoint y: 161, distance: 6.0
click at [210, 162] on input "Visible fret range" at bounding box center [243, 162] width 153 height 0
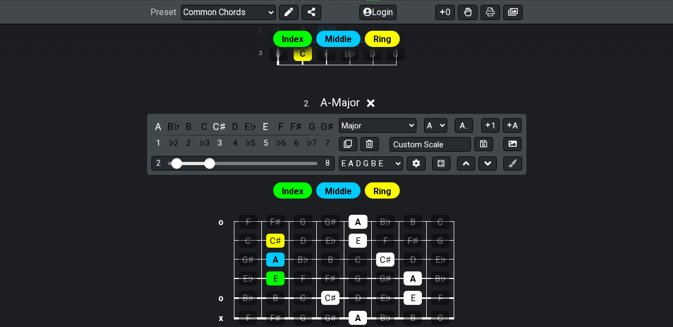
drag, startPoint x: 170, startPoint y: 158, endPoint x: 177, endPoint y: 159, distance: 7.0
click at [177, 162] on input "Visible fret range" at bounding box center [243, 162] width 153 height 0
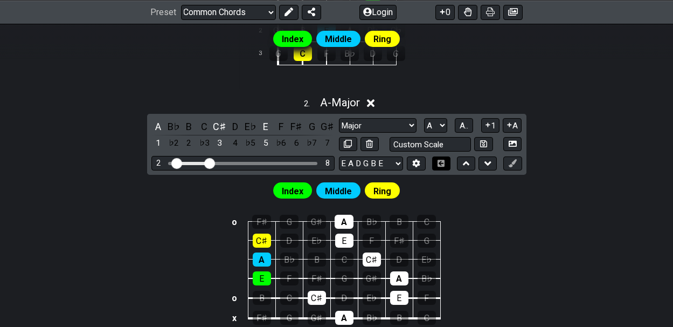
click at [441, 160] on icon at bounding box center [441, 162] width 8 height 7
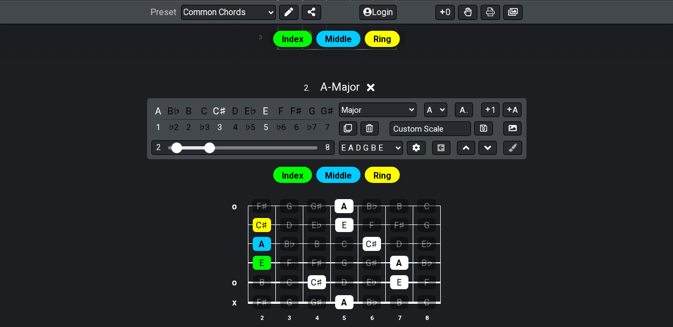
scroll to position [416, 0]
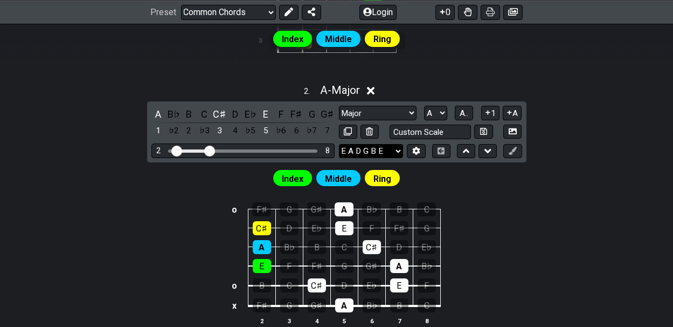
click at [398, 147] on select "E A D G B E E A D G B E E A D G B E B E A D F♯ B A D G C E A D A D G B E E♭ A♭ …" at bounding box center [371, 151] width 64 height 15
click at [440, 148] on icon at bounding box center [441, 150] width 8 height 7
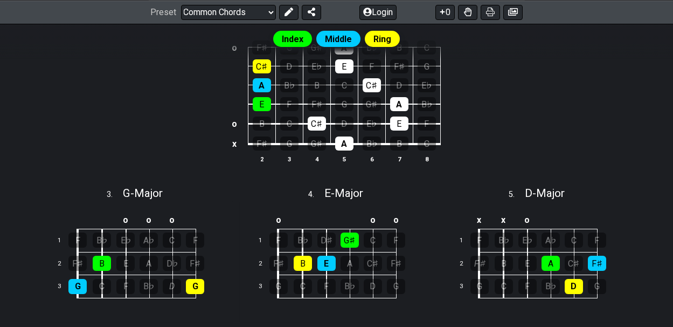
scroll to position [583, 0]
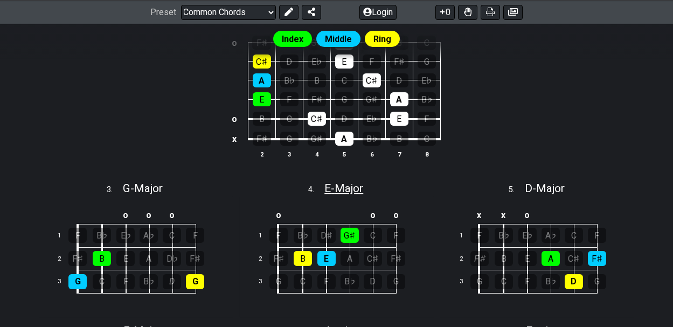
click at [357, 186] on span "E - Major" at bounding box center [344, 188] width 39 height 13
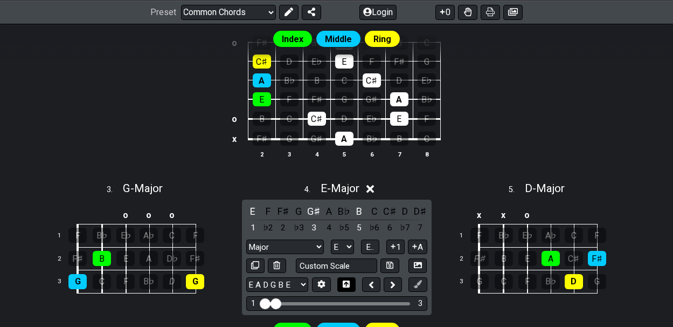
click at [348, 280] on icon at bounding box center [346, 283] width 7 height 7
click at [349, 241] on select "A♭ A A♯ B♭ B C C♯ D♭ D D♯ E♭ E F F♯ G♭ G G♯" at bounding box center [342, 246] width 23 height 15
select select "A"
click at [331, 239] on select "A♭ A A♯ B♭ B C C♯ D♭ D D♯ E♭ E F F♯ G♭ G G♯" at bounding box center [342, 246] width 23 height 15
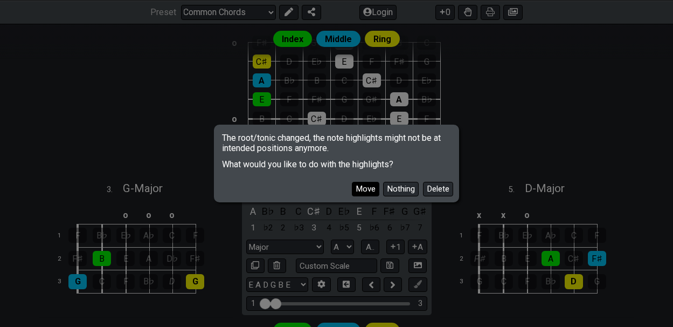
click at [362, 186] on button "Move" at bounding box center [365, 189] width 27 height 15
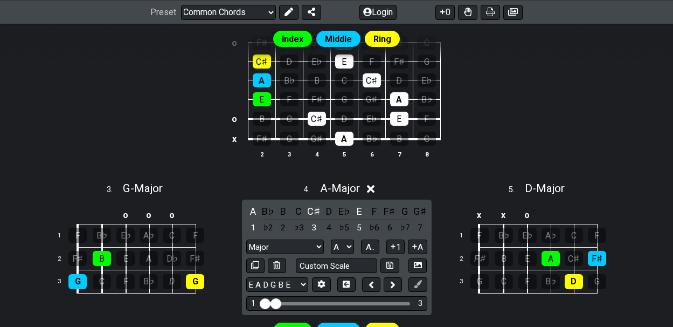
scroll to position [719, 0]
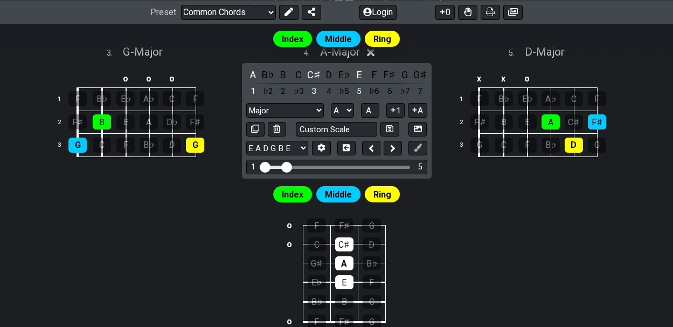
drag, startPoint x: 275, startPoint y: 161, endPoint x: 289, endPoint y: 161, distance: 13.5
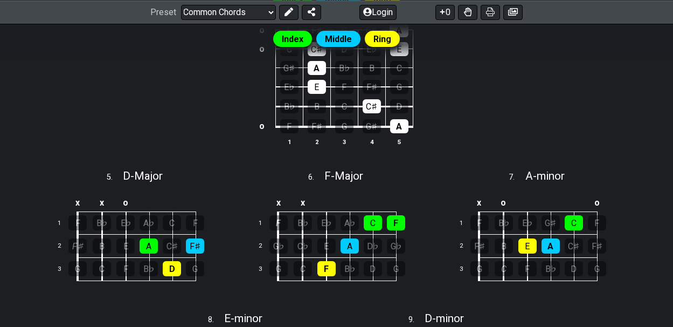
scroll to position [1025, 0]
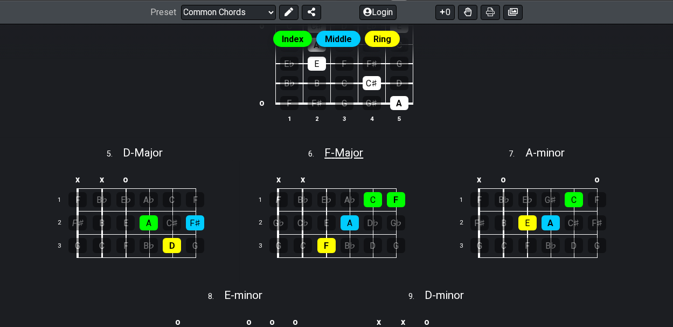
click at [350, 146] on span "F - Major" at bounding box center [344, 152] width 39 height 13
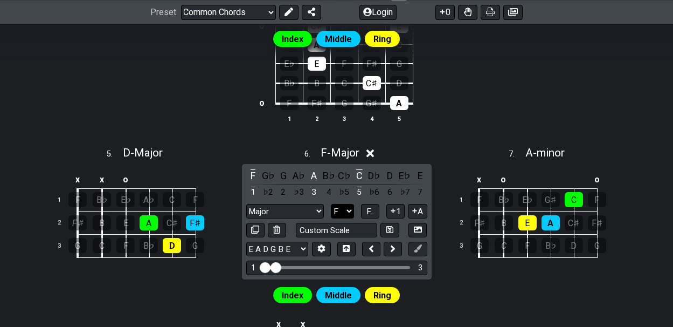
click at [348, 205] on select "A♭ A A♯ B♭ B C C♯ D♭ D D♯ E♭ E F F♯ G♭ G G♯" at bounding box center [342, 211] width 23 height 15
select select "A"
click at [331, 204] on select "A♭ A A♯ B♭ B C C♯ D♭ D D♯ E♭ E F F♯ G♭ G G♯" at bounding box center [342, 211] width 23 height 15
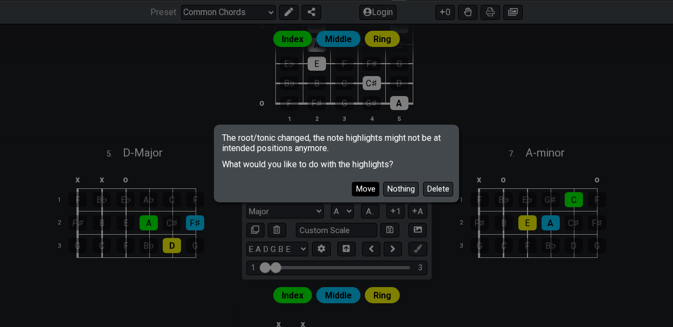
click at [362, 187] on button "Move" at bounding box center [365, 189] width 27 height 15
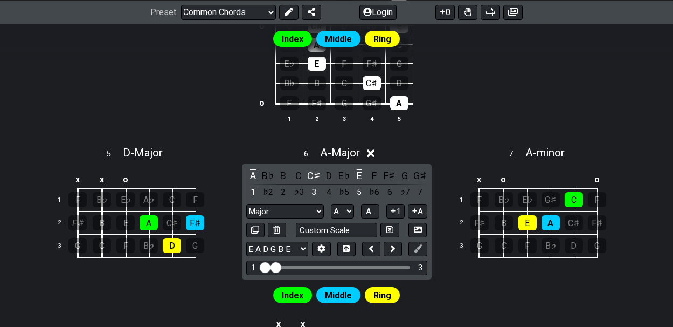
scroll to position [1121, 0]
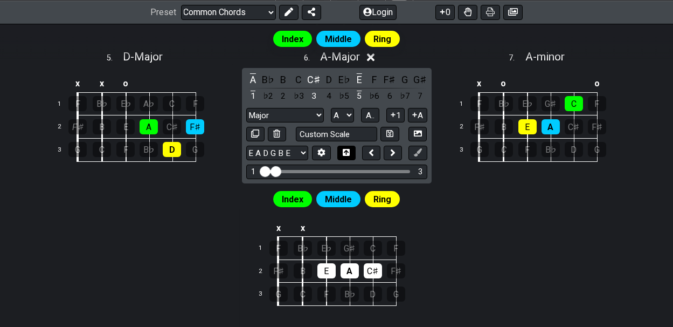
click at [347, 149] on icon at bounding box center [346, 152] width 7 height 7
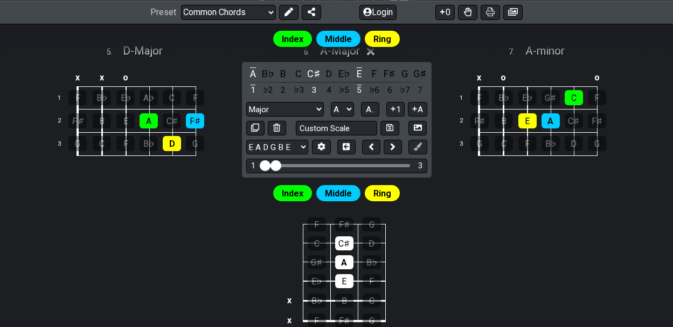
scroll to position [1123, 0]
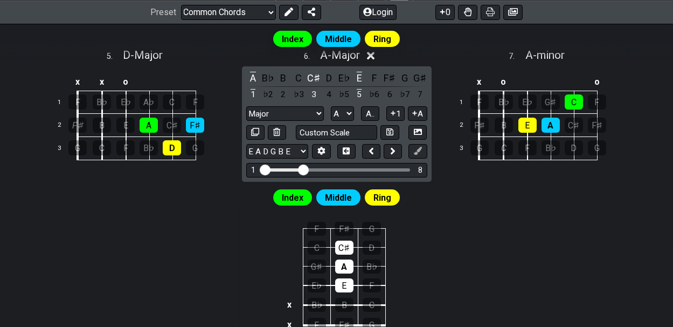
drag, startPoint x: 278, startPoint y: 163, endPoint x: 302, endPoint y: 163, distance: 24.3
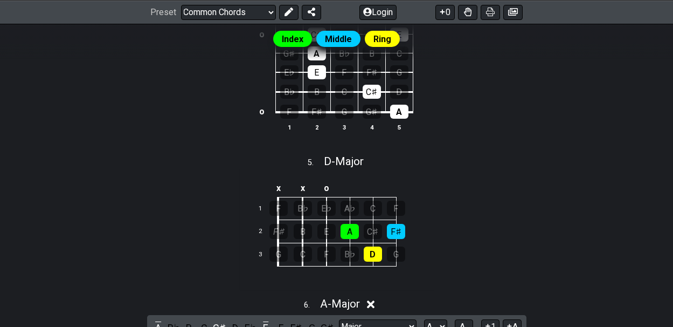
scroll to position [1023, 0]
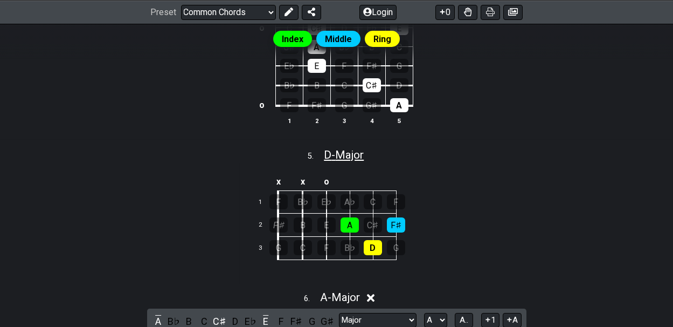
click at [346, 148] on span "D - Major" at bounding box center [344, 154] width 40 height 13
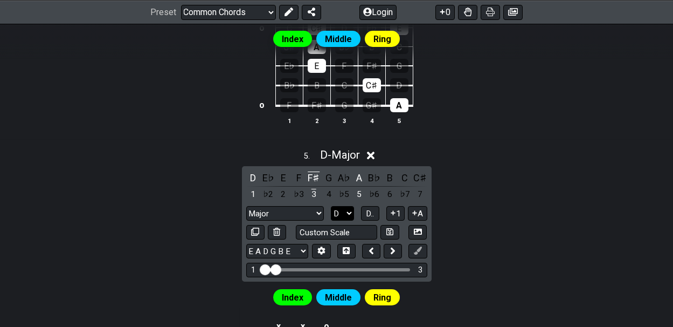
click at [349, 206] on select "A♭ A A♯ B♭ B C C♯ D♭ D D♯ E♭ E F F♯ G♭ G G♯" at bounding box center [342, 213] width 23 height 15
select select "A"
click at [331, 206] on select "A♭ A A♯ B♭ B C C♯ D♭ D D♯ E♭ E F F♯ G♭ G G♯" at bounding box center [342, 213] width 23 height 15
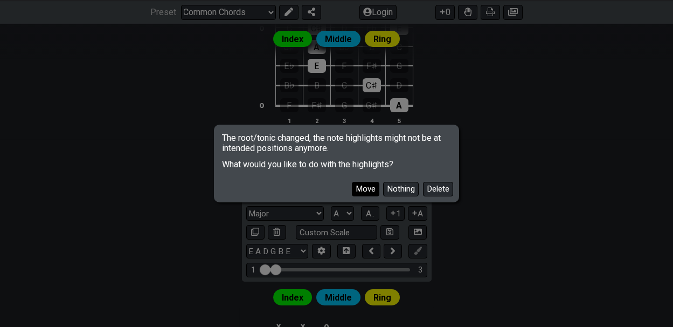
click at [366, 189] on button "Move" at bounding box center [365, 189] width 27 height 15
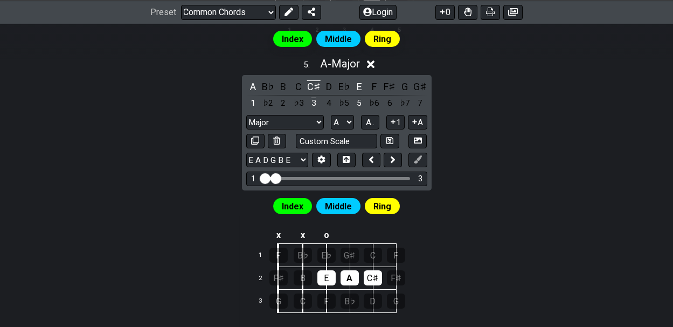
scroll to position [1127, 0]
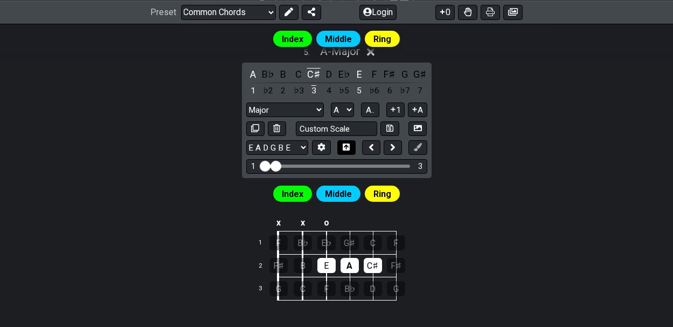
click at [348, 143] on icon at bounding box center [346, 147] width 7 height 8
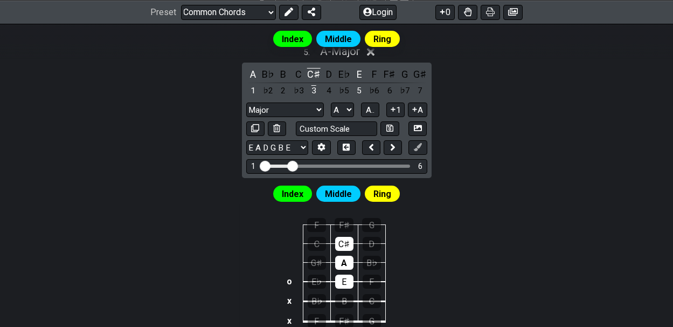
drag, startPoint x: 277, startPoint y: 158, endPoint x: 292, endPoint y: 160, distance: 14.6
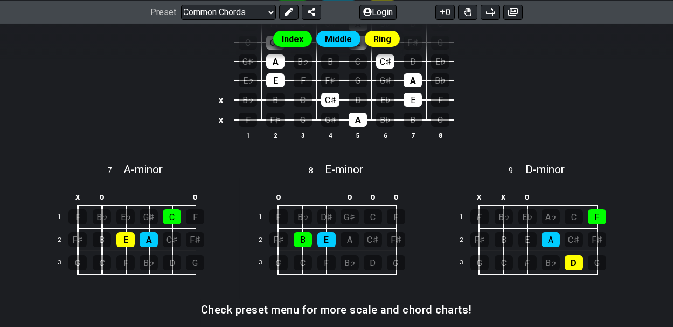
scroll to position [1533, 0]
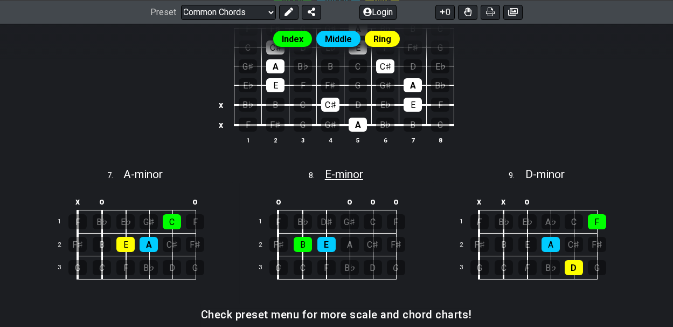
click at [355, 168] on span "E - minor" at bounding box center [344, 174] width 38 height 13
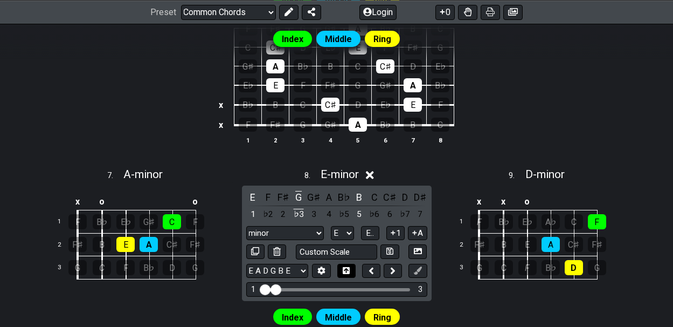
click at [345, 267] on icon at bounding box center [346, 270] width 7 height 7
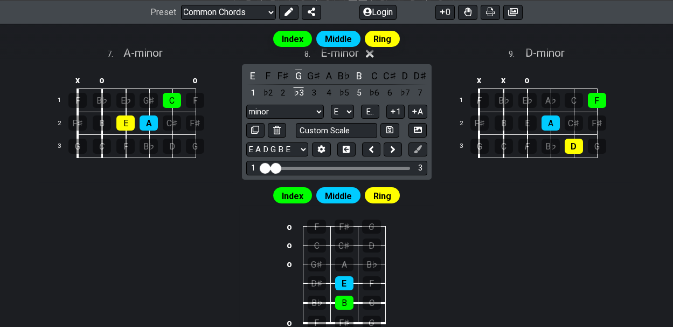
scroll to position [1648, 0]
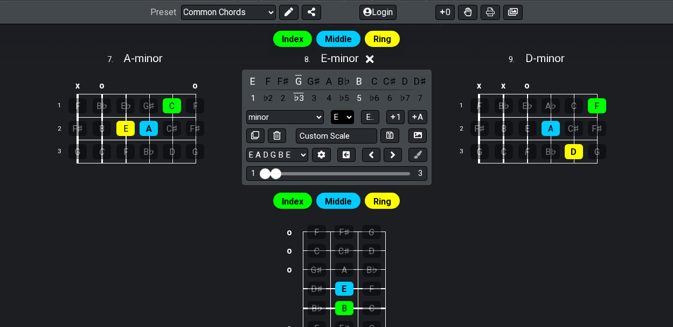
click at [349, 110] on select "A♭ A A♯ B♭ B C C♯ D♭ D D♯ E♭ E F F♯ G♭ G G♯" at bounding box center [342, 117] width 23 height 15
select select "A"
click at [331, 110] on select "A♭ A A♯ B♭ B C C♯ D♭ D D♯ E♭ E F F♯ G♭ G G♯" at bounding box center [342, 117] width 23 height 15
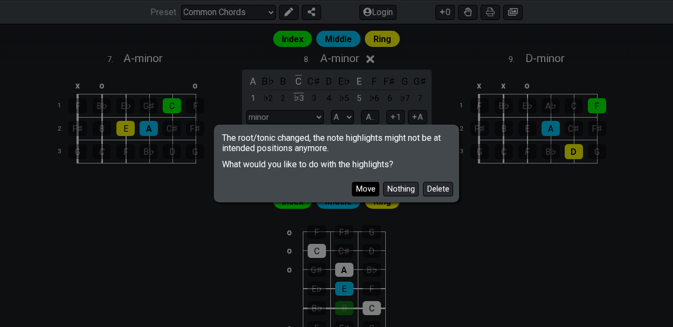
click at [368, 186] on button "Move" at bounding box center [365, 189] width 27 height 15
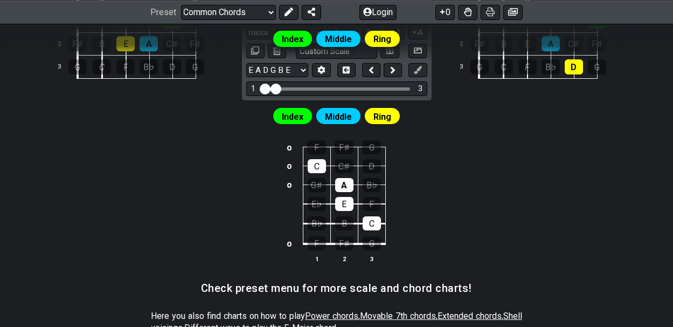
scroll to position [1726, 0]
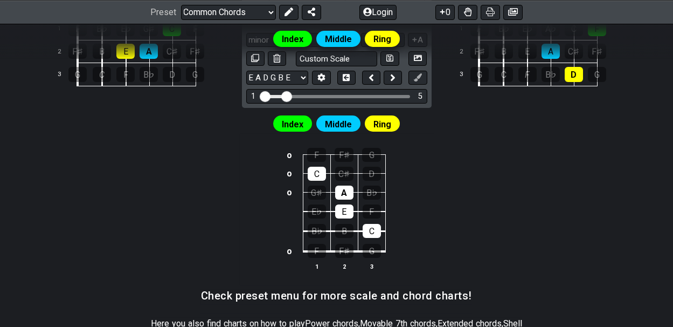
drag, startPoint x: 278, startPoint y: 86, endPoint x: 289, endPoint y: 87, distance: 11.4
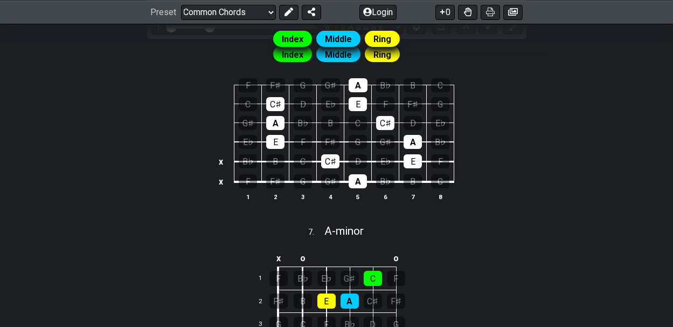
scroll to position [1539, 0]
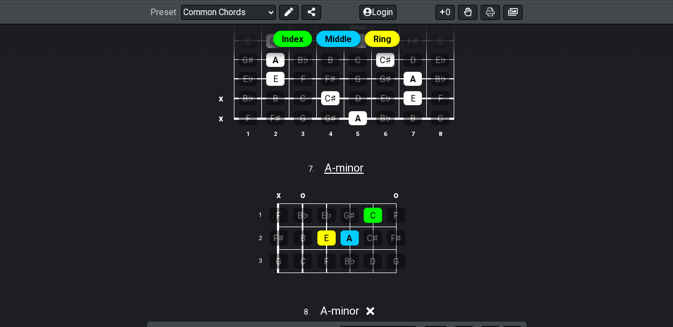
click at [359, 161] on span "A - minor" at bounding box center [344, 167] width 39 height 13
select select "A"
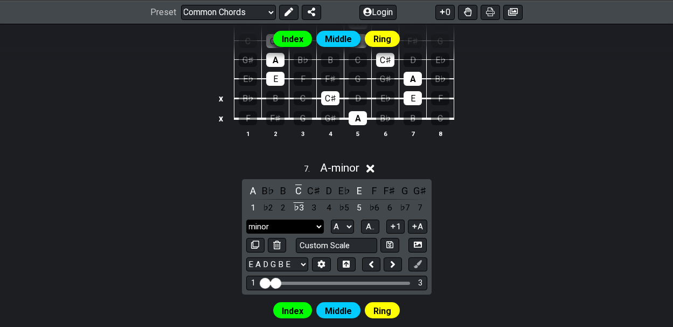
click at [319, 219] on select "minor minor Minor Pentatonic Major Pentatonic Minor Blues Major Blues Major / I…" at bounding box center [285, 226] width 78 height 15
select select "Major"
click at [246, 219] on select "minor minor Minor Pentatonic Major Pentatonic Minor Blues Major Blues Major / I…" at bounding box center [285, 226] width 78 height 15
drag, startPoint x: 277, startPoint y: 273, endPoint x: 289, endPoint y: 273, distance: 12.9
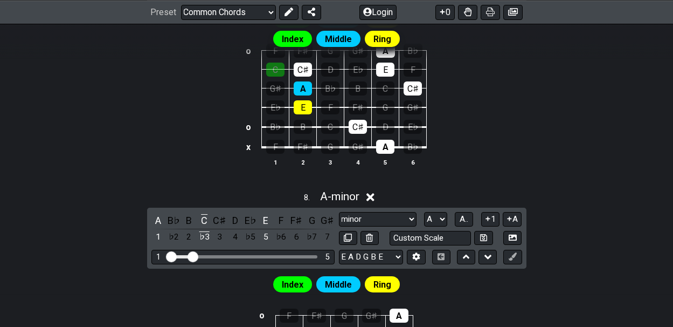
scroll to position [1787, 0]
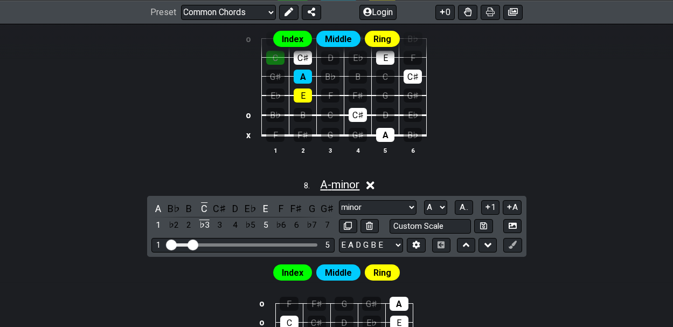
click at [360, 178] on span "A - minor" at bounding box center [339, 184] width 39 height 13
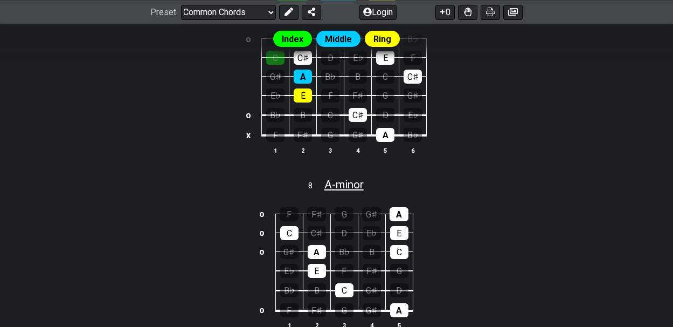
click at [361, 178] on span "A - minor" at bounding box center [344, 184] width 39 height 13
select select "A"
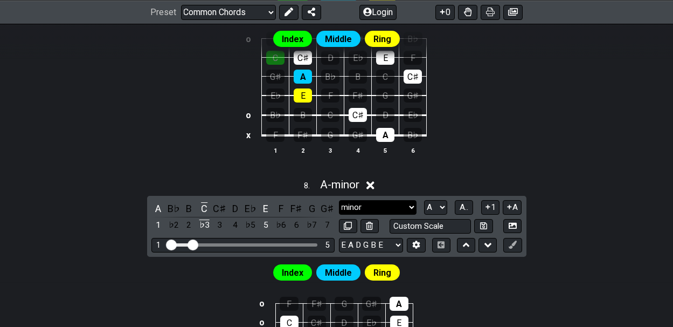
click at [412, 200] on select "minor minor Minor Pentatonic Major Pentatonic Minor Blues Major Blues Major / I…" at bounding box center [378, 207] width 78 height 15
select select "Major"
click at [339, 200] on select "minor minor Minor Pentatonic Major Pentatonic Minor Blues Major Blues Major / I…" at bounding box center [378, 207] width 78 height 15
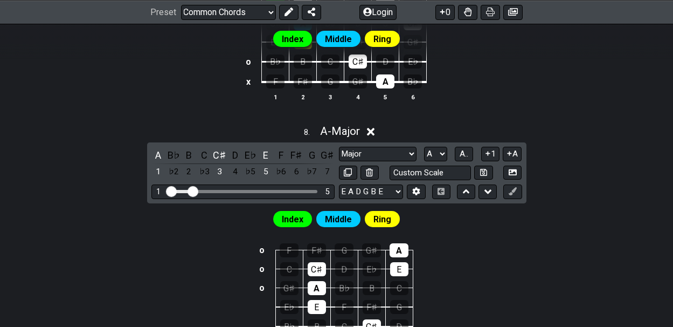
scroll to position [1853, 0]
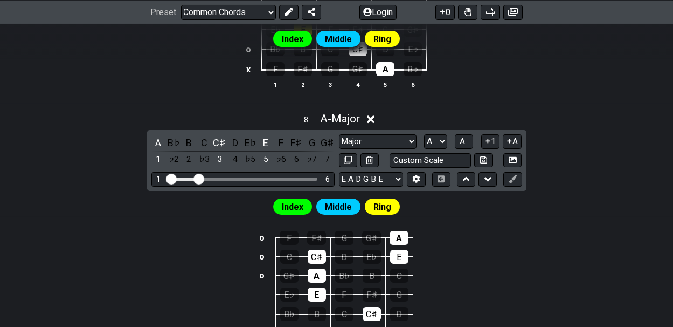
drag, startPoint x: 193, startPoint y: 165, endPoint x: 200, endPoint y: 167, distance: 7.2
click at [200, 178] on input "Visible fret range" at bounding box center [243, 178] width 153 height 0
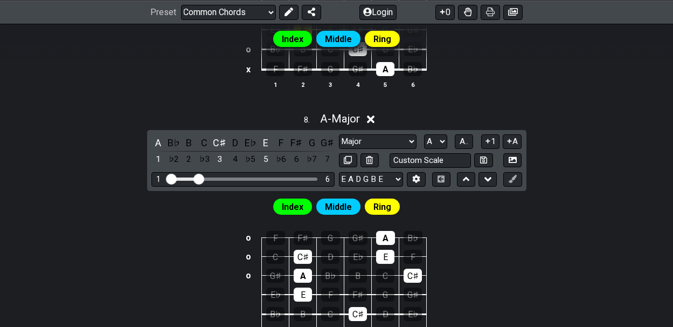
scroll to position [2068, 0]
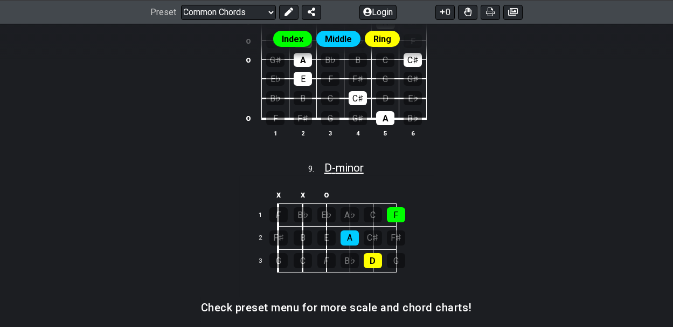
click at [361, 161] on span "D - minor" at bounding box center [344, 167] width 39 height 13
select select "D"
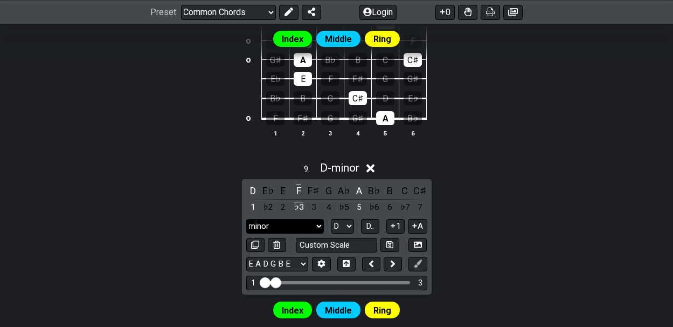
click at [318, 219] on select "minor minor Minor Pentatonic Major Pentatonic Minor Blues Major Blues Major / I…" at bounding box center [285, 226] width 78 height 15
select select "Major"
click at [246, 219] on select "minor minor Minor Pentatonic Major Pentatonic Minor Blues Major Blues Major / I…" at bounding box center [285, 226] width 78 height 15
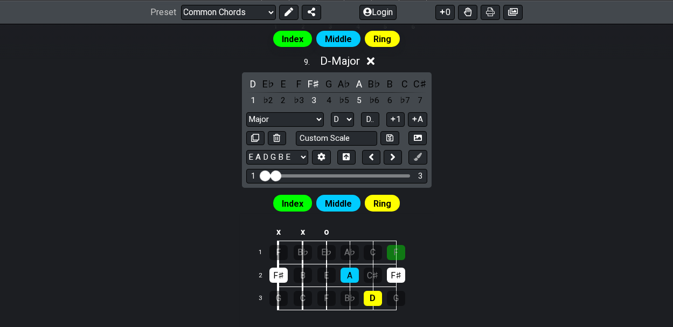
scroll to position [2163, 0]
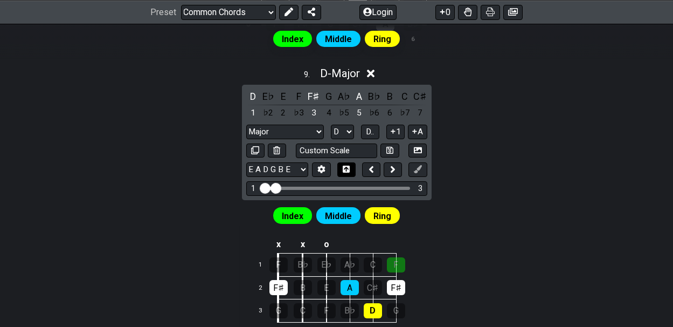
click at [346, 165] on icon at bounding box center [346, 169] width 7 height 8
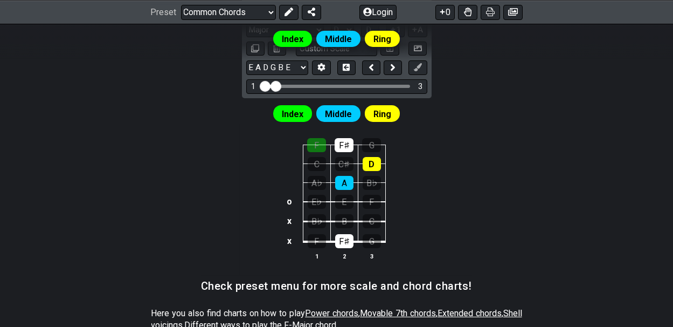
scroll to position [2226, 0]
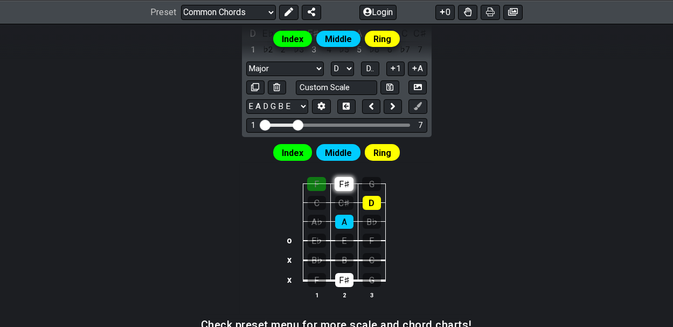
drag, startPoint x: 278, startPoint y: 112, endPoint x: 298, endPoint y: 114, distance: 20.1
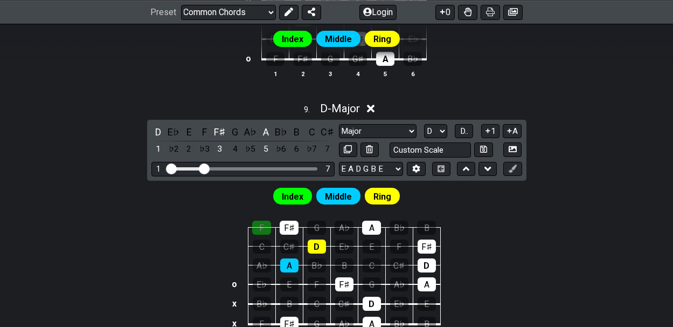
scroll to position [2130, 0]
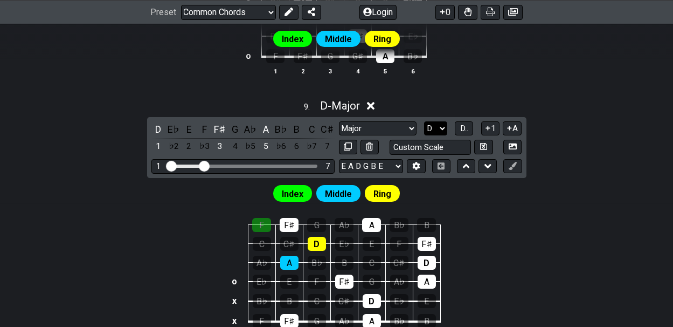
click at [444, 121] on select "A♭ A A♯ B♭ B C C♯ D♭ D D♯ E♭ E F F♯ G♭ G G♯" at bounding box center [435, 128] width 23 height 15
select select "A"
click at [424, 121] on select "A♭ A A♯ B♭ B C C♯ D♭ D D♯ E♭ E F F♯ G♭ G G♯" at bounding box center [435, 128] width 23 height 15
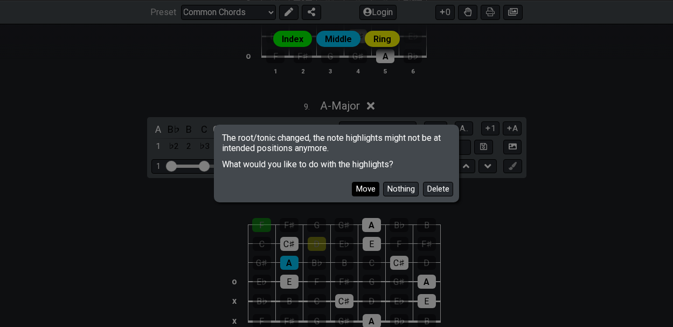
click at [361, 192] on button "Move" at bounding box center [365, 189] width 27 height 15
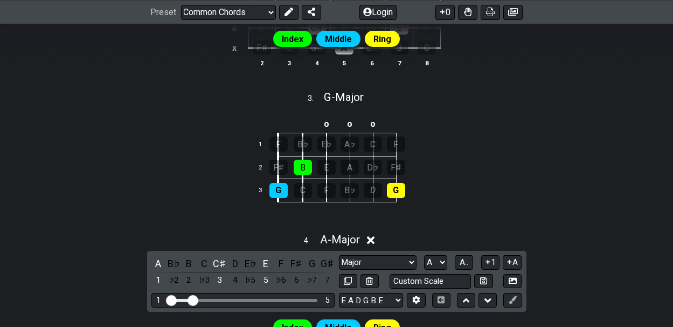
scroll to position [671, 0]
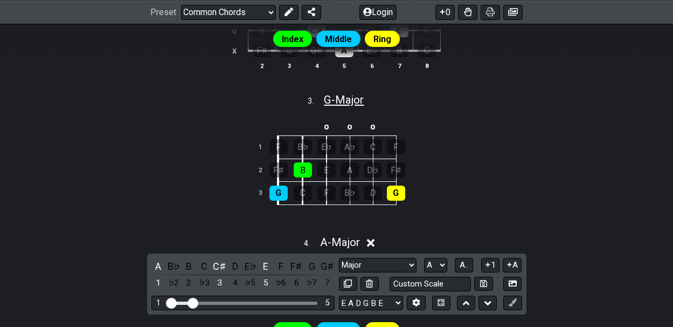
click at [348, 96] on span "G - Major" at bounding box center [344, 99] width 40 height 13
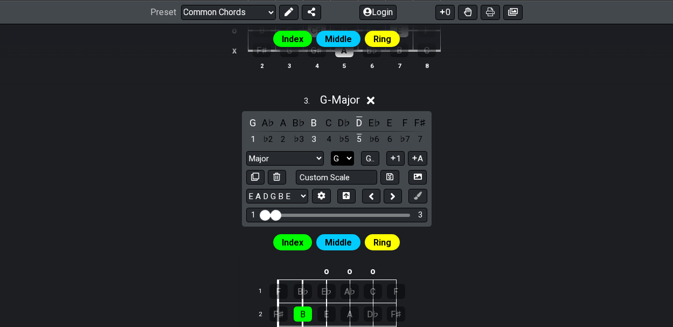
click at [350, 153] on select "A♭ A A♯ B♭ B C C♯ D♭ D D♯ E♭ E F F♯ G♭ G G♯" at bounding box center [342, 158] width 23 height 15
select select "A"
click at [331, 151] on select "A♭ A A♯ B♭ B C C♯ D♭ D D♯ E♭ E F F♯ G♭ G G♯" at bounding box center [342, 158] width 23 height 15
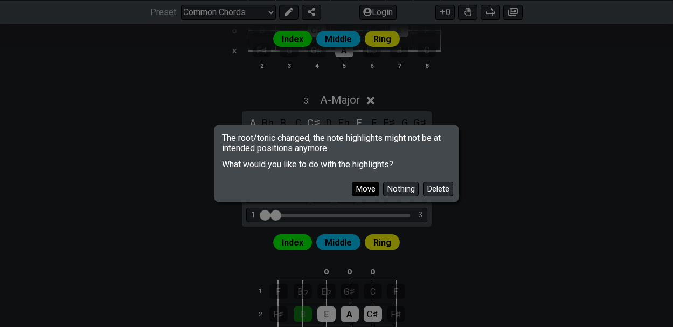
click at [364, 186] on button "Move" at bounding box center [365, 189] width 27 height 15
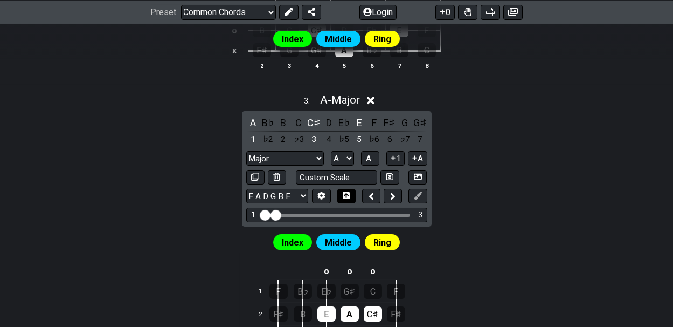
click at [343, 191] on icon at bounding box center [346, 195] width 7 height 8
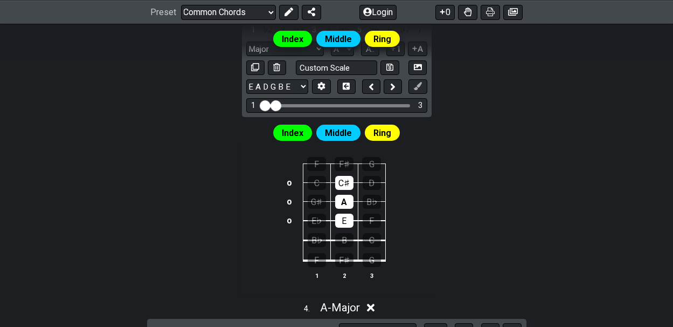
scroll to position [761, 0]
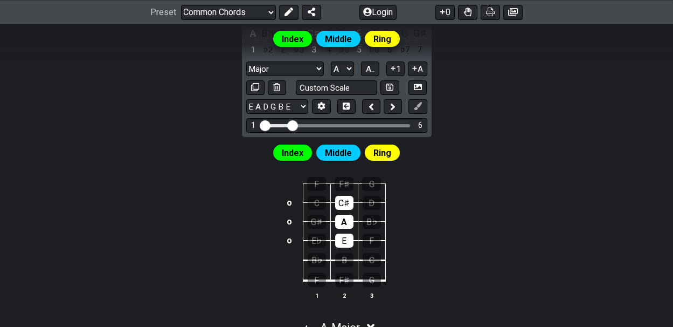
drag, startPoint x: 278, startPoint y: 120, endPoint x: 292, endPoint y: 120, distance: 14.6
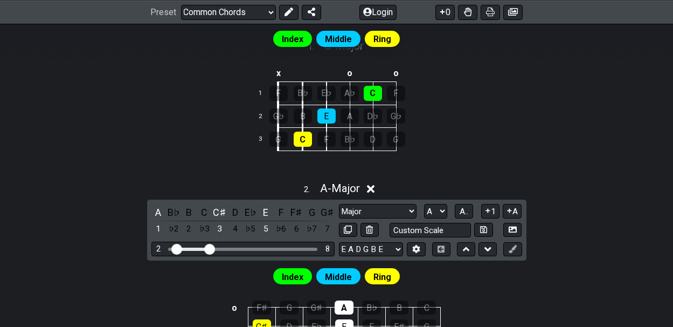
scroll to position [285, 0]
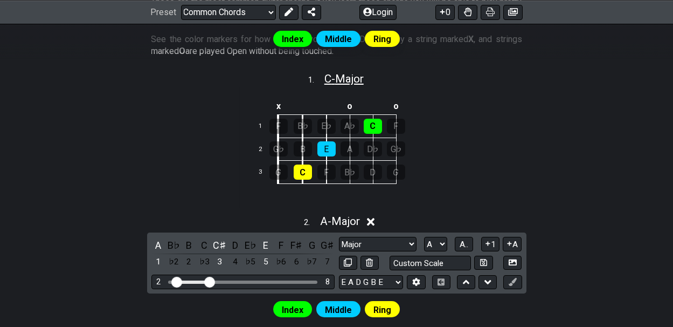
click at [352, 78] on span "C - Major" at bounding box center [344, 78] width 39 height 13
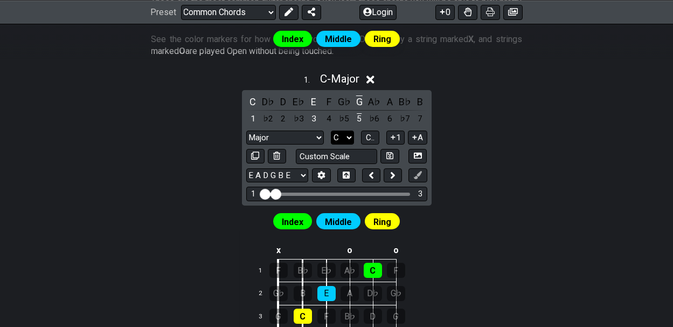
click at [349, 134] on select "A♭ A A♯ B♭ B C C♯ D♭ D D♯ E♭ E F F♯ G♭ G G♯" at bounding box center [342, 137] width 23 height 15
select select "A"
click at [331, 130] on select "A♭ A A♯ B♭ B C C♯ D♭ D D♯ E♭ E F F♯ G♭ G G♯" at bounding box center [342, 137] width 23 height 15
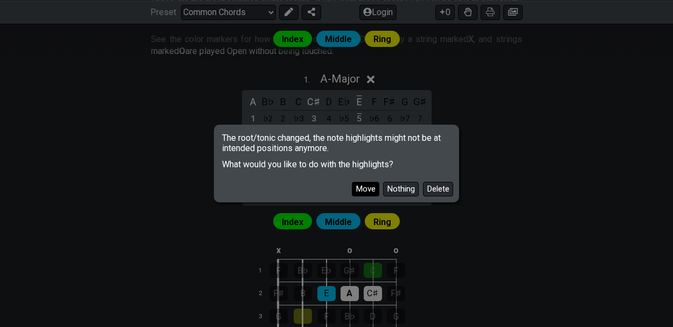
click at [361, 189] on button "Move" at bounding box center [365, 189] width 27 height 15
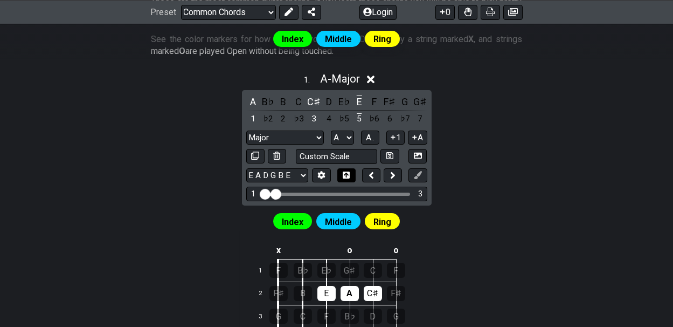
click at [347, 171] on icon at bounding box center [346, 174] width 7 height 7
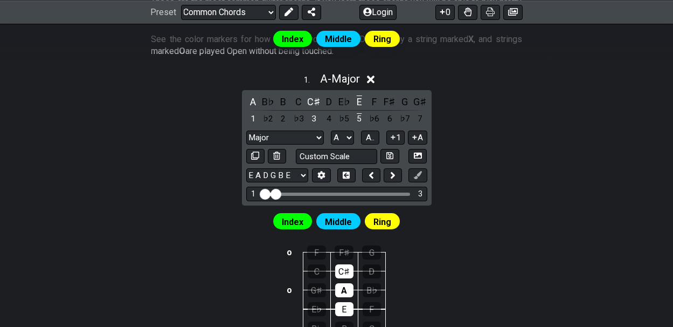
scroll to position [316, 0]
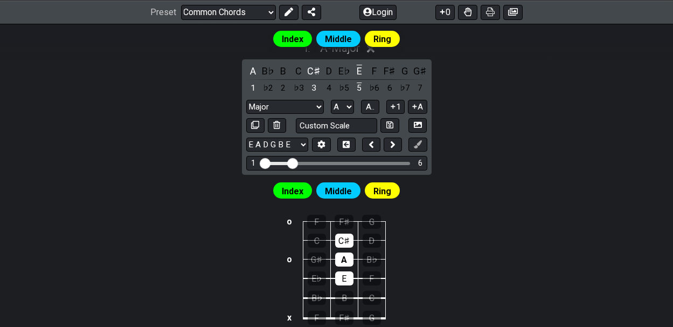
drag, startPoint x: 277, startPoint y: 161, endPoint x: 293, endPoint y: 162, distance: 16.7
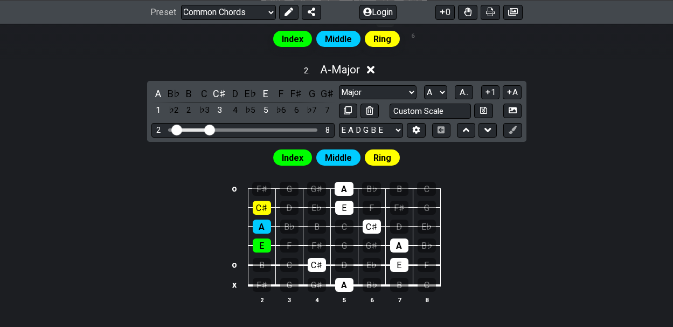
scroll to position [576, 0]
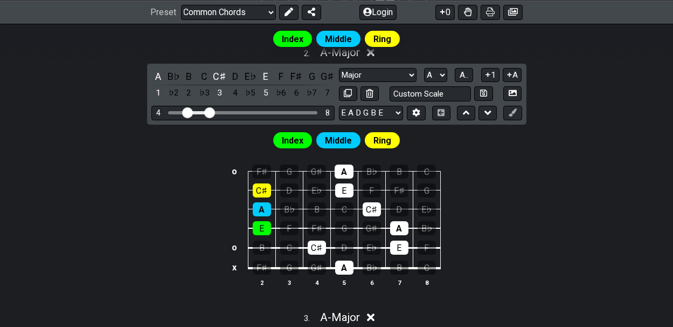
drag, startPoint x: 174, startPoint y: 107, endPoint x: 188, endPoint y: 108, distance: 13.5
click at [188, 112] on input "Visible fret range" at bounding box center [243, 112] width 153 height 0
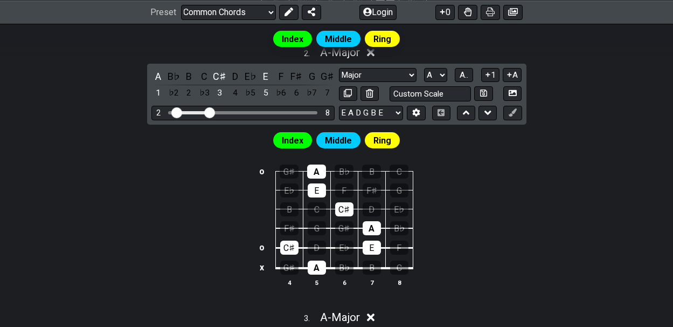
drag, startPoint x: 188, startPoint y: 108, endPoint x: 178, endPoint y: 108, distance: 9.2
click at [178, 112] on input "Visible fret range" at bounding box center [243, 112] width 153 height 0
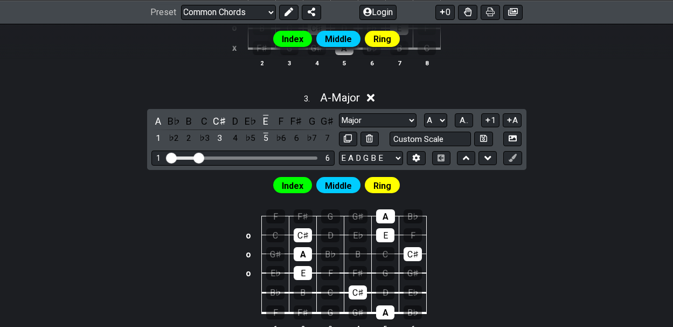
scroll to position [809, 0]
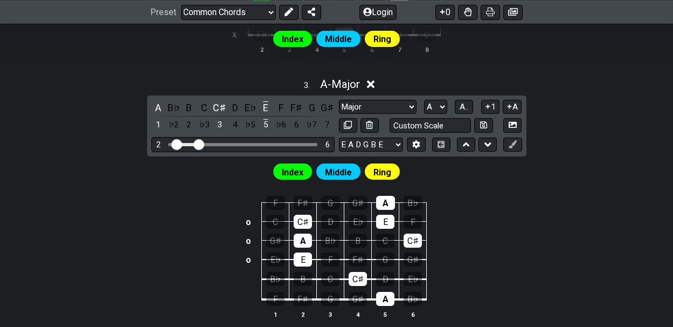
drag, startPoint x: 170, startPoint y: 139, endPoint x: 176, endPoint y: 139, distance: 5.9
click at [176, 143] on input "Visible fret range" at bounding box center [243, 143] width 153 height 0
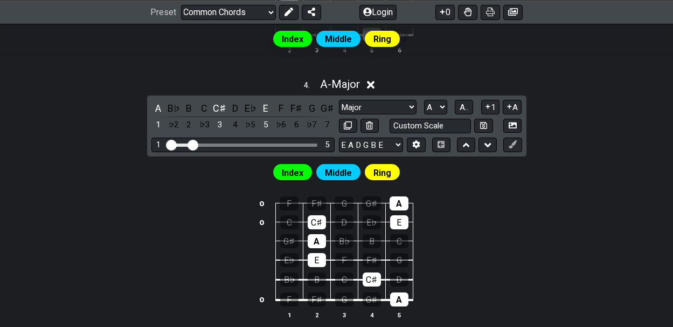
scroll to position [1077, 0]
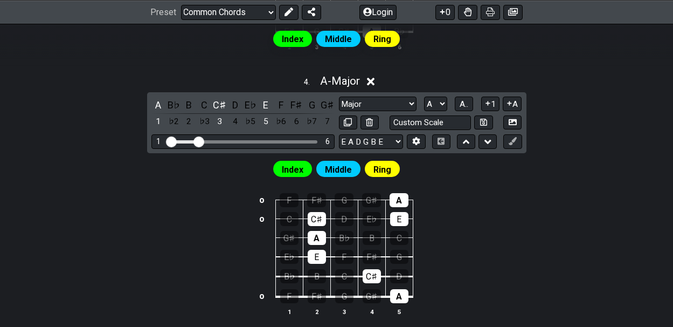
click at [198, 141] on input "Visible fret range" at bounding box center [243, 141] width 153 height 0
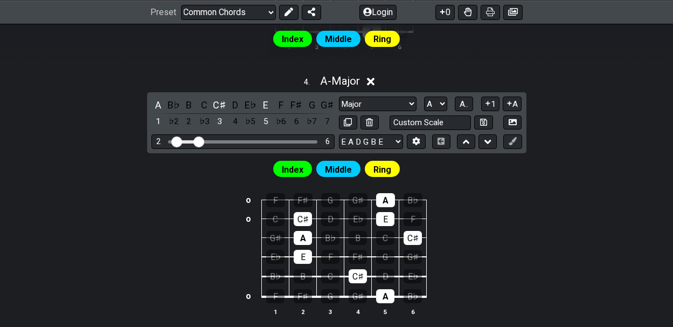
drag, startPoint x: 168, startPoint y: 135, endPoint x: 177, endPoint y: 136, distance: 9.3
click at [177, 141] on input "Visible fret range" at bounding box center [243, 141] width 153 height 0
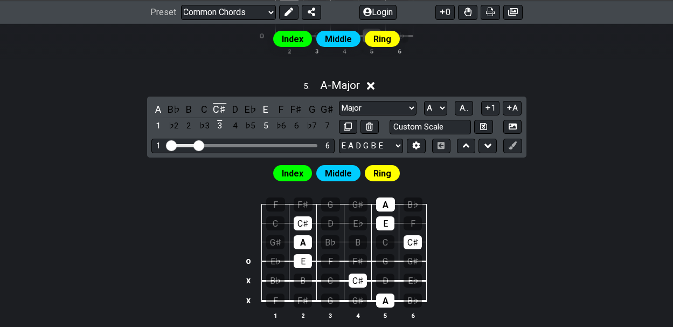
scroll to position [1344, 0]
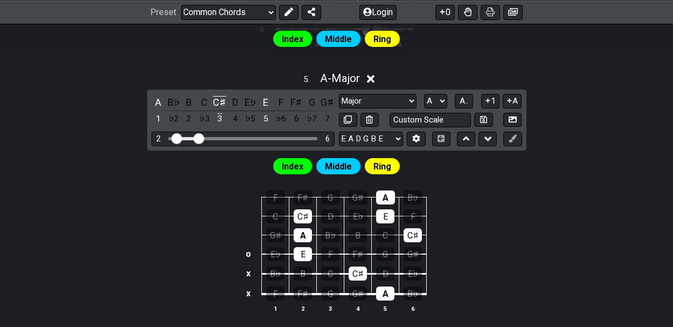
click at [177, 137] on input "Visible fret range" at bounding box center [243, 137] width 153 height 0
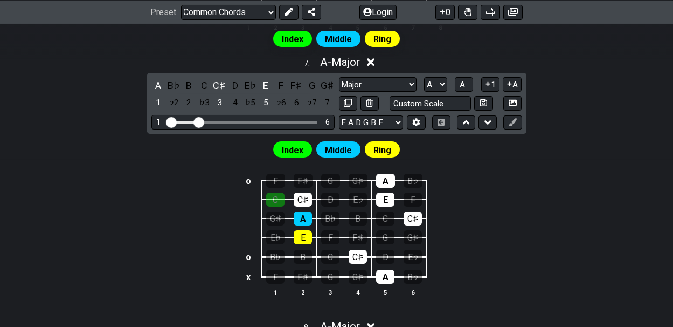
scroll to position [1893, 0]
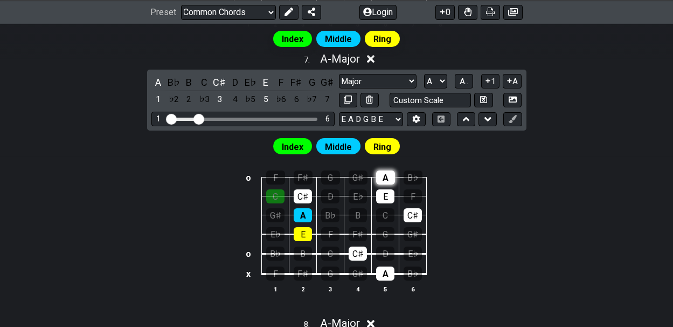
click at [390, 170] on div "A" at bounding box center [385, 177] width 19 height 14
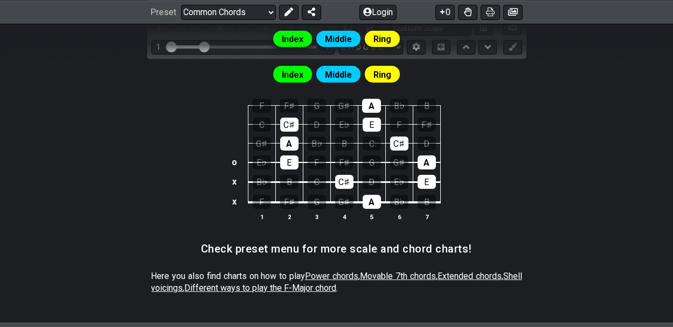
scroll to position [2459, 0]
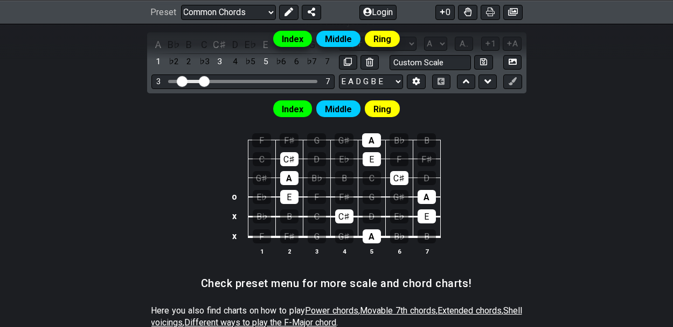
drag, startPoint x: 172, startPoint y: 66, endPoint x: 180, endPoint y: 67, distance: 8.2
click at [180, 80] on input "Visible fret range" at bounding box center [243, 80] width 153 height 0
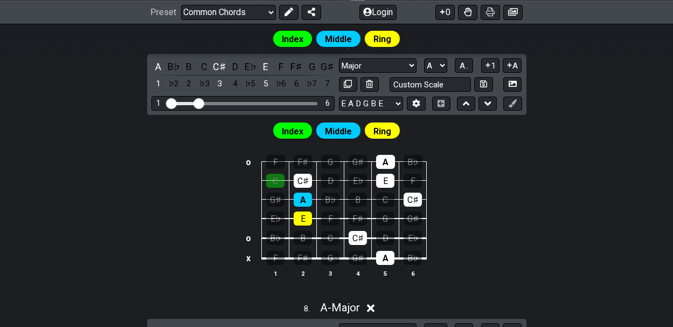
scroll to position [1912, 0]
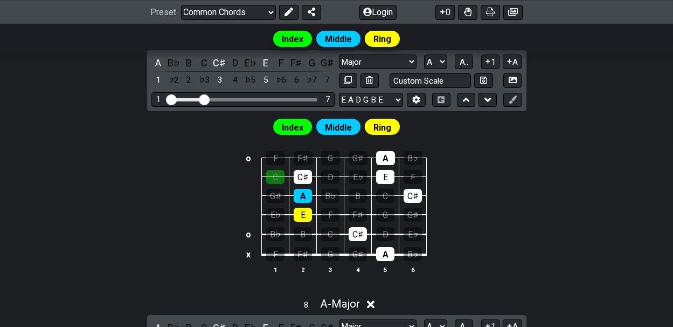
click at [204, 99] on input "Visible fret range" at bounding box center [243, 99] width 153 height 0
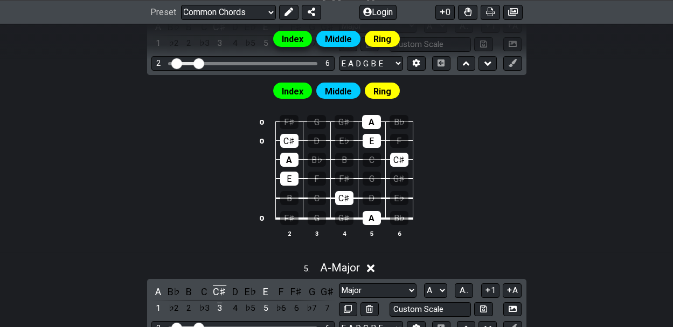
scroll to position [1151, 0]
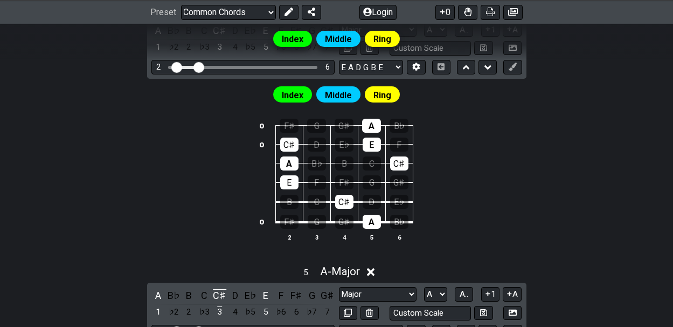
click at [203, 59] on div "Index Middle Ring" at bounding box center [336, 43] width 673 height 38
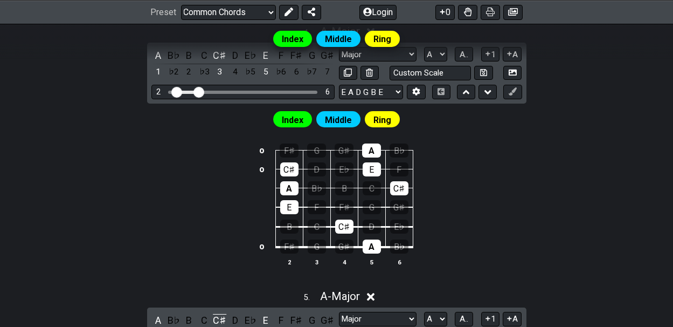
scroll to position [1109, 0]
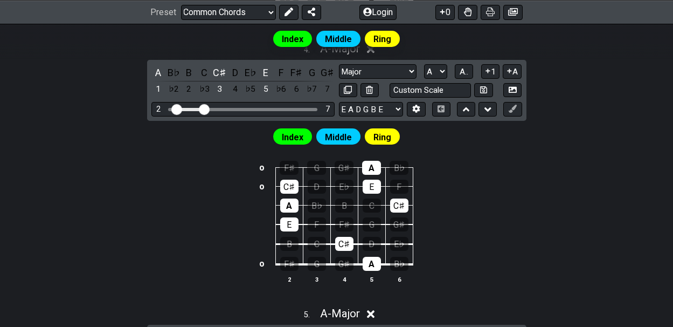
drag, startPoint x: 198, startPoint y: 100, endPoint x: 204, endPoint y: 101, distance: 6.0
click at [204, 108] on input "Visible fret range" at bounding box center [243, 108] width 153 height 0
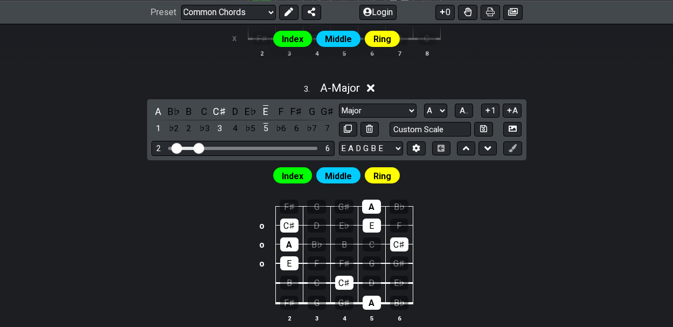
scroll to position [812, 0]
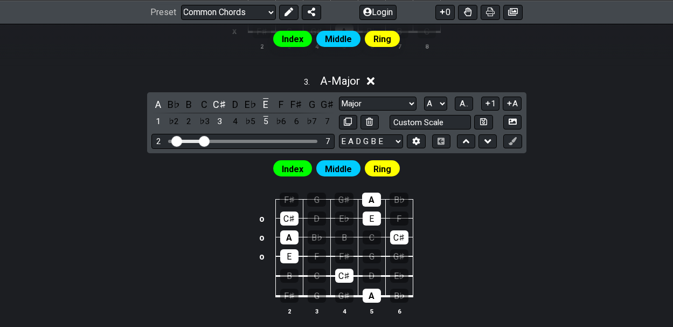
click at [203, 140] on input "Visible fret range" at bounding box center [243, 140] width 153 height 0
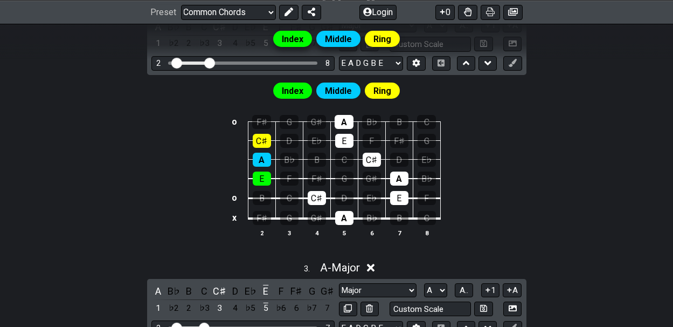
scroll to position [616, 0]
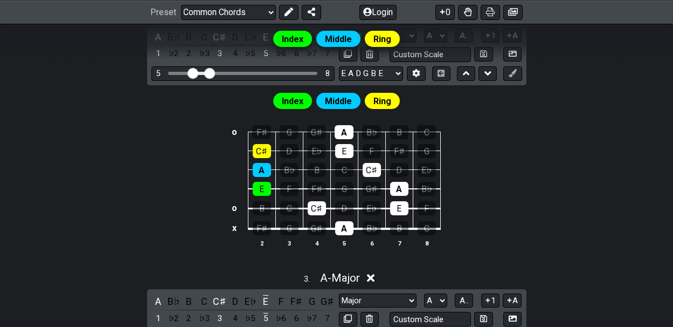
drag, startPoint x: 175, startPoint y: 67, endPoint x: 191, endPoint y: 70, distance: 16.3
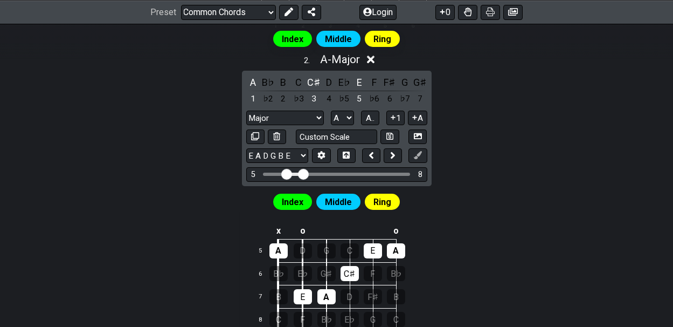
scroll to position [572, 0]
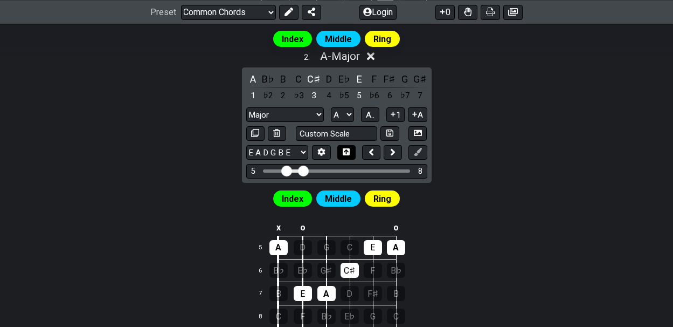
click at [347, 148] on icon at bounding box center [346, 152] width 7 height 8
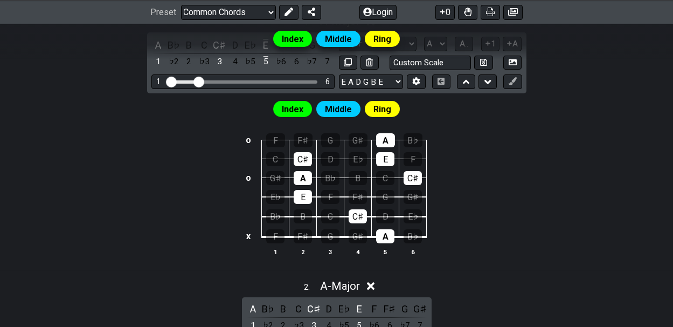
scroll to position [336, 0]
